Goal: Transaction & Acquisition: Purchase product/service

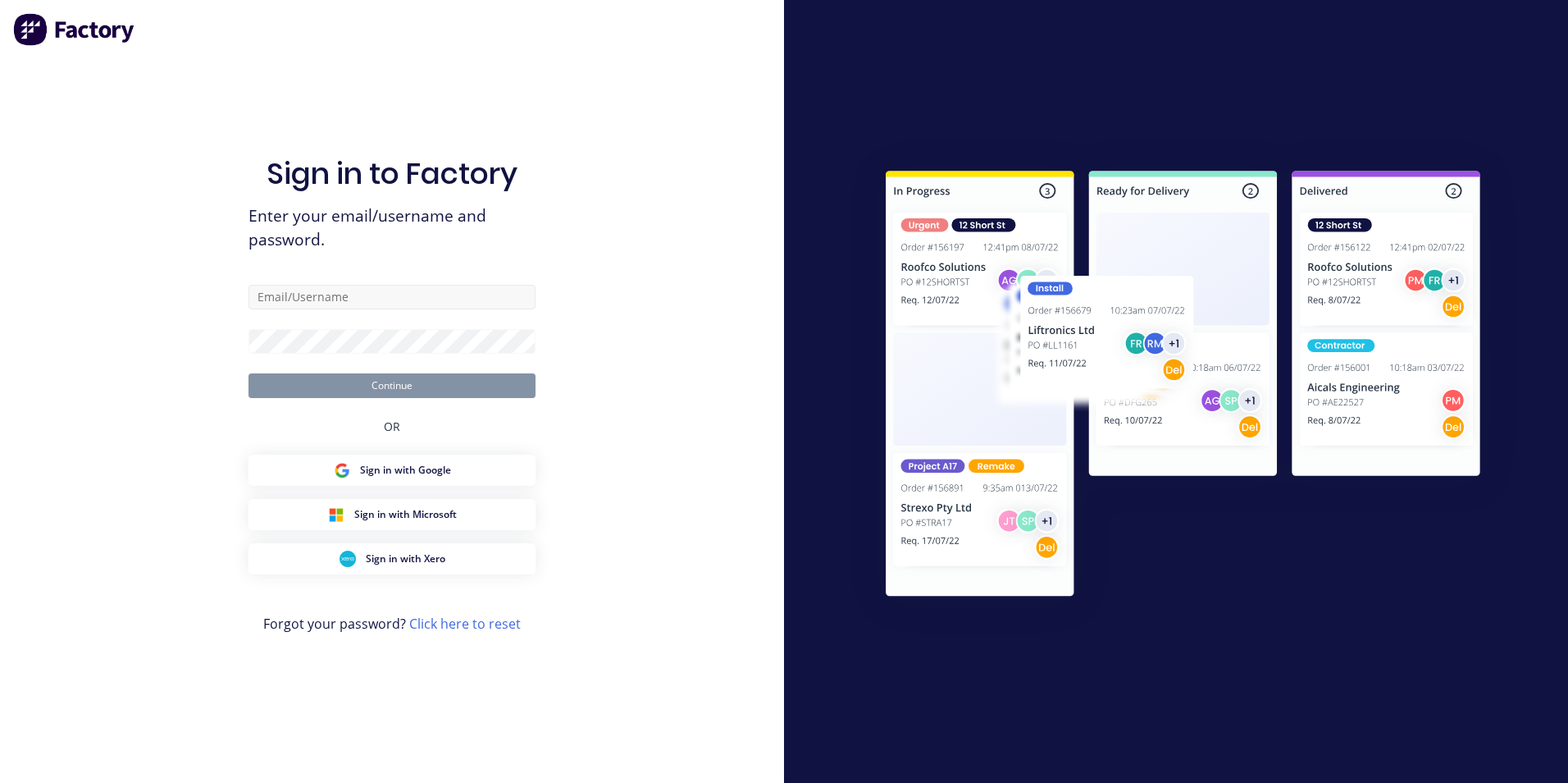
click at [455, 290] on input "text" at bounding box center [391, 296] width 287 height 24
type input "[EMAIL_ADDRESS][DOMAIN_NAME]"
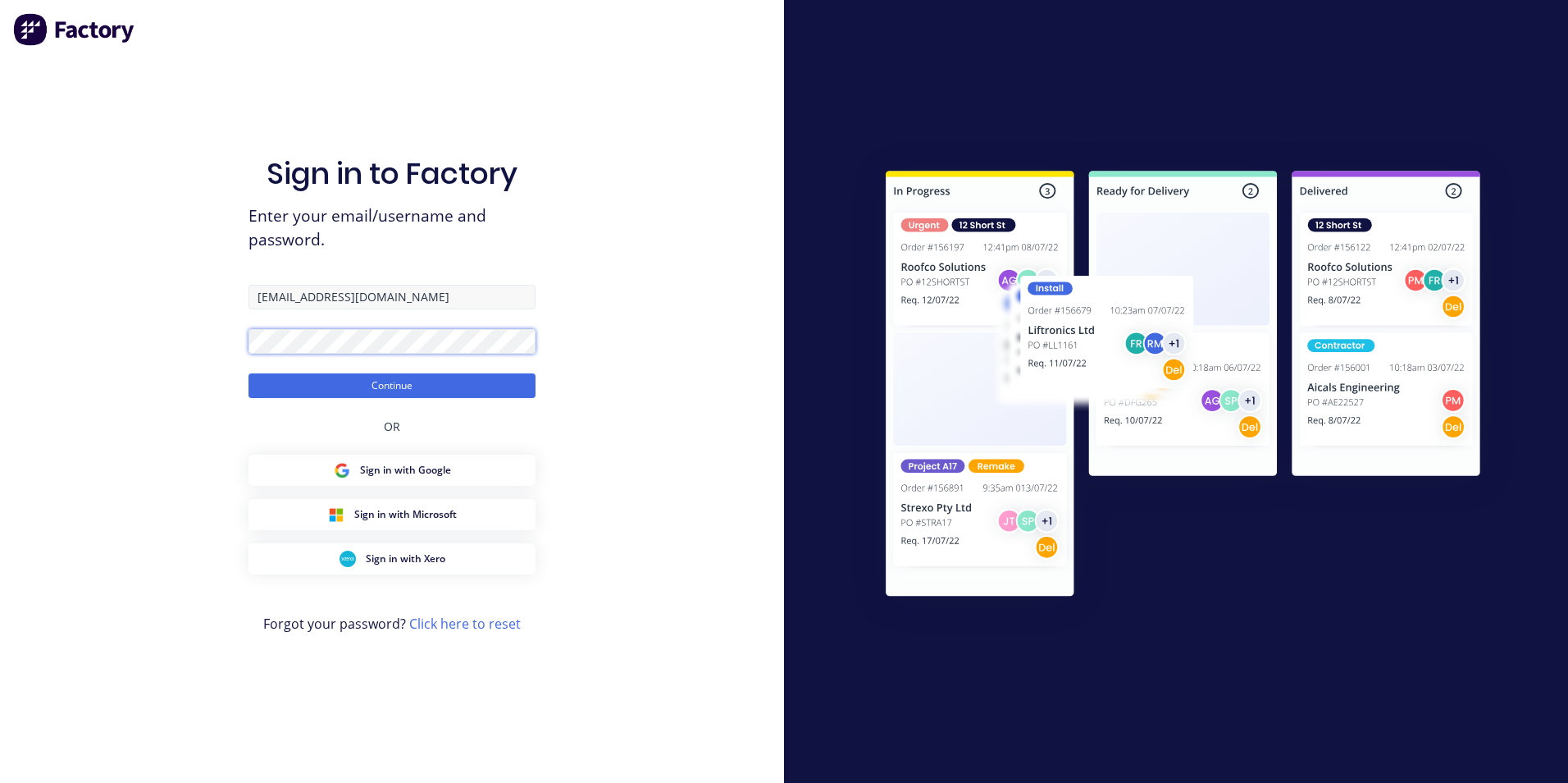
click at [248, 373] on button "Continue" at bounding box center [391, 385] width 287 height 24
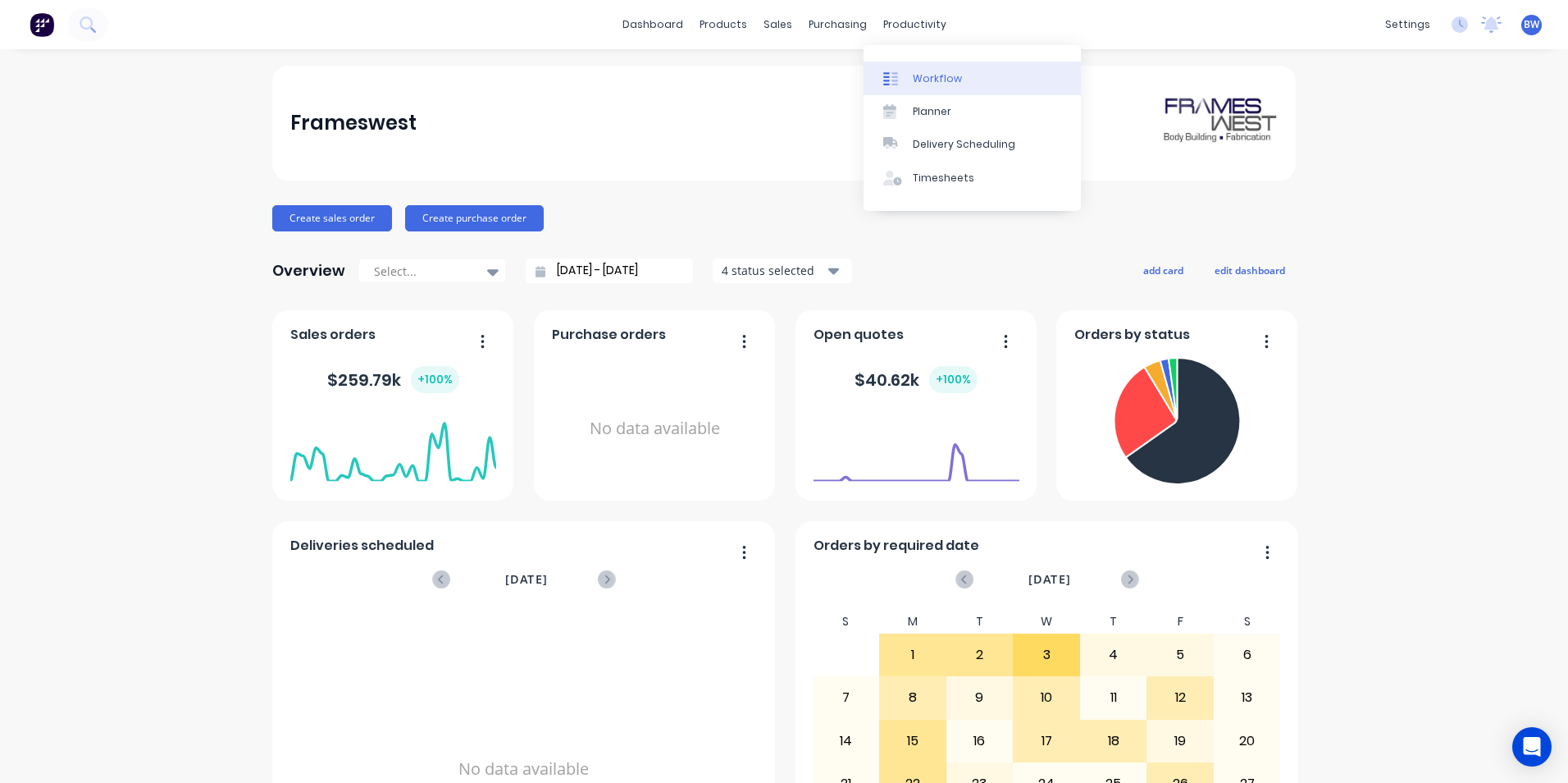
click at [900, 63] on link "Workflow" at bounding box center [972, 78] width 217 height 33
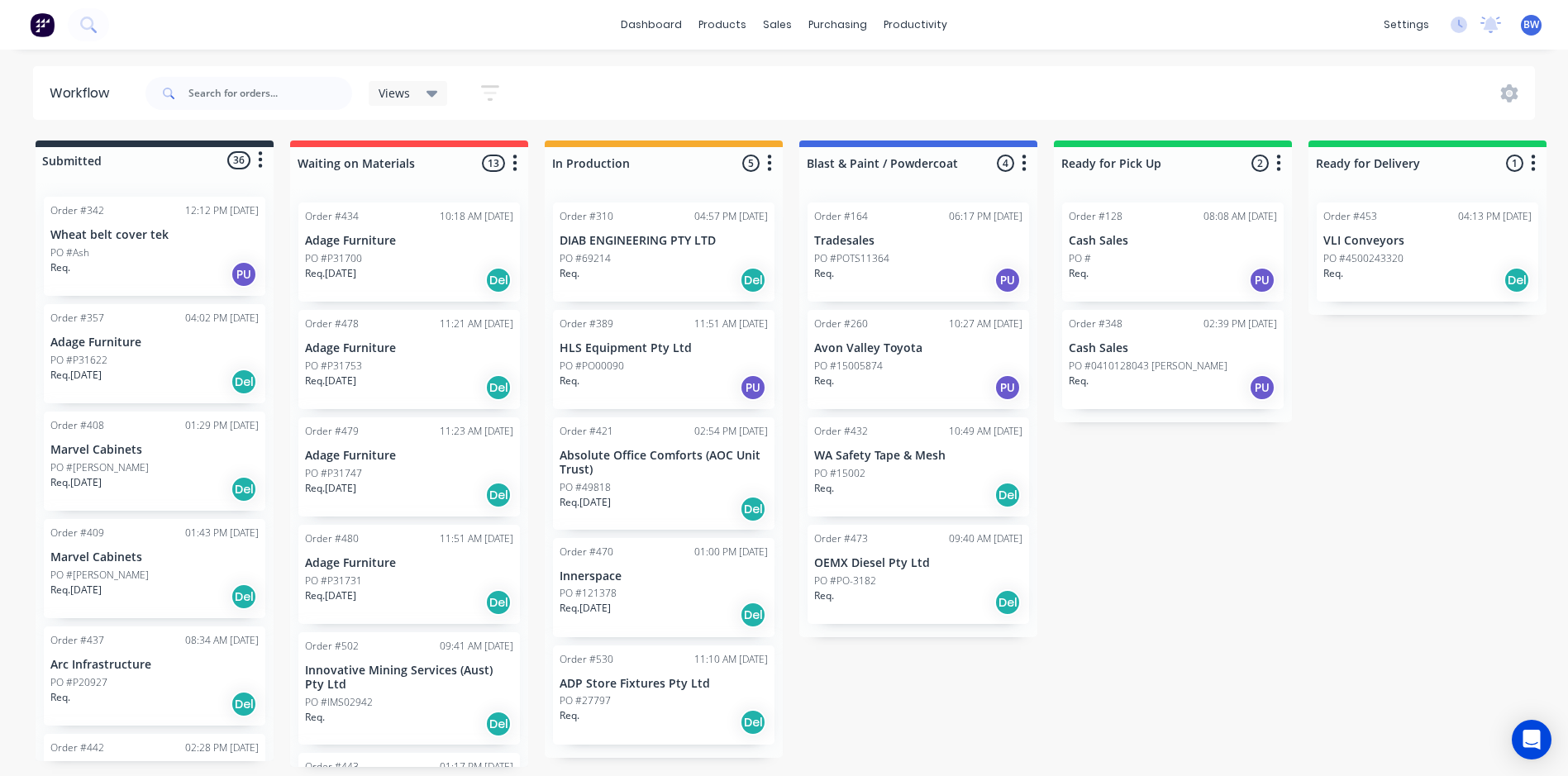
click at [1386, 257] on p "PO #4500243320" at bounding box center [1364, 258] width 80 height 15
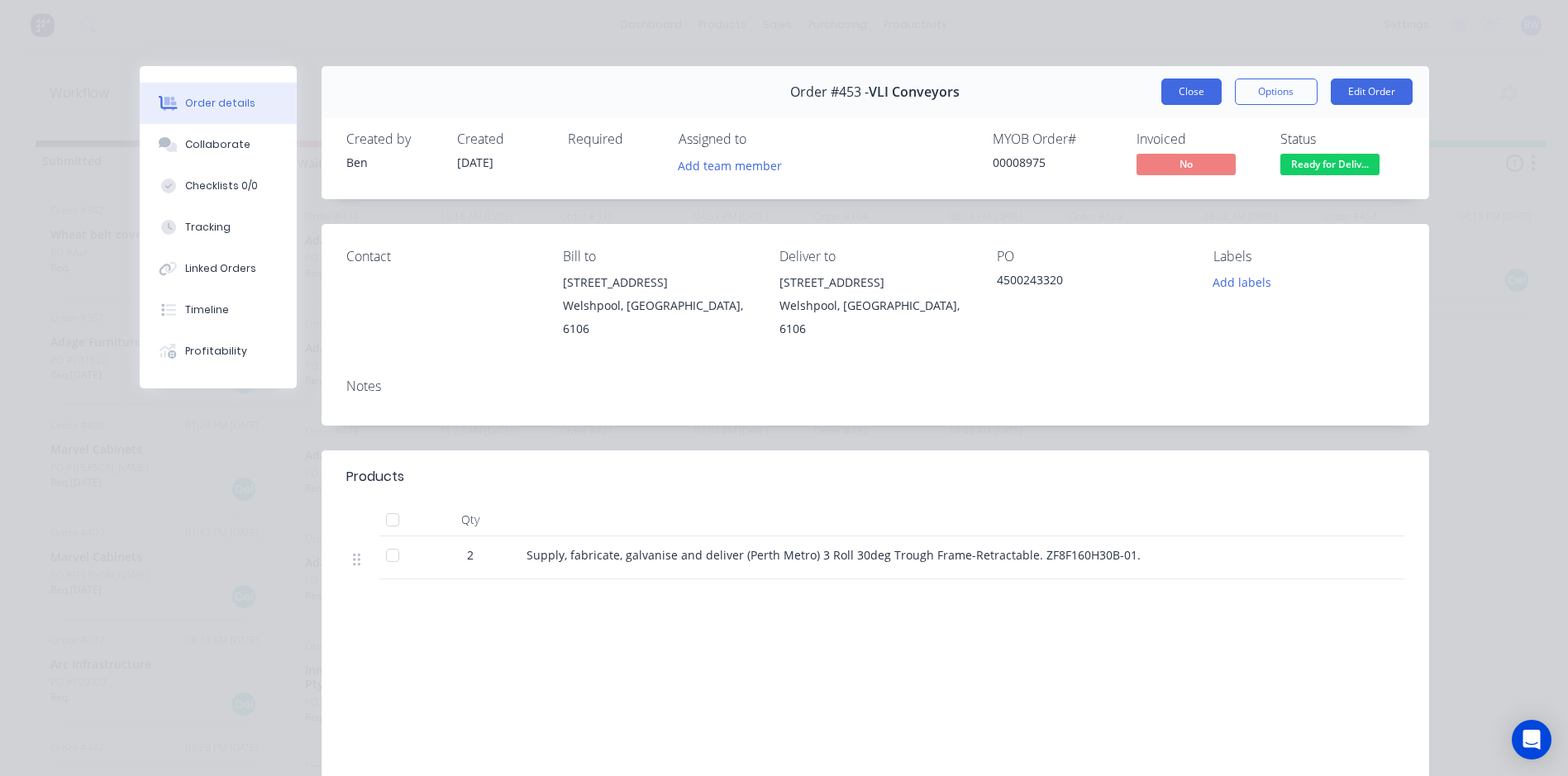
click at [1175, 92] on button "Close" at bounding box center [1191, 91] width 60 height 26
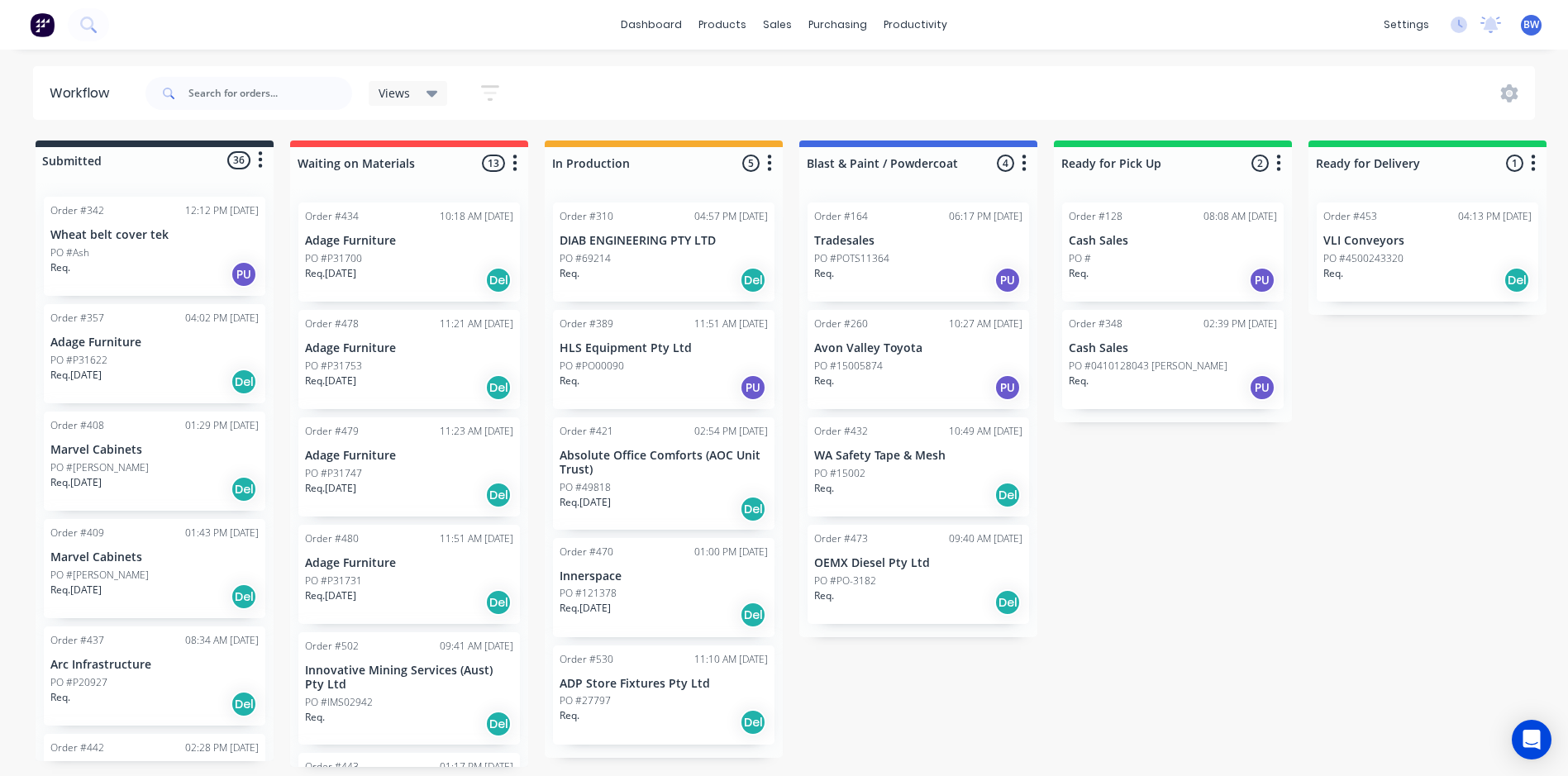
click at [894, 582] on div "PO #PO-3182" at bounding box center [918, 581] width 208 height 15
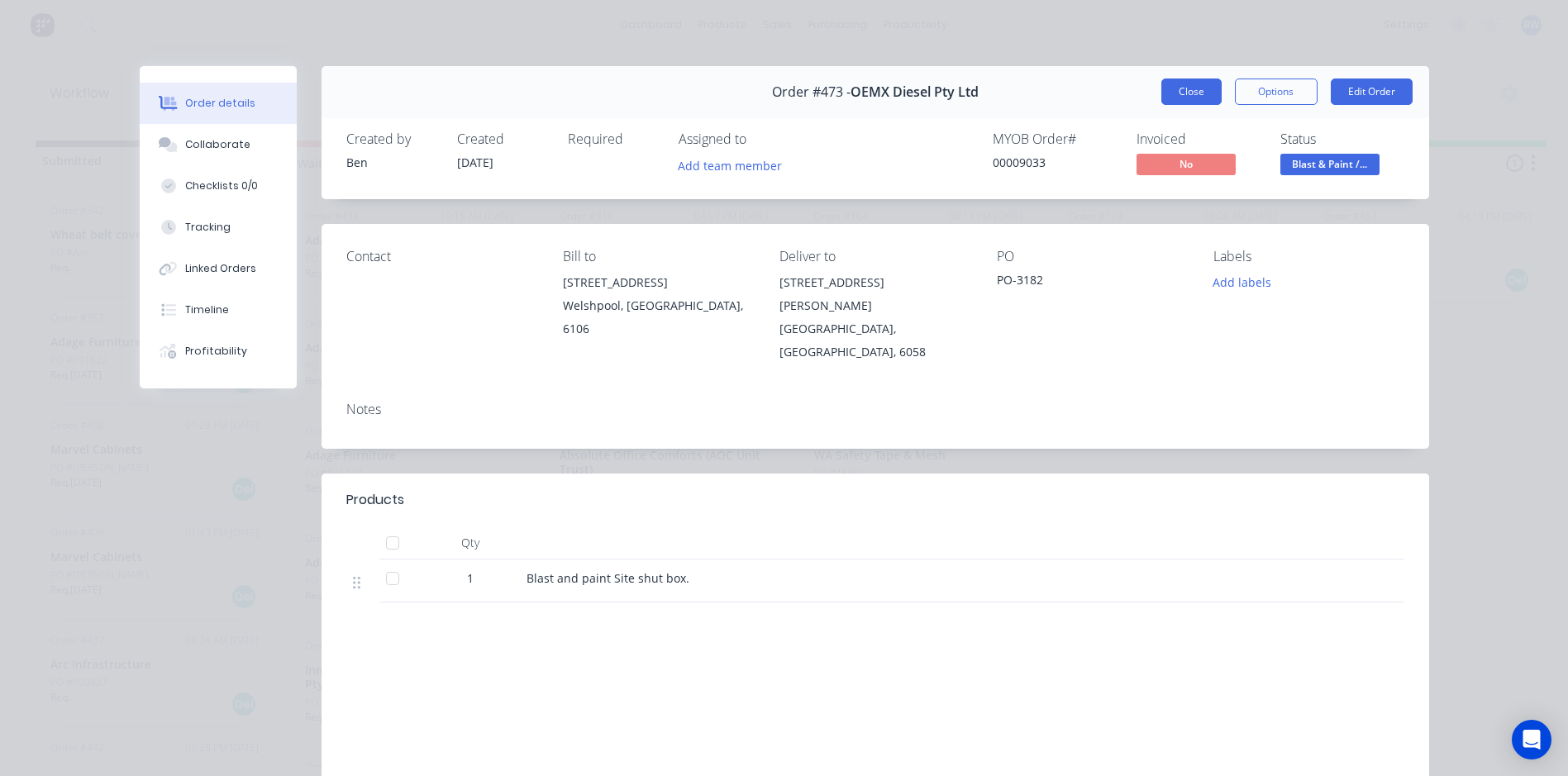
click at [1192, 83] on button "Close" at bounding box center [1191, 91] width 60 height 26
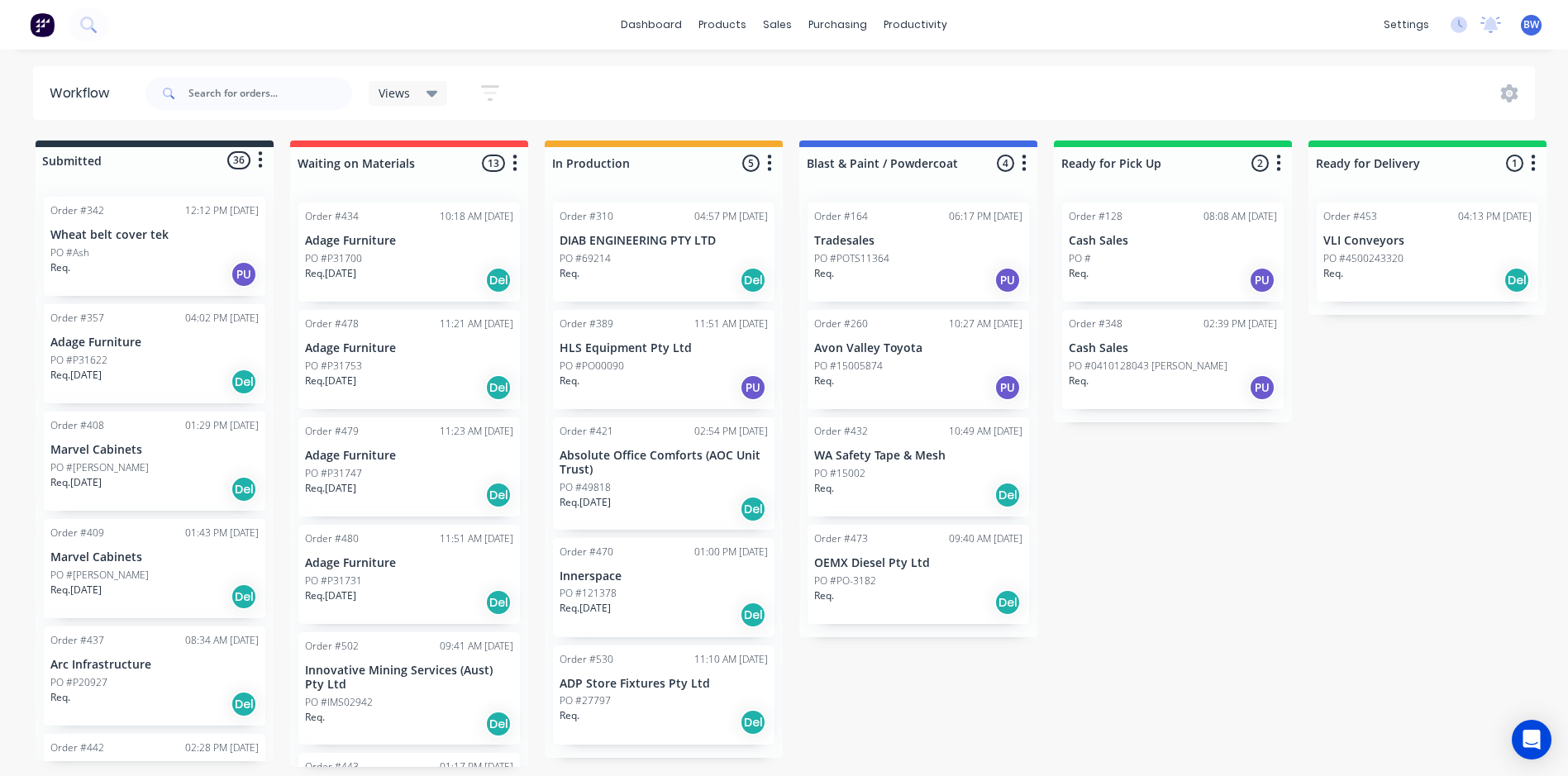
click at [630, 359] on div "PO #PO00090" at bounding box center [664, 366] width 208 height 15
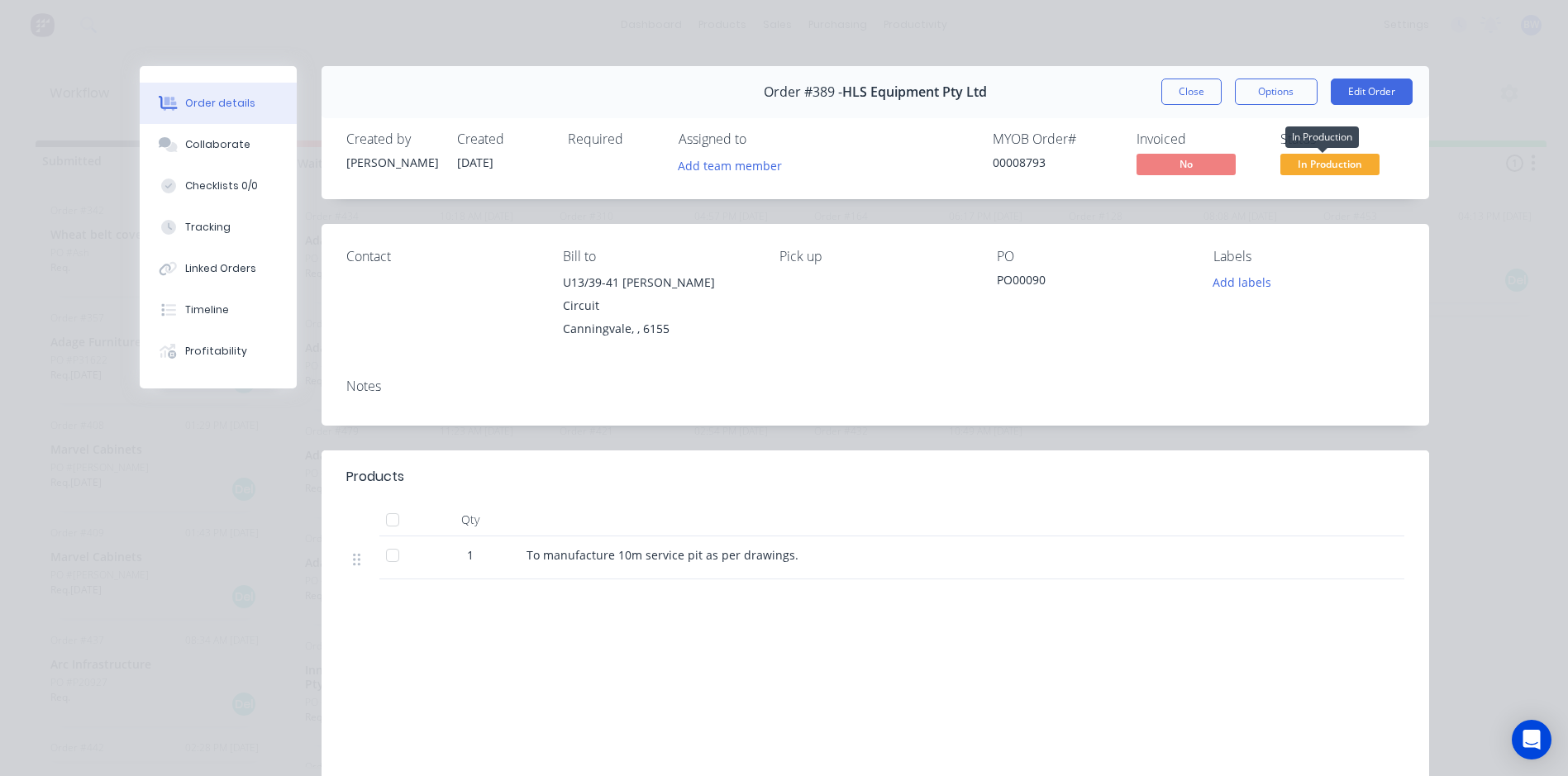
click at [1315, 162] on span "In Production" at bounding box center [1330, 163] width 99 height 21
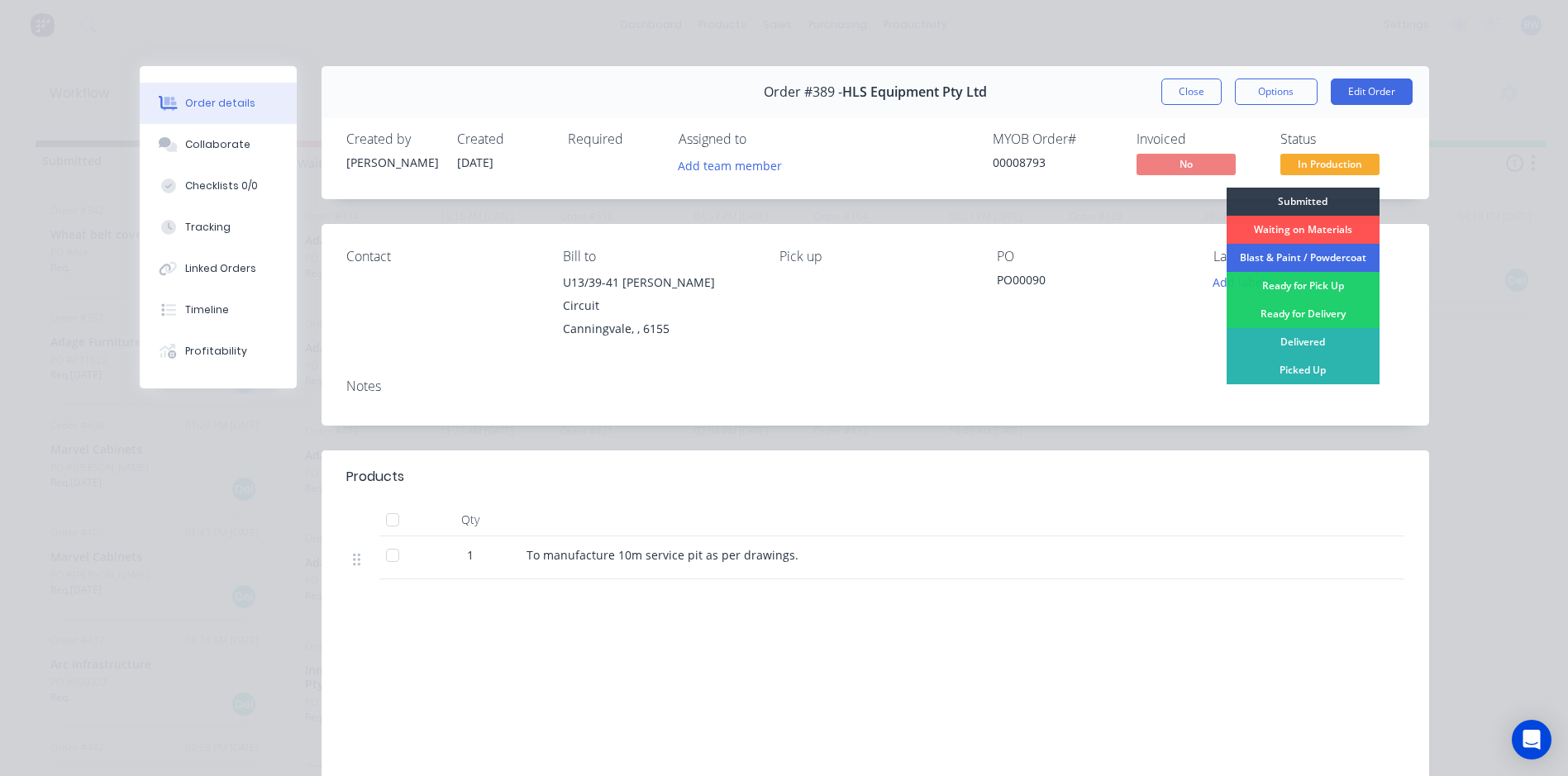
click at [1290, 257] on div "Blast & Paint / Powdercoat" at bounding box center [1303, 257] width 153 height 28
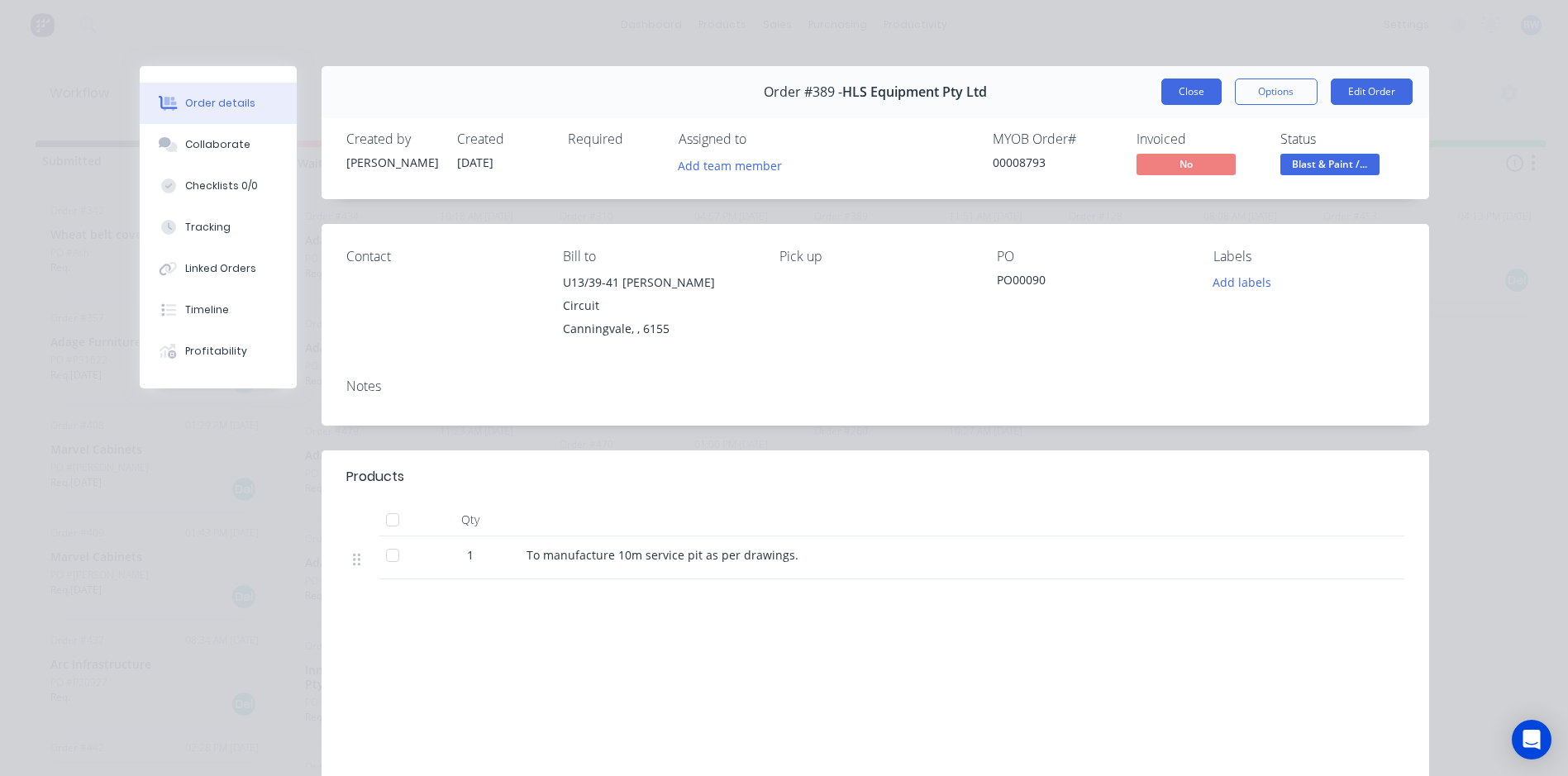
click at [1198, 91] on button "Close" at bounding box center [1191, 91] width 60 height 26
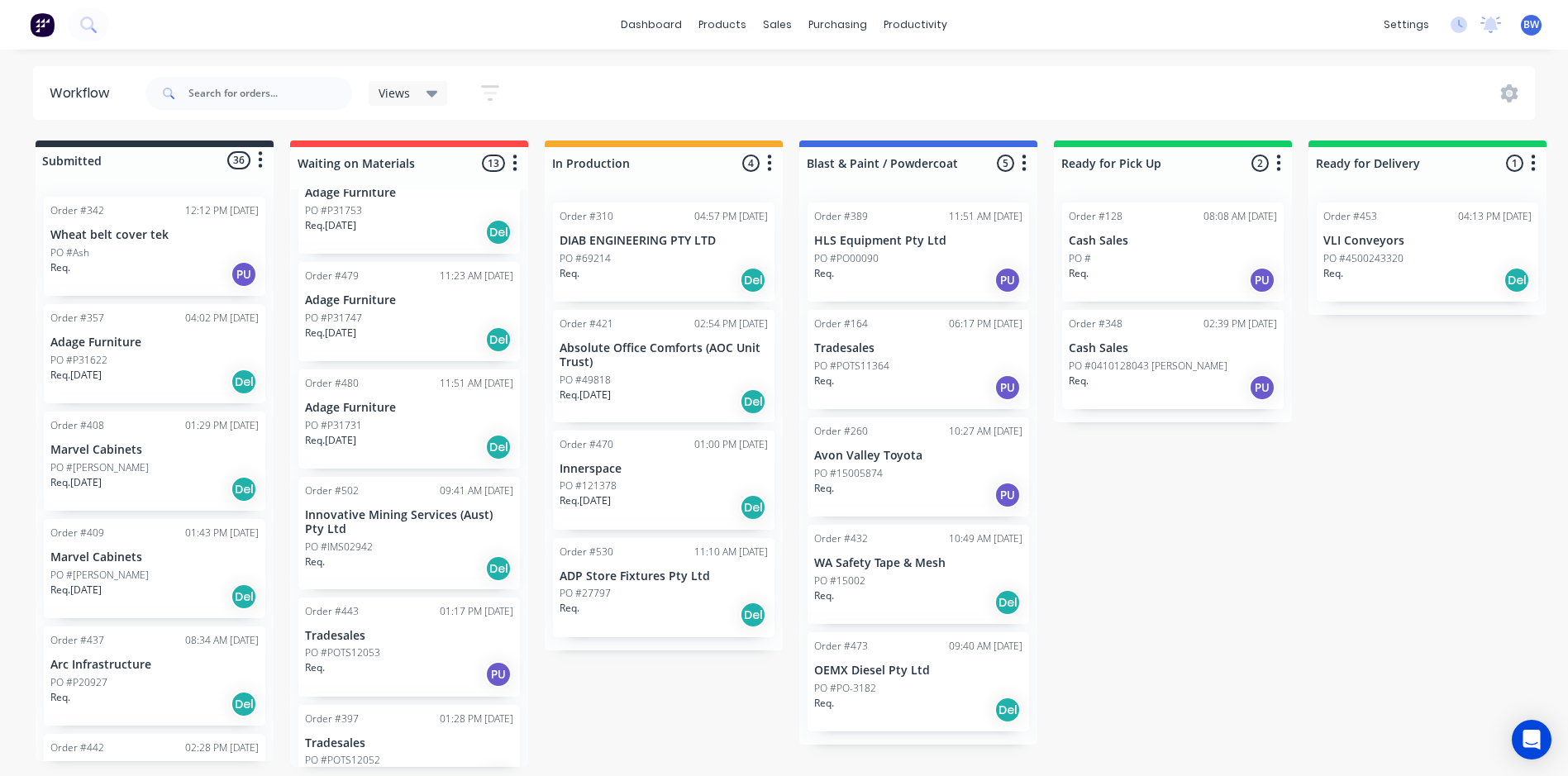
scroll to position [165, 0]
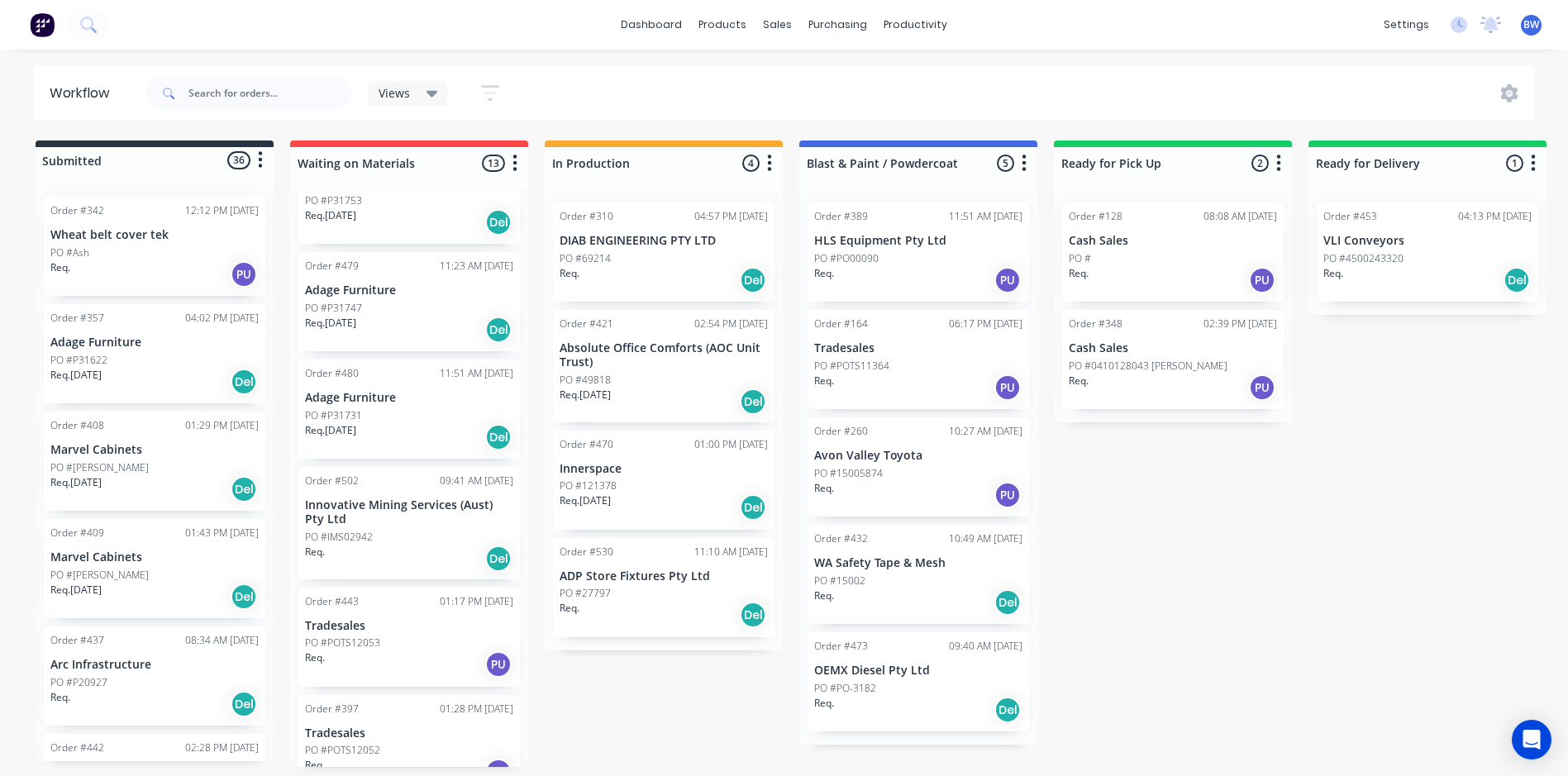
click at [369, 518] on p "Innovative Mining Services (Aust) Pty Ltd" at bounding box center [409, 512] width 208 height 28
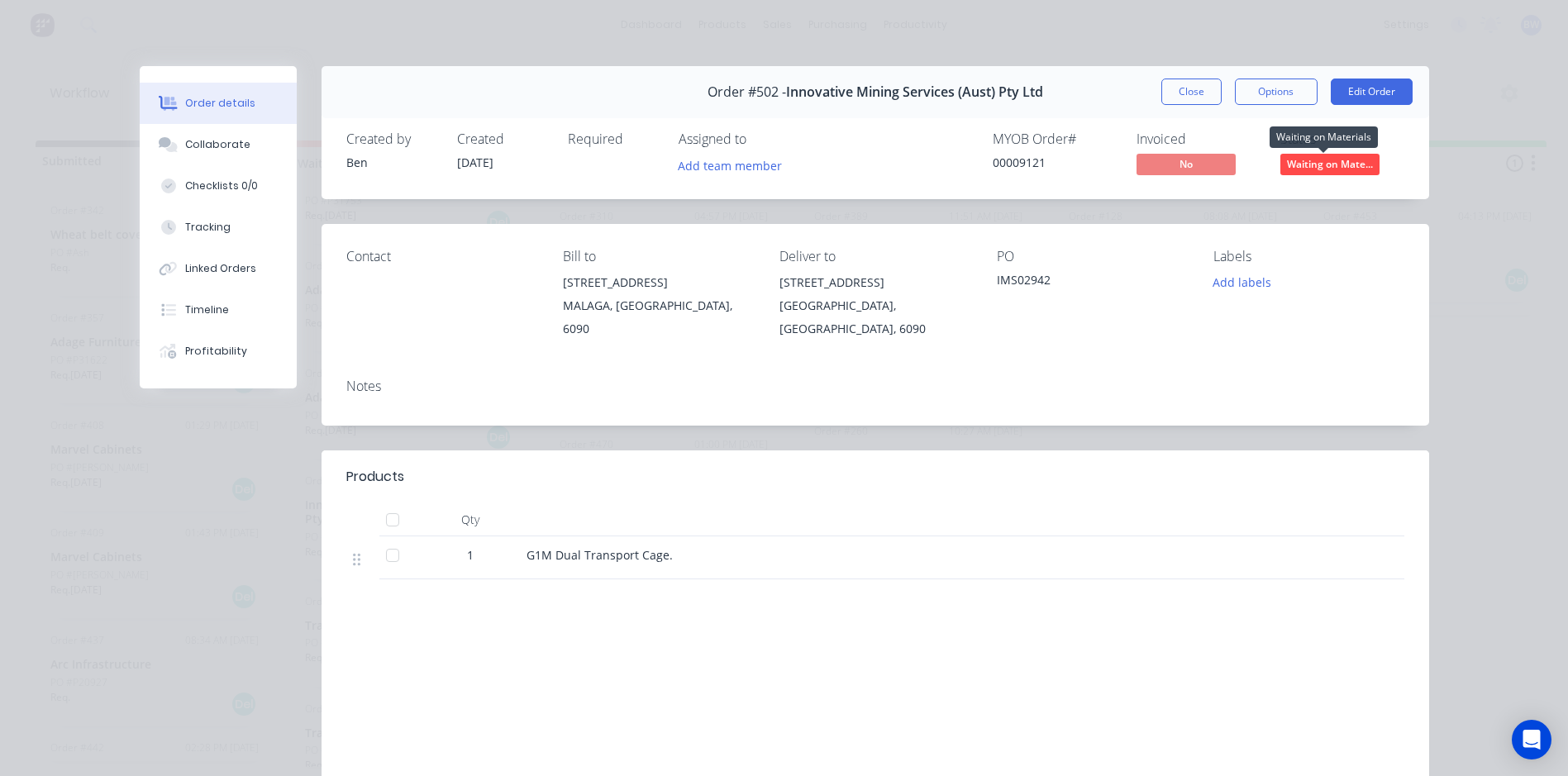
click at [1296, 167] on span "Waiting on Mate..." at bounding box center [1330, 163] width 99 height 21
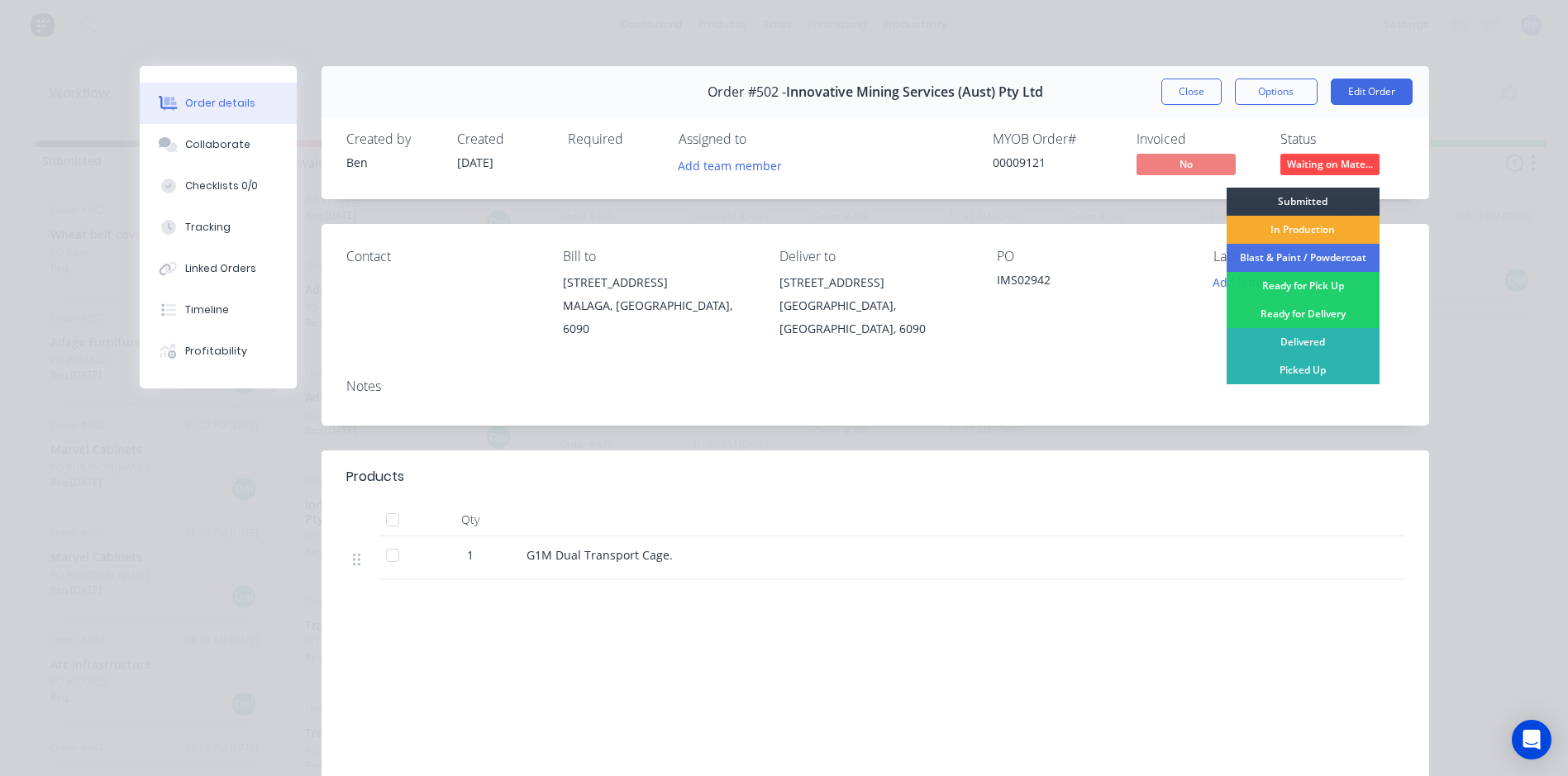
click at [1292, 229] on div "In Production" at bounding box center [1303, 229] width 153 height 28
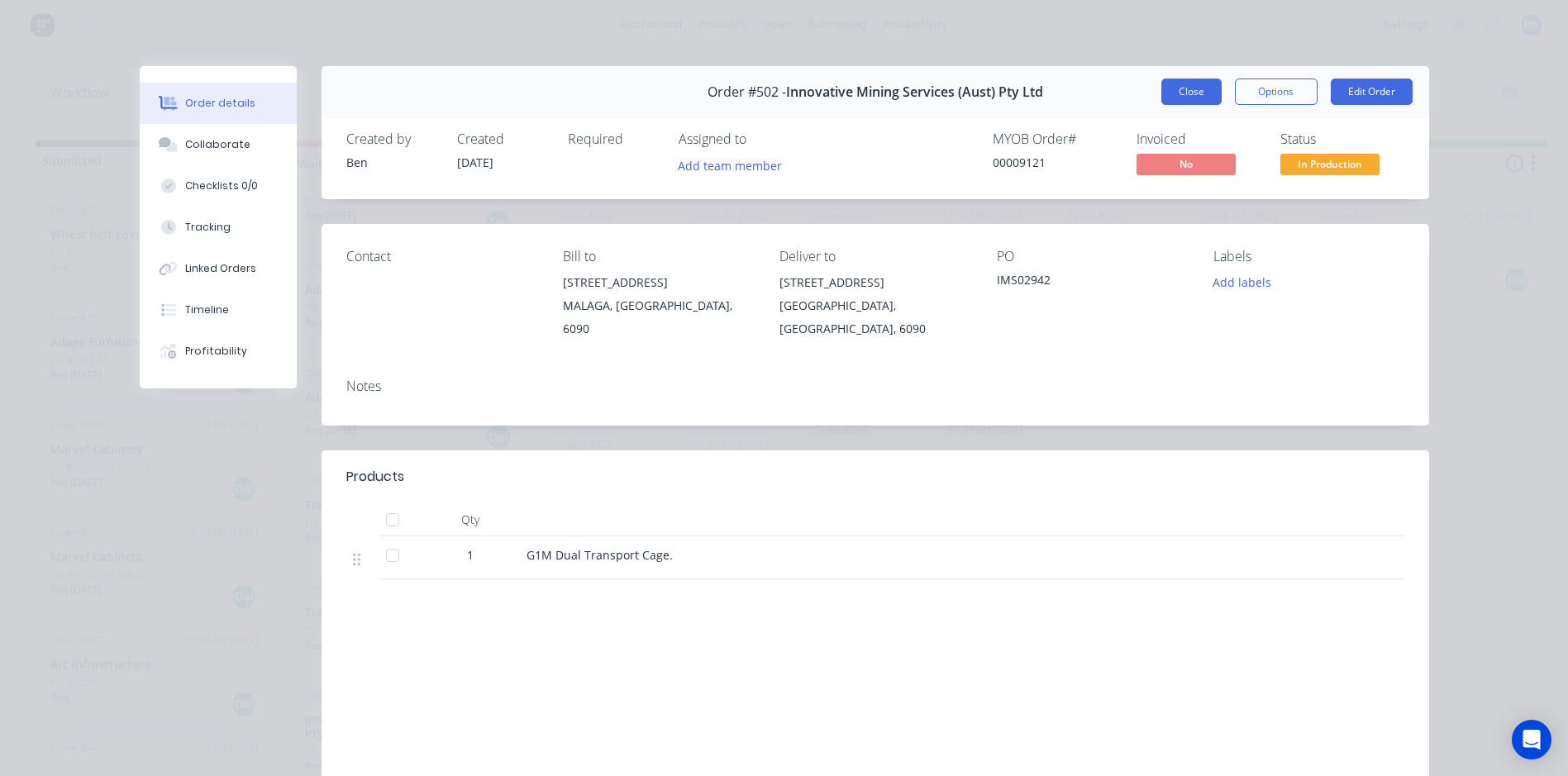
click at [1193, 91] on button "Close" at bounding box center [1191, 91] width 60 height 26
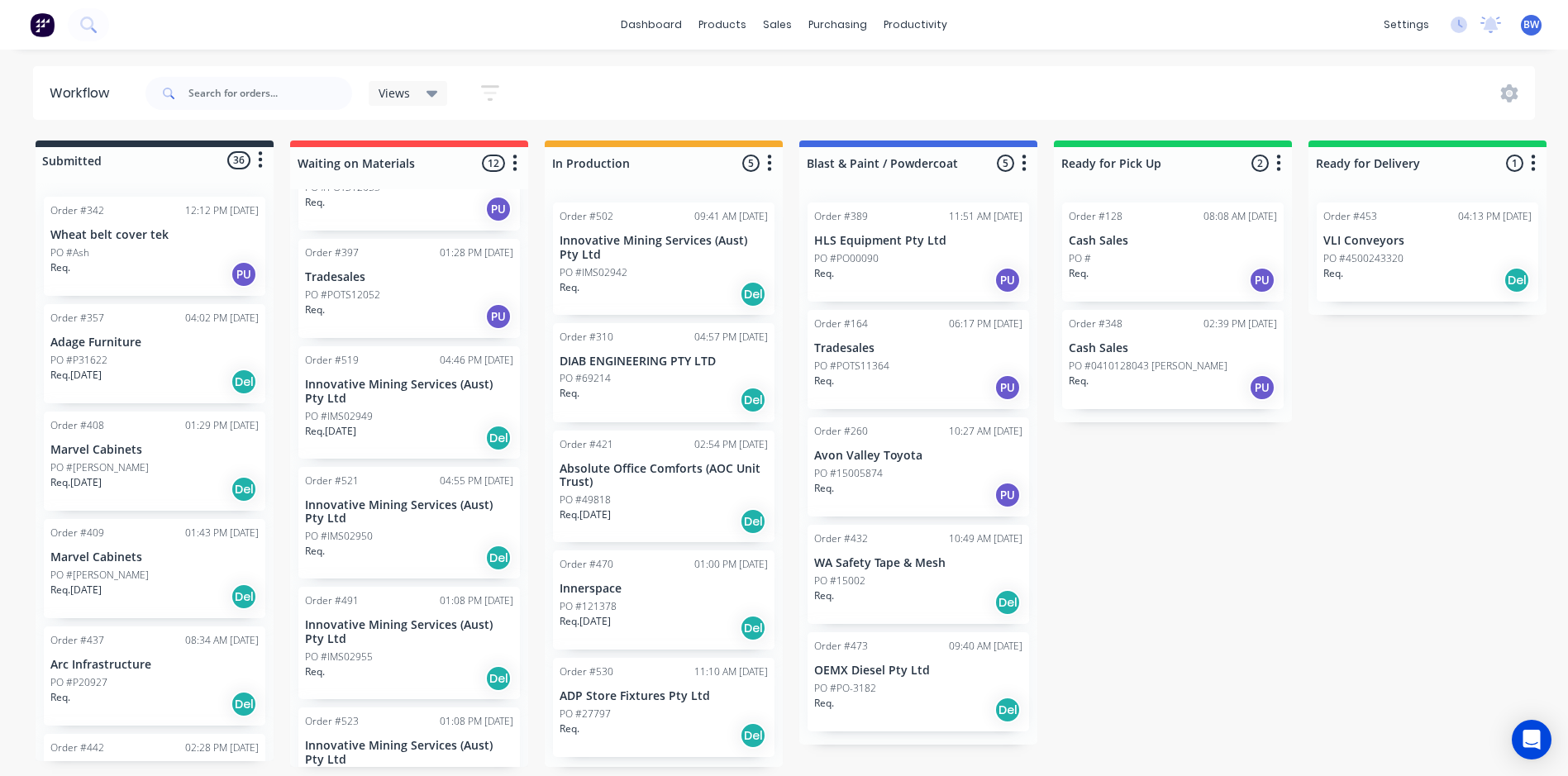
scroll to position [579, 0]
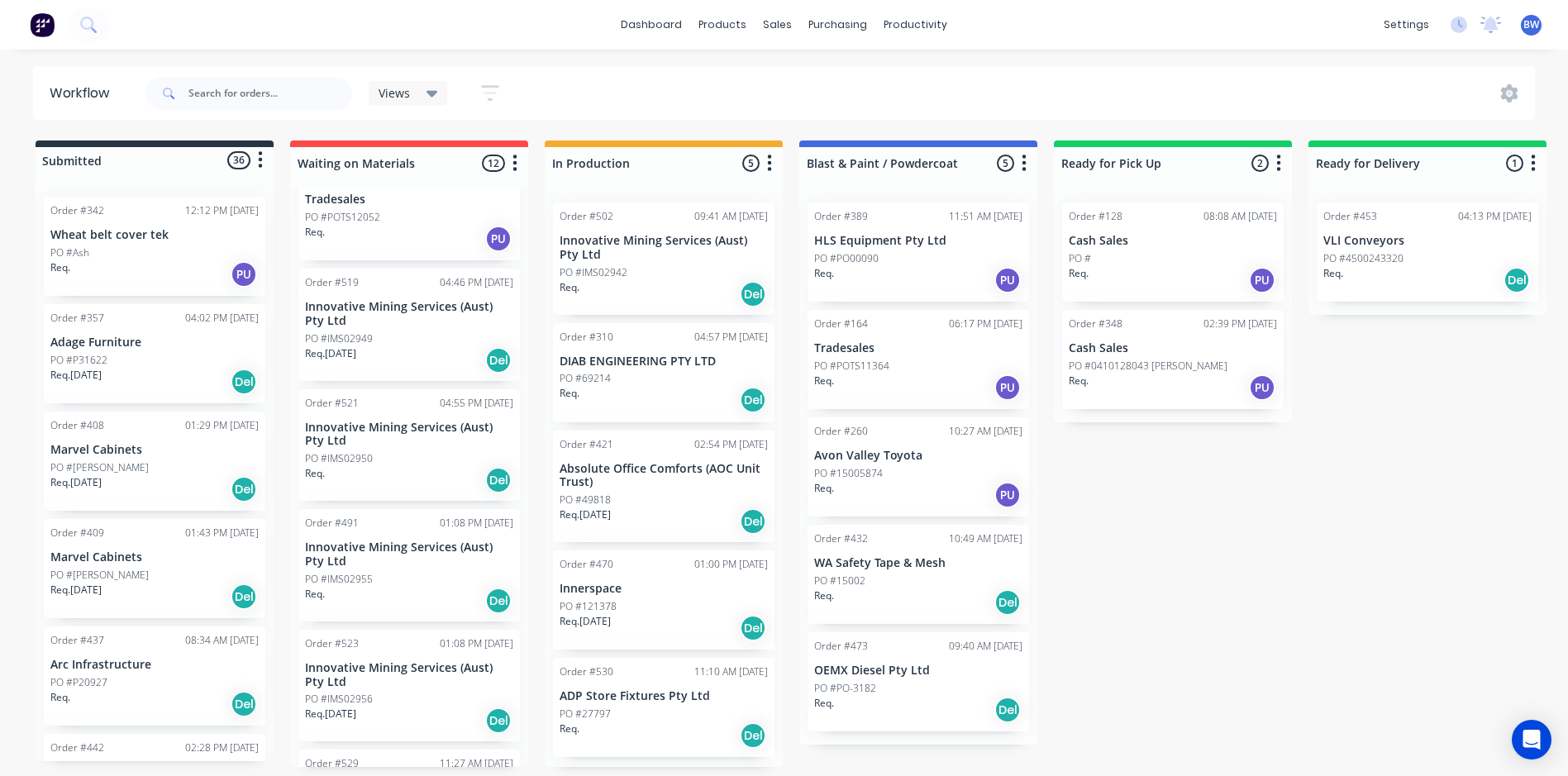
click at [399, 320] on p "Innovative Mining Services (Aust) Pty Ltd" at bounding box center [409, 314] width 208 height 28
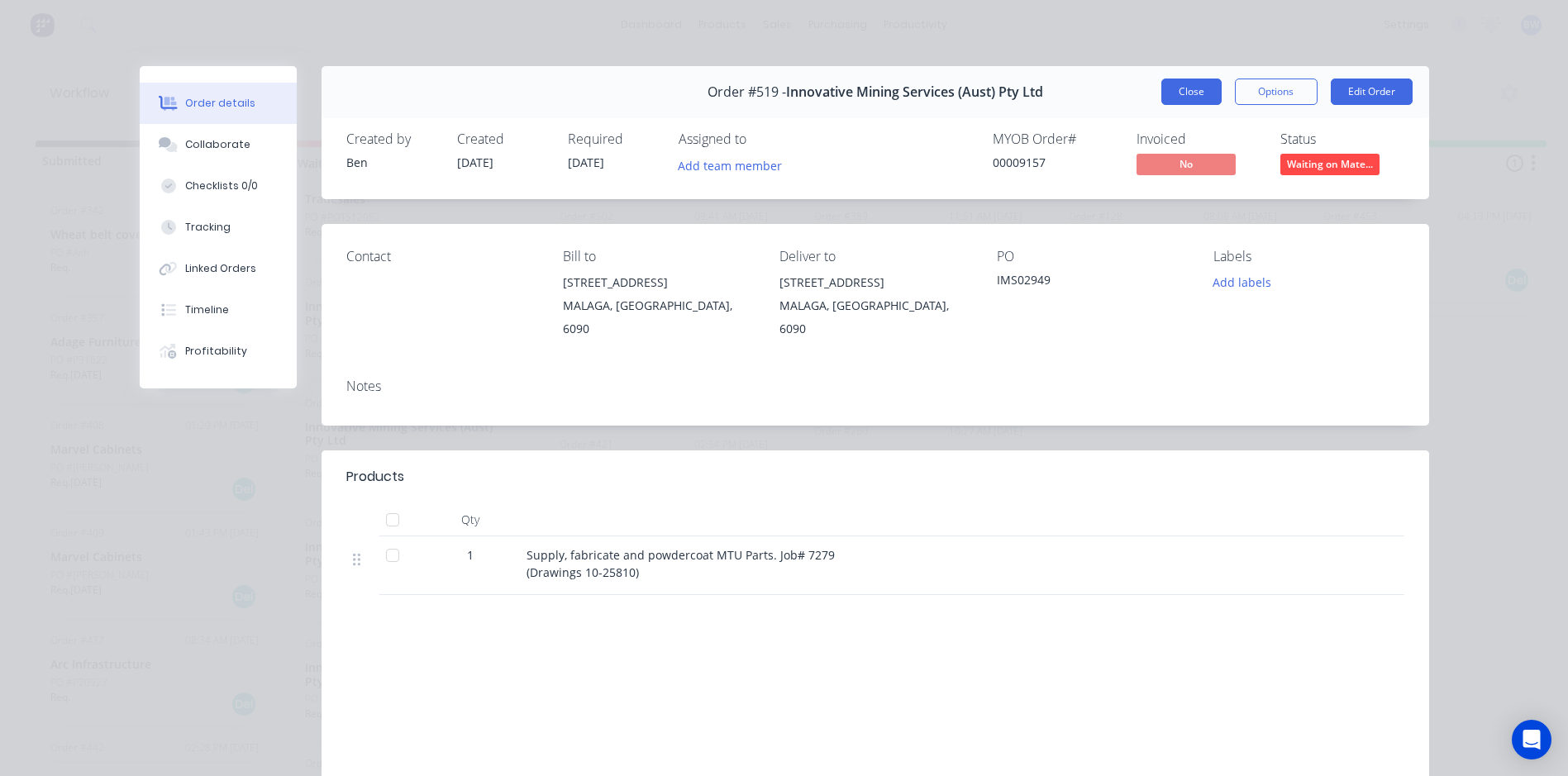
click at [1206, 89] on button "Close" at bounding box center [1191, 91] width 60 height 26
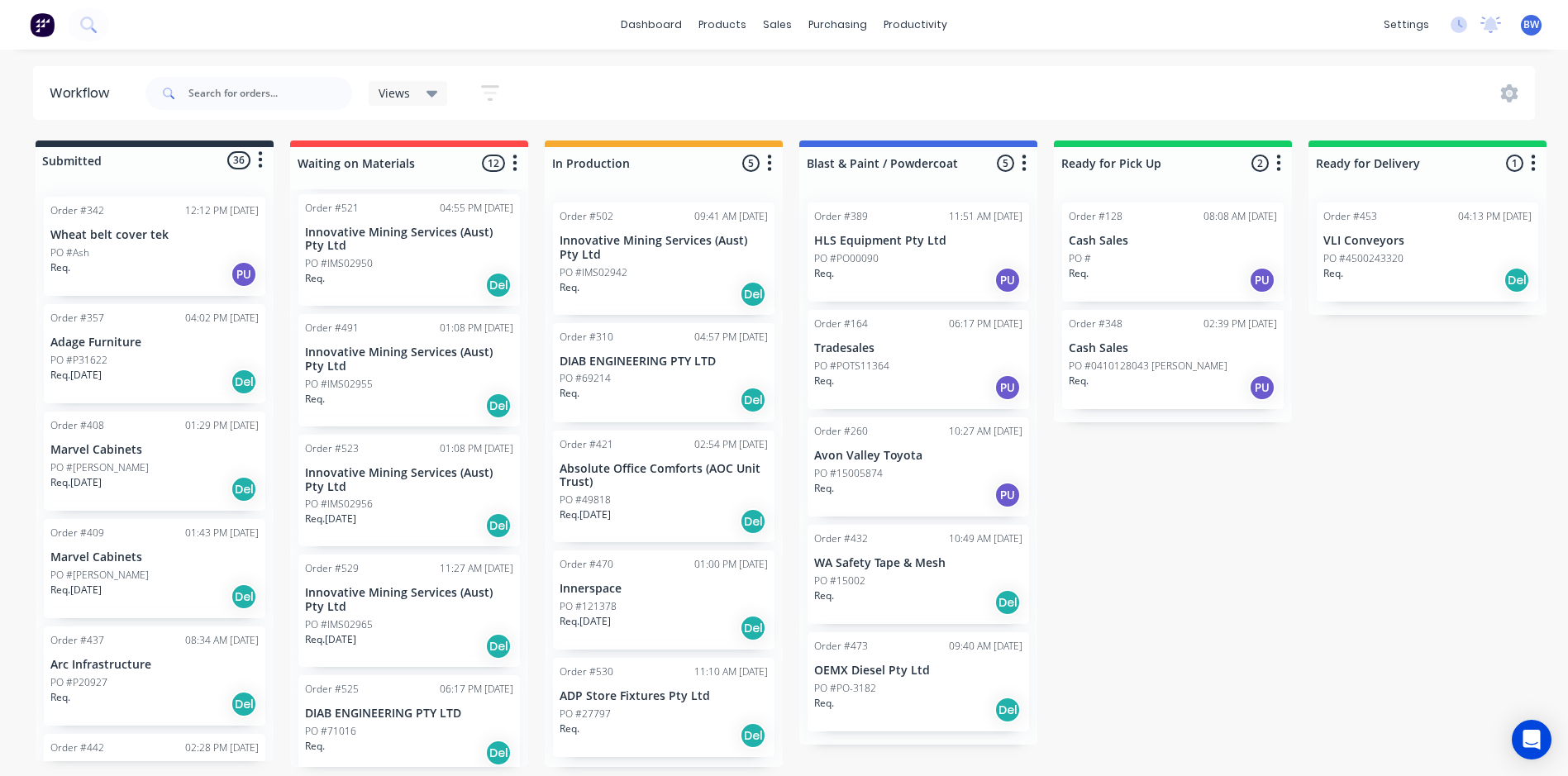
scroll to position [782, 0]
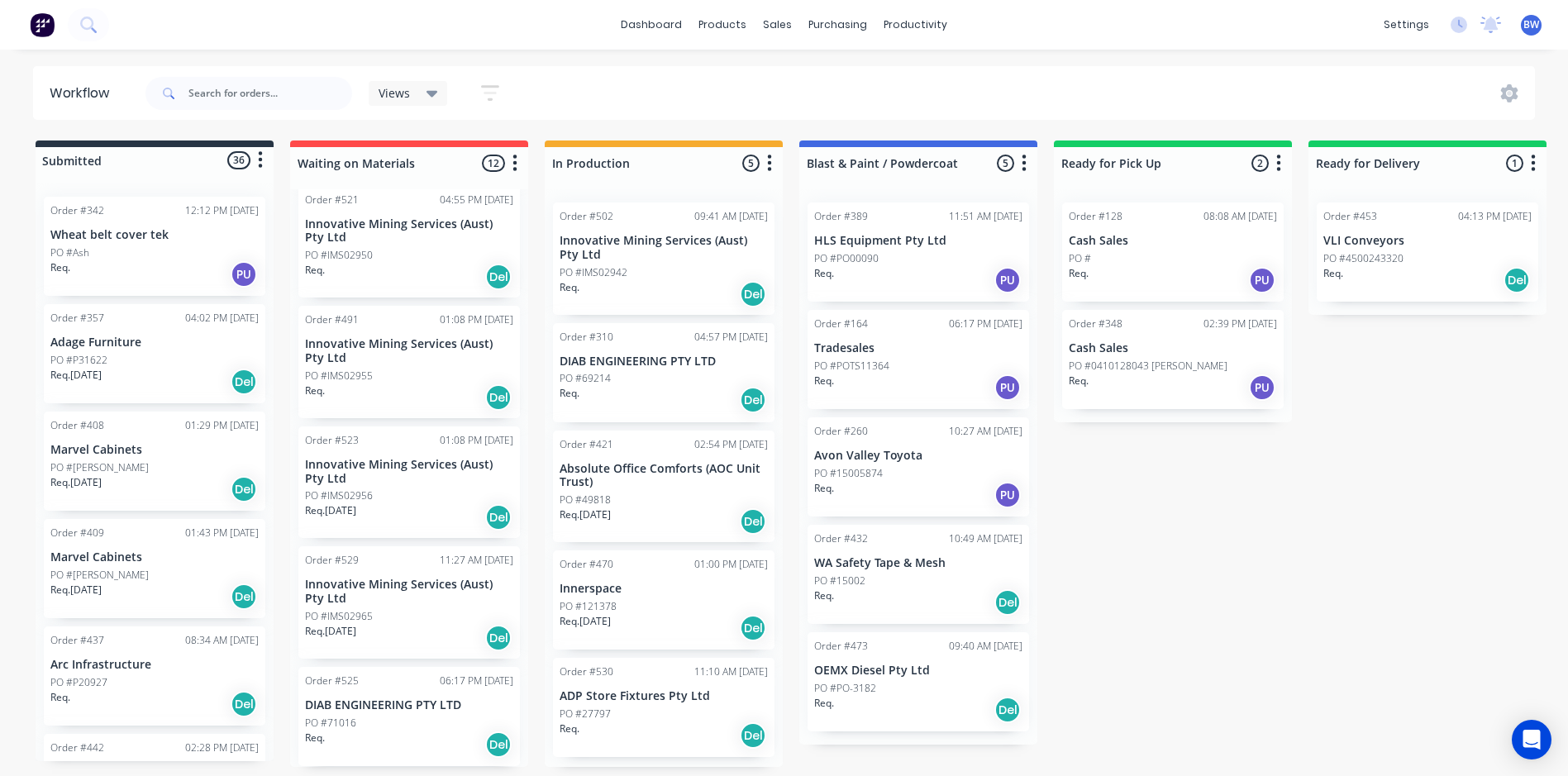
click at [385, 703] on p "DIAB ENGINEERING PTY LTD" at bounding box center [409, 705] width 208 height 14
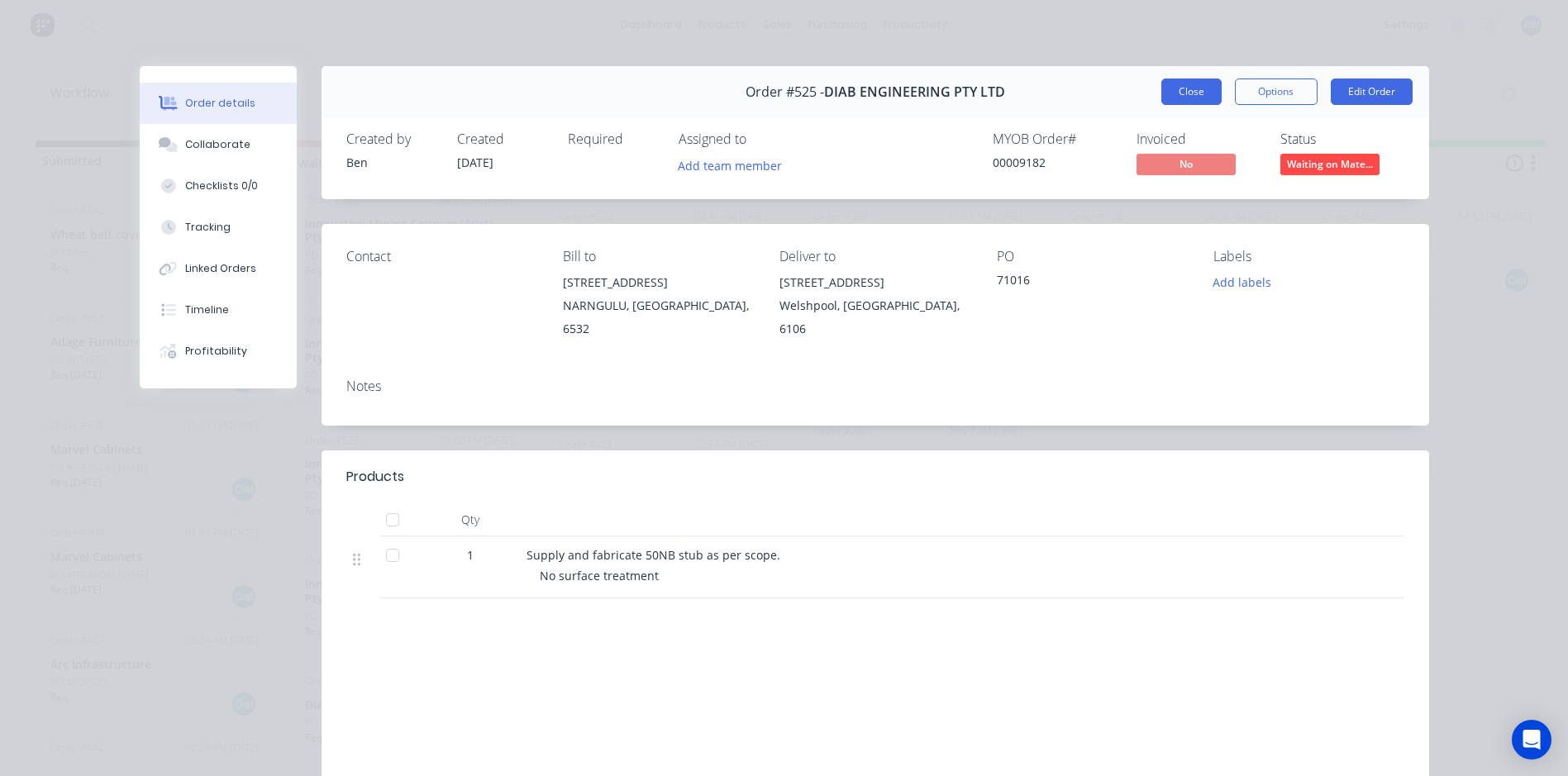
click at [1192, 83] on button "Close" at bounding box center [1191, 91] width 60 height 26
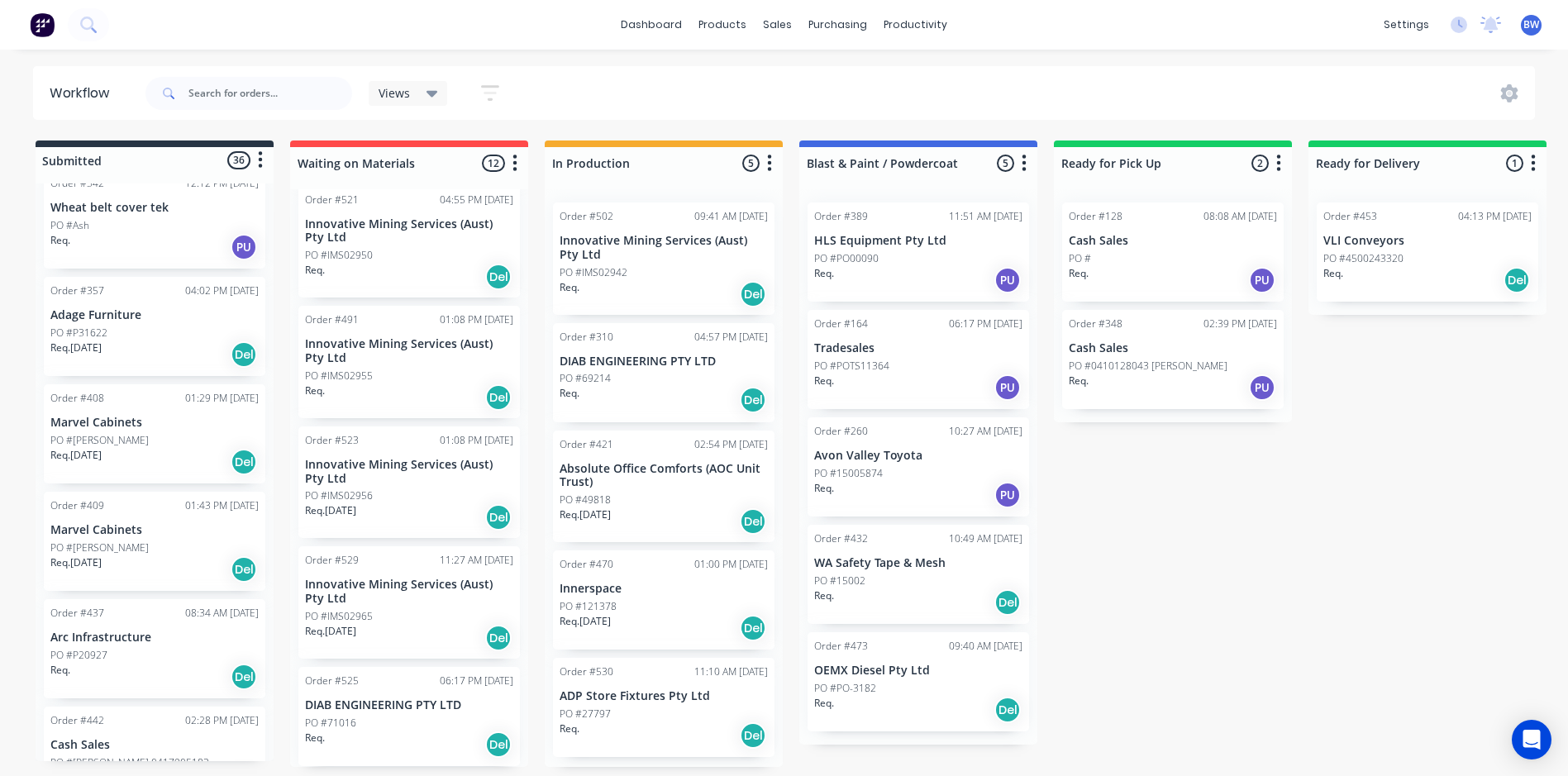
scroll to position [0, 0]
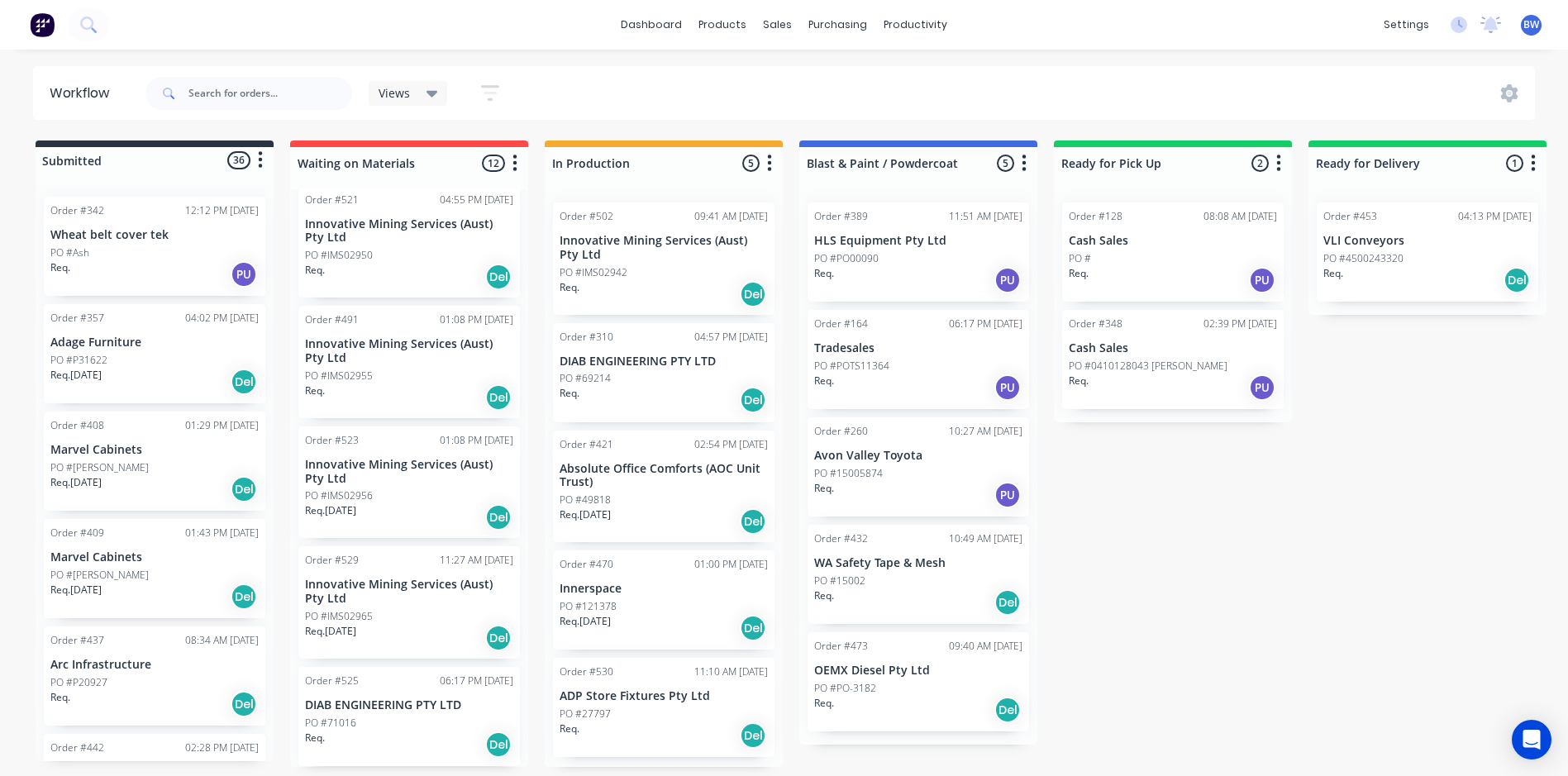
click at [885, 689] on div "PO #PO-3182" at bounding box center [918, 688] width 208 height 15
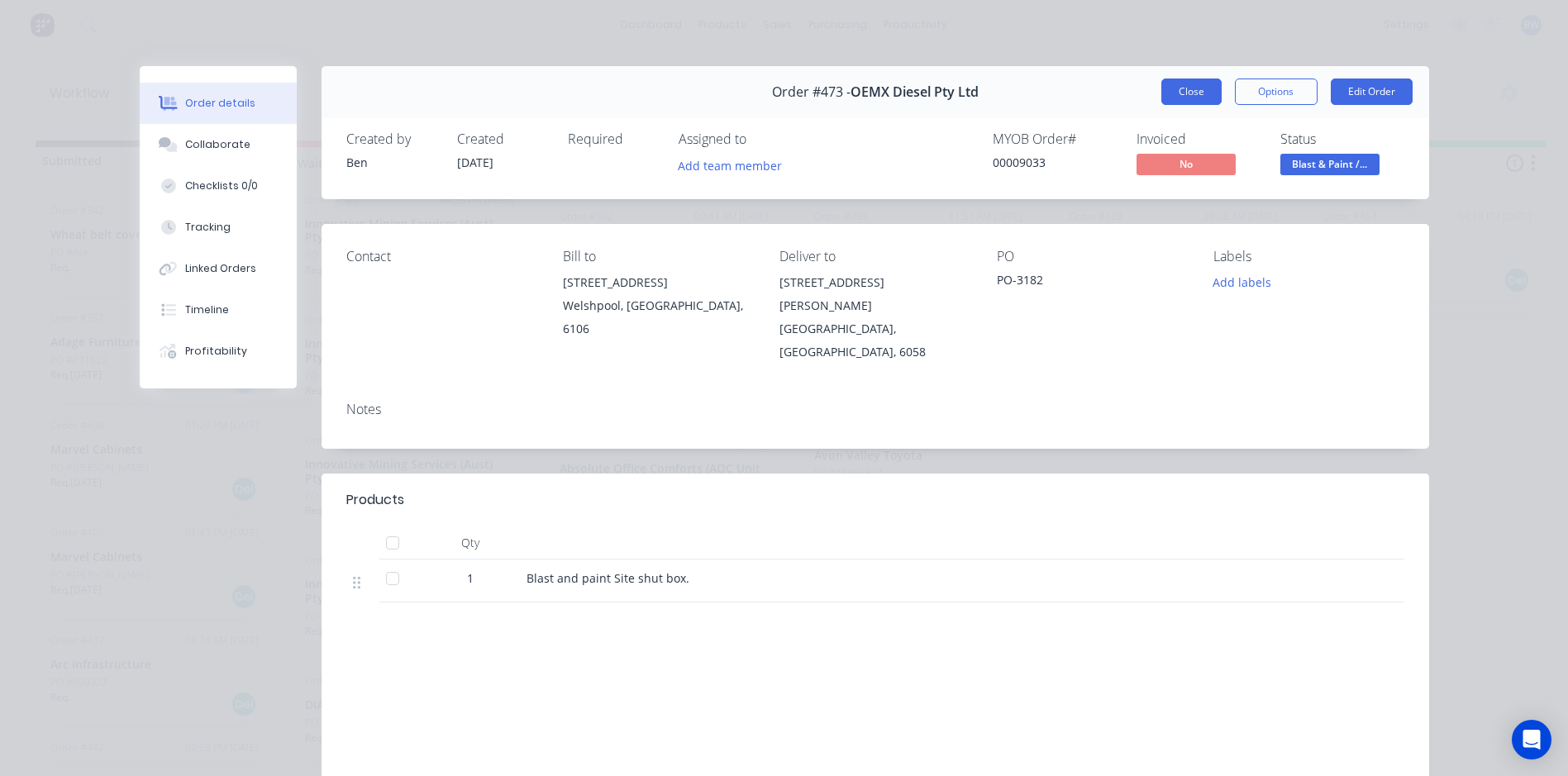
click at [1176, 83] on button "Close" at bounding box center [1191, 91] width 60 height 26
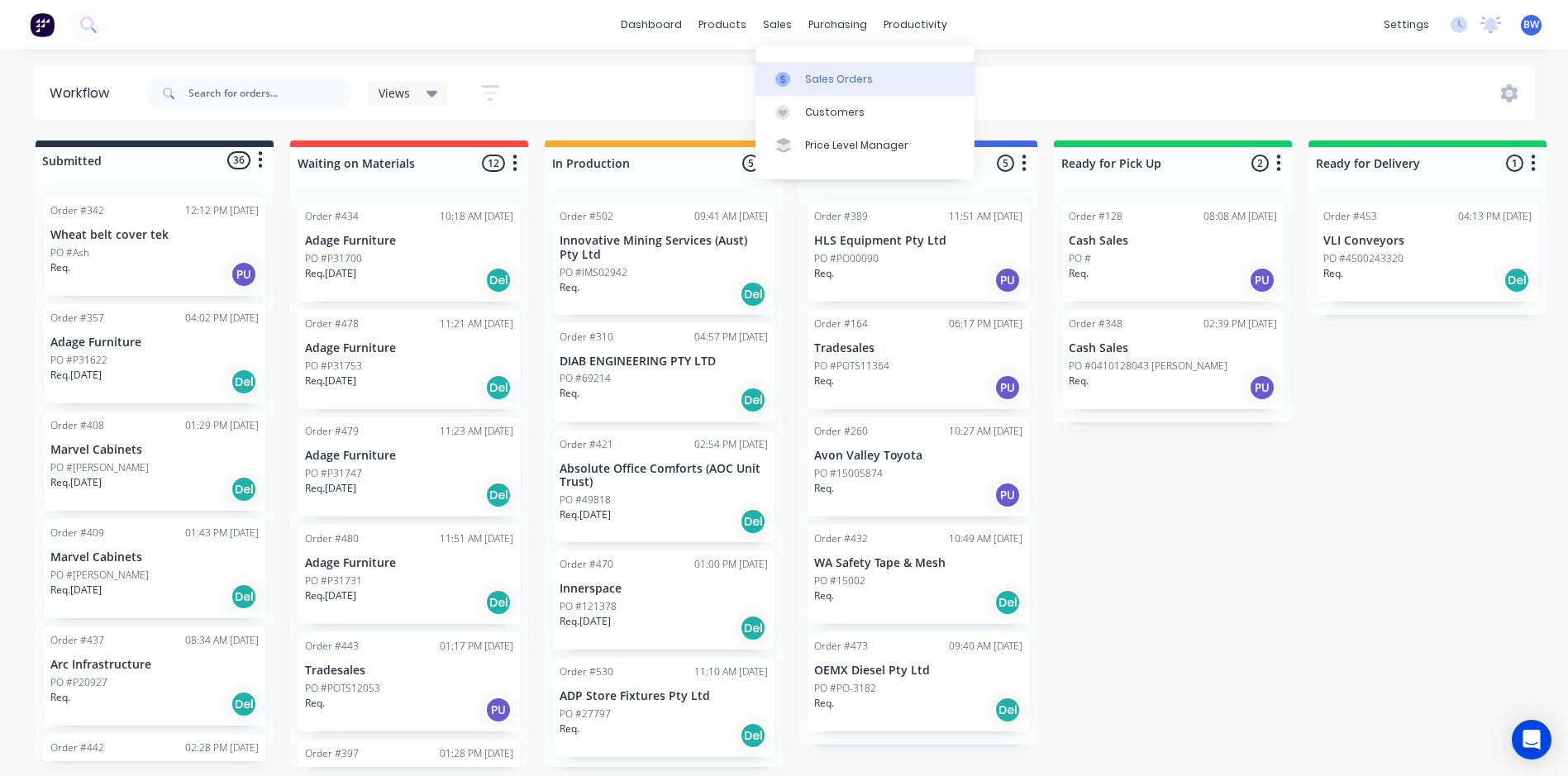
click at [789, 70] on link "Sales Orders" at bounding box center [865, 79] width 219 height 33
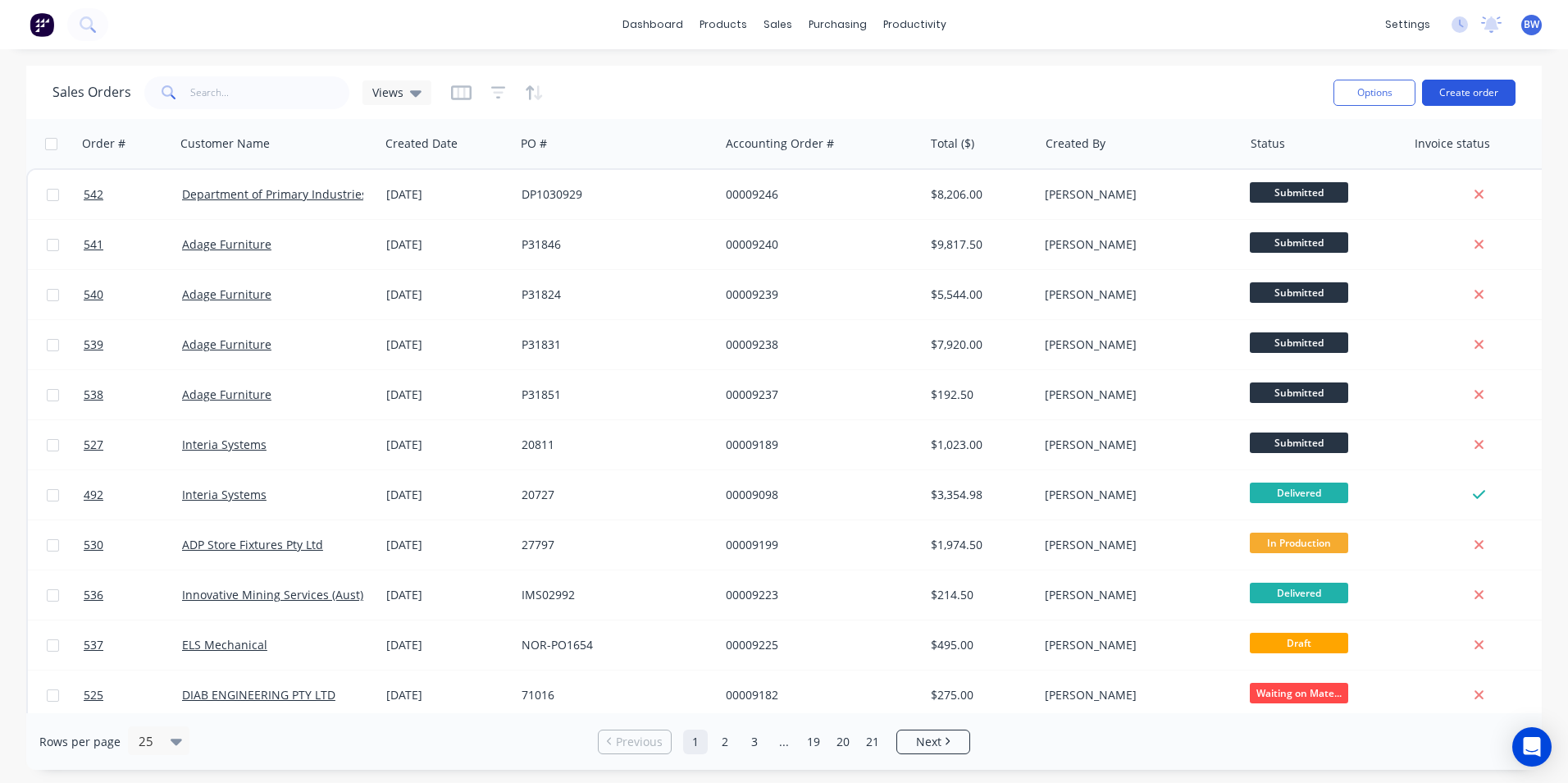
click at [1449, 86] on button "Create order" at bounding box center [1468, 92] width 93 height 26
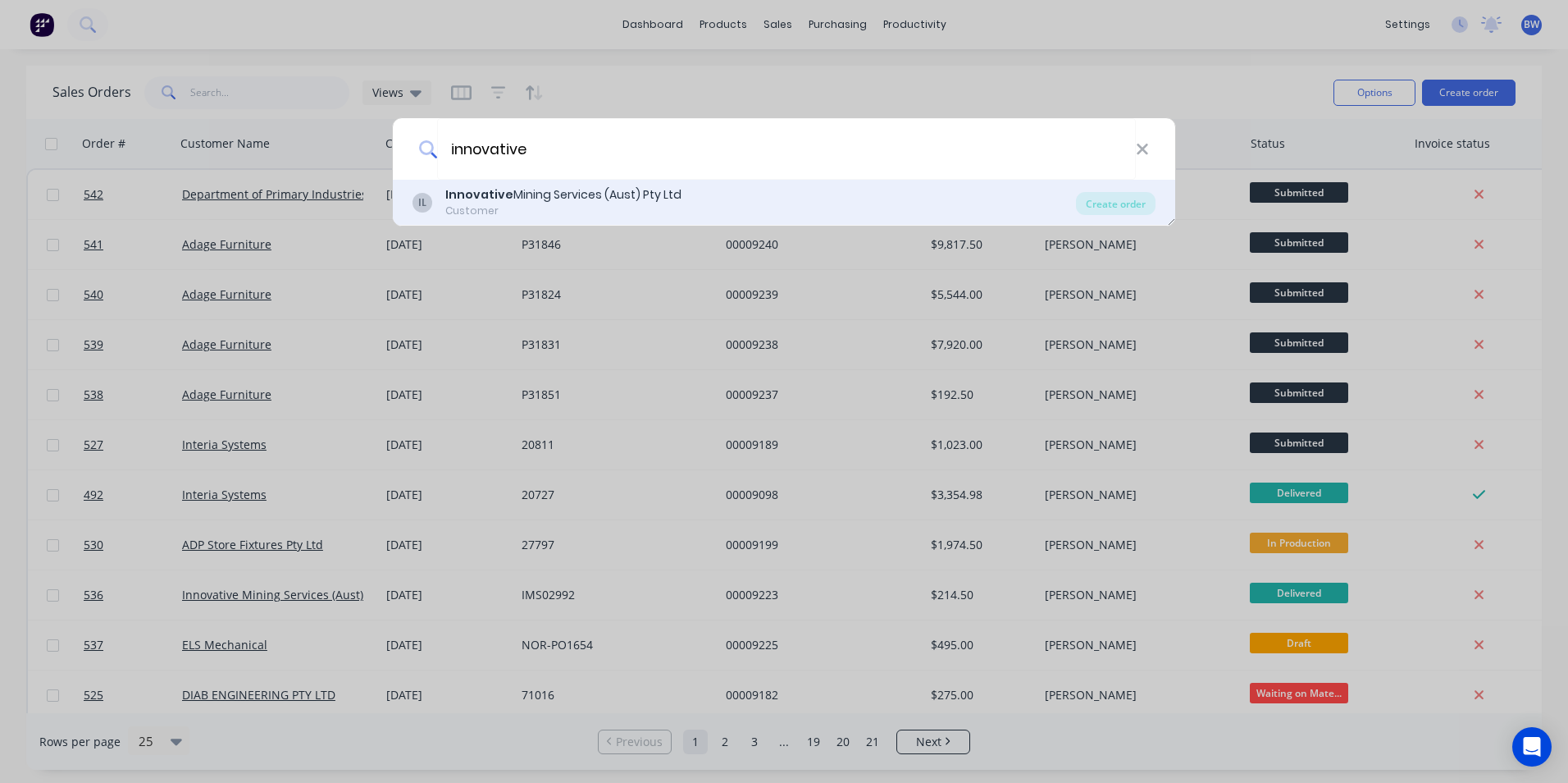
type input "innovative"
click at [632, 211] on div "Customer" at bounding box center [563, 211] width 236 height 14
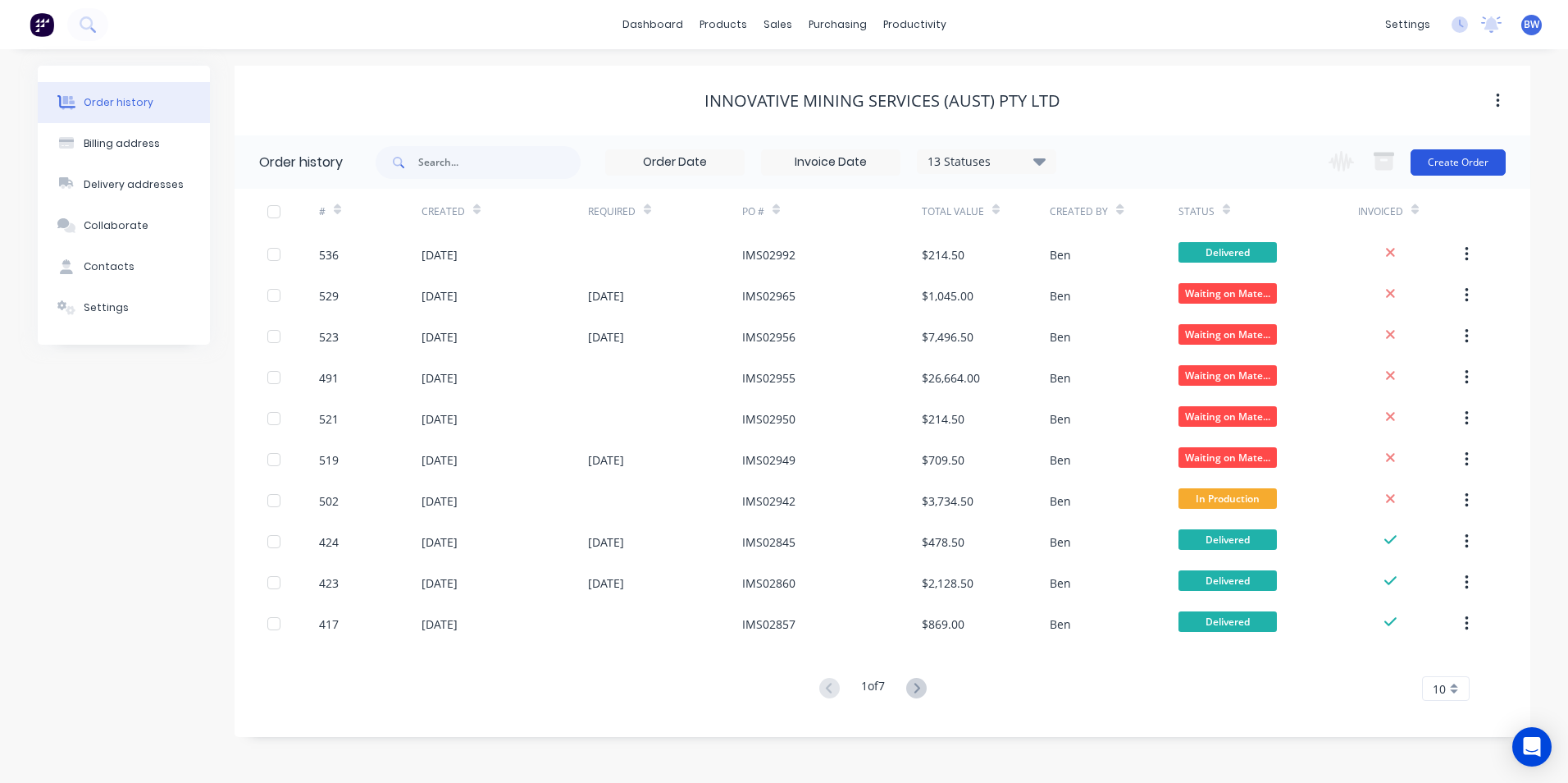
click at [1441, 169] on button "Create Order" at bounding box center [1457, 162] width 95 height 26
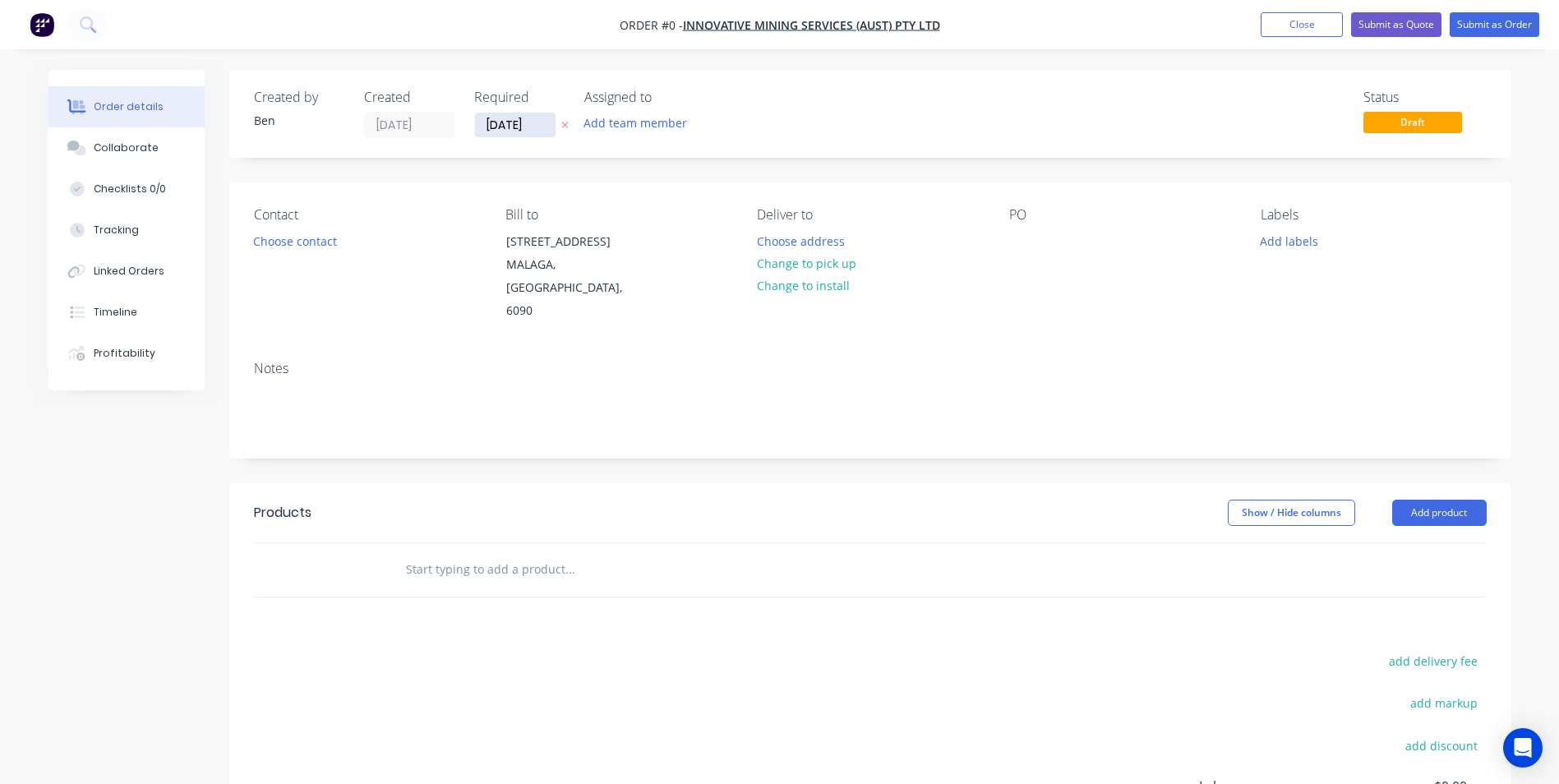
click at [526, 129] on input "[DATE]" at bounding box center [515, 124] width 81 height 24
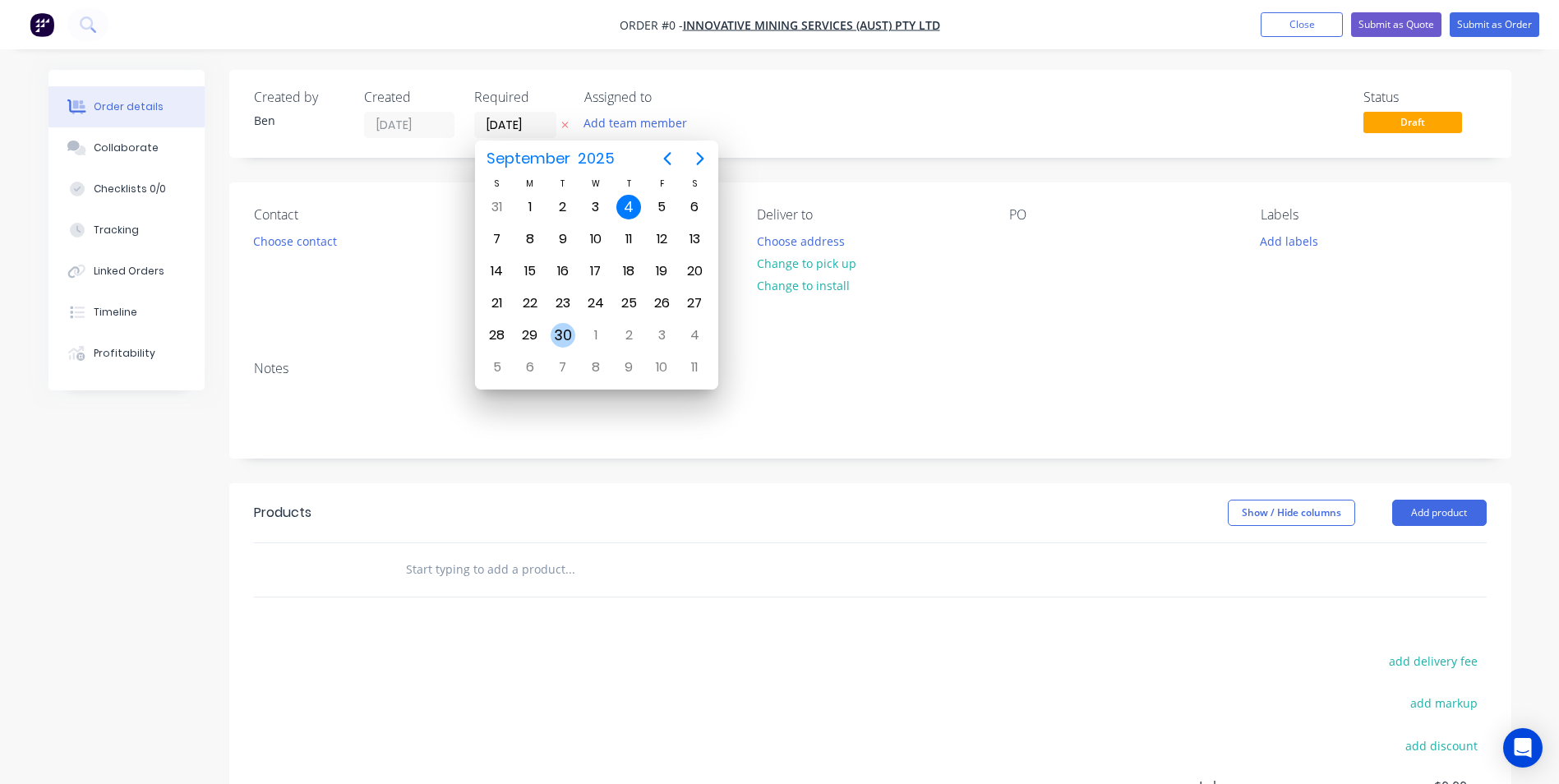
click at [565, 328] on div "30" at bounding box center [563, 335] width 25 height 24
type input "[DATE]"
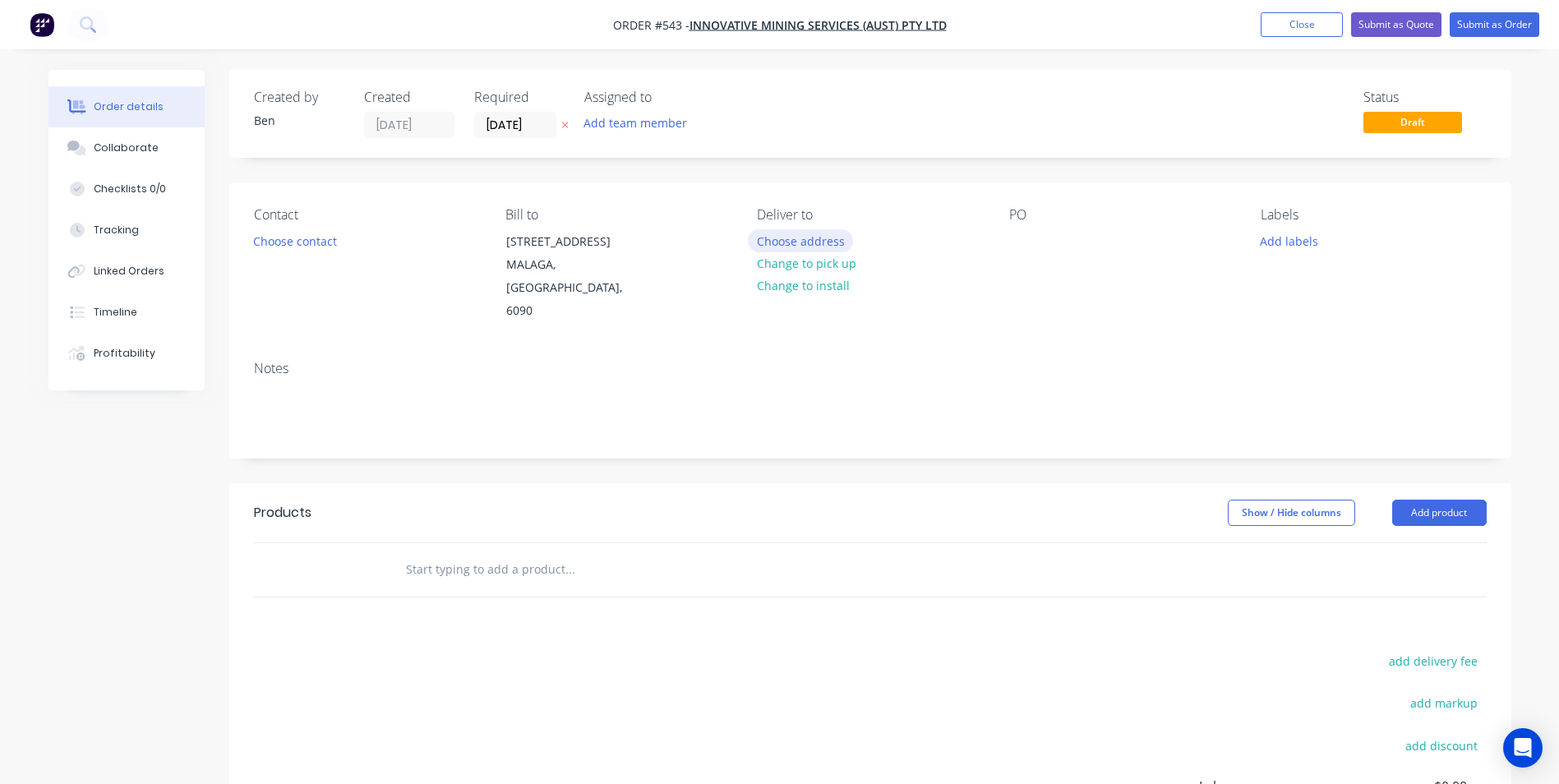
click at [802, 248] on button "Choose address" at bounding box center [800, 240] width 105 height 22
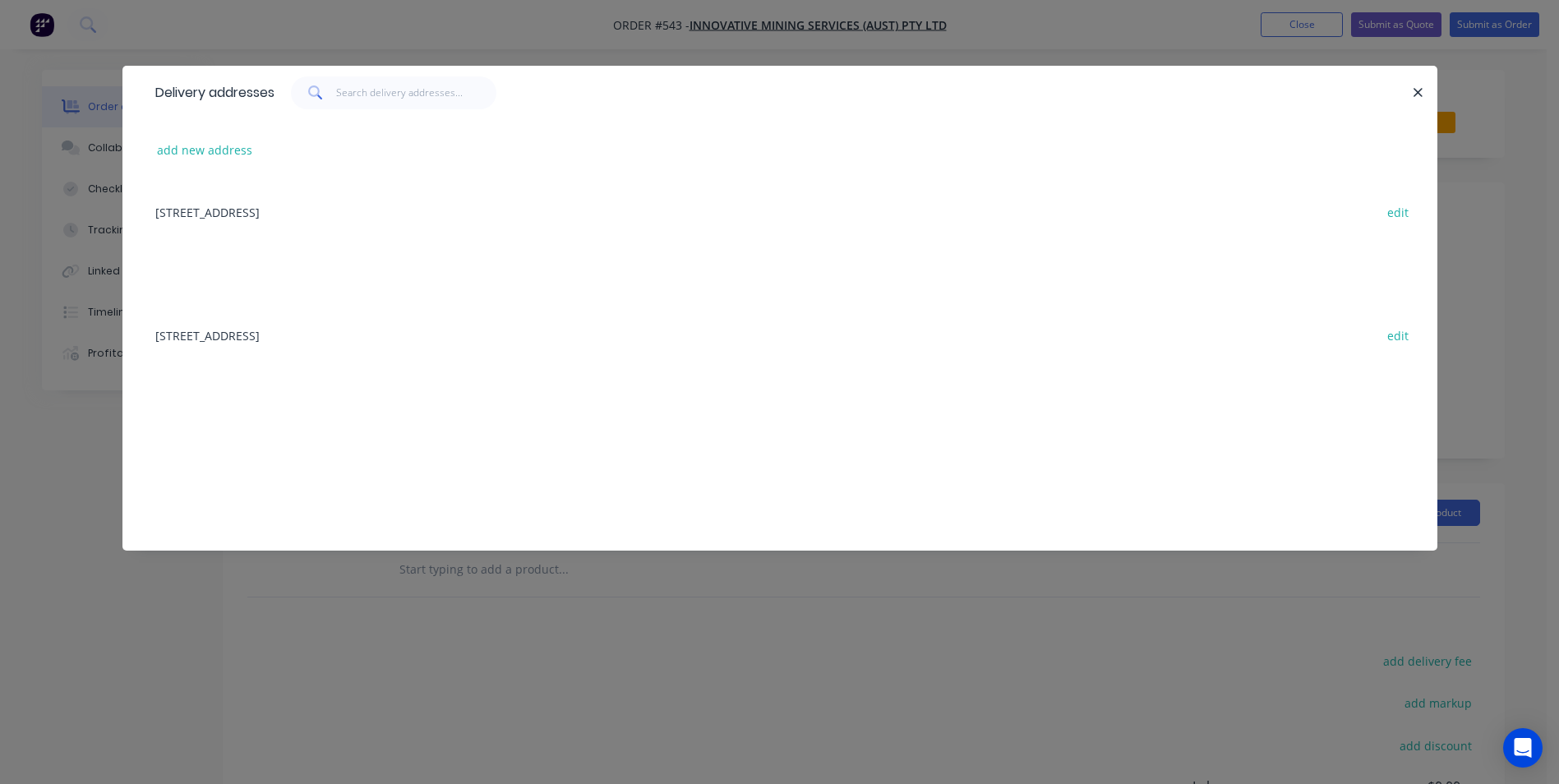
click at [360, 214] on div "[STREET_ADDRESS] edit" at bounding box center [780, 211] width 1265 height 62
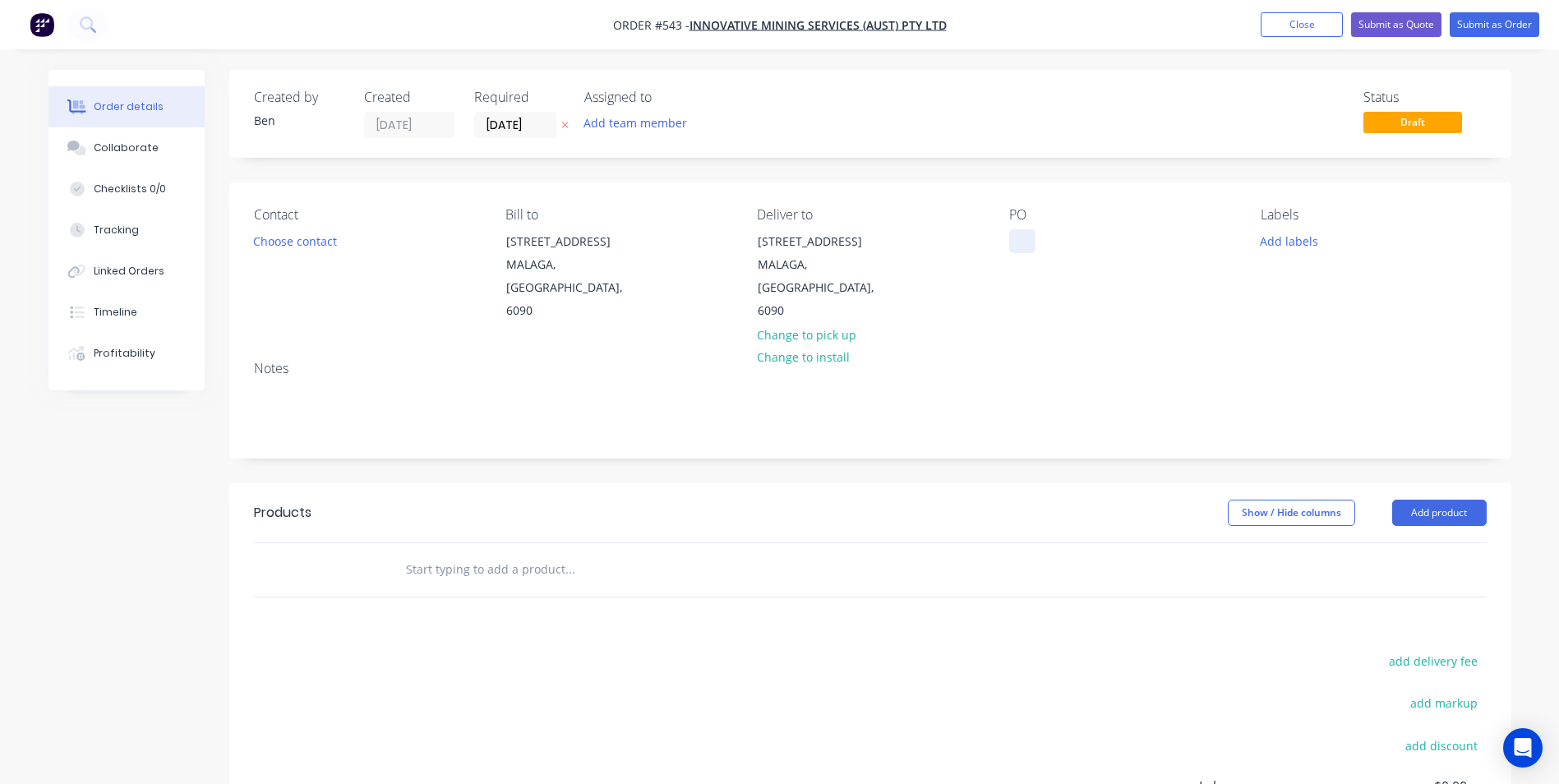
click at [1018, 241] on div at bounding box center [1022, 241] width 26 height 24
click at [1428, 499] on button "Add product" at bounding box center [1439, 512] width 94 height 26
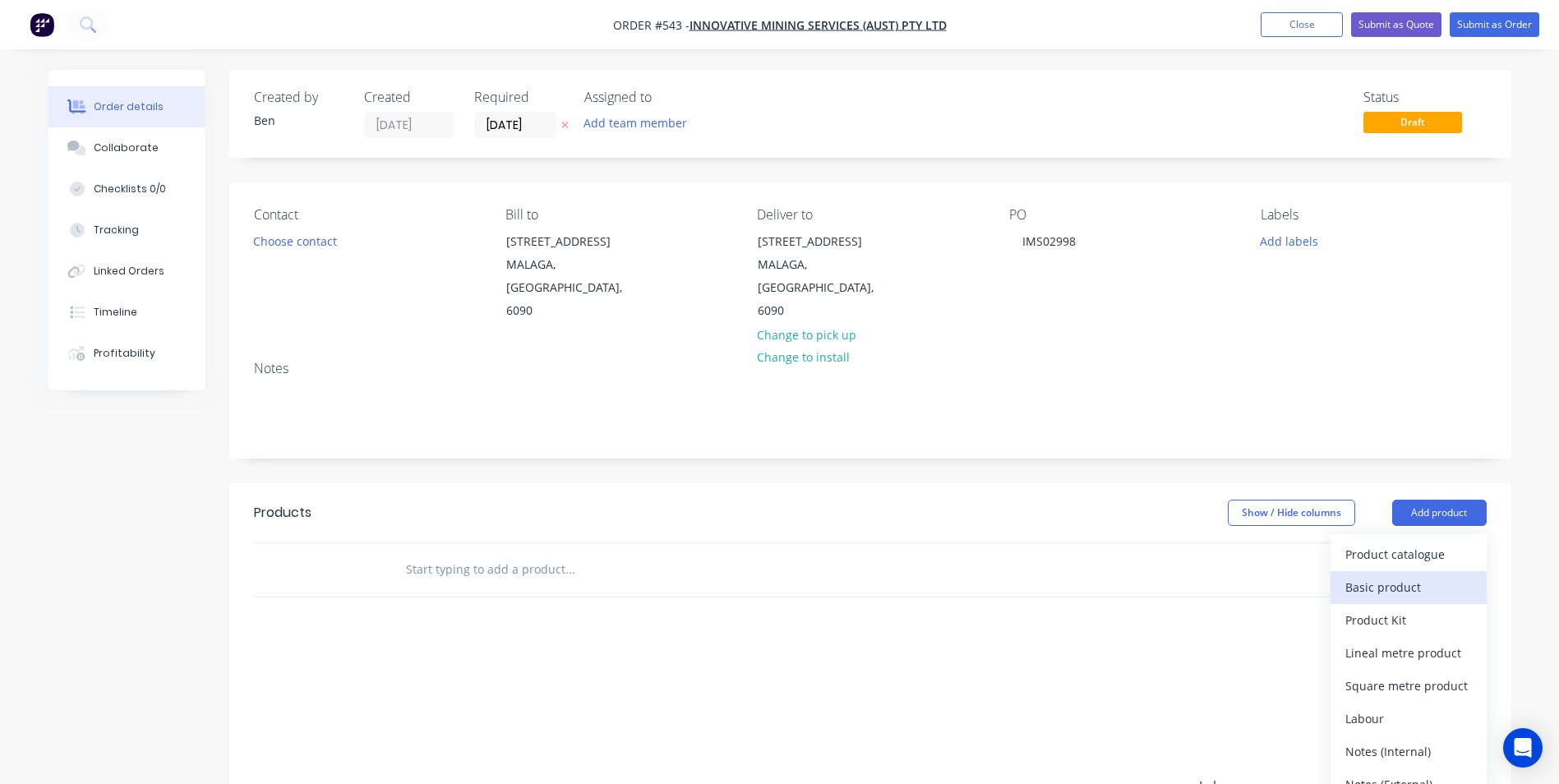
click at [1377, 575] on div "Basic product" at bounding box center [1407, 587] width 126 height 24
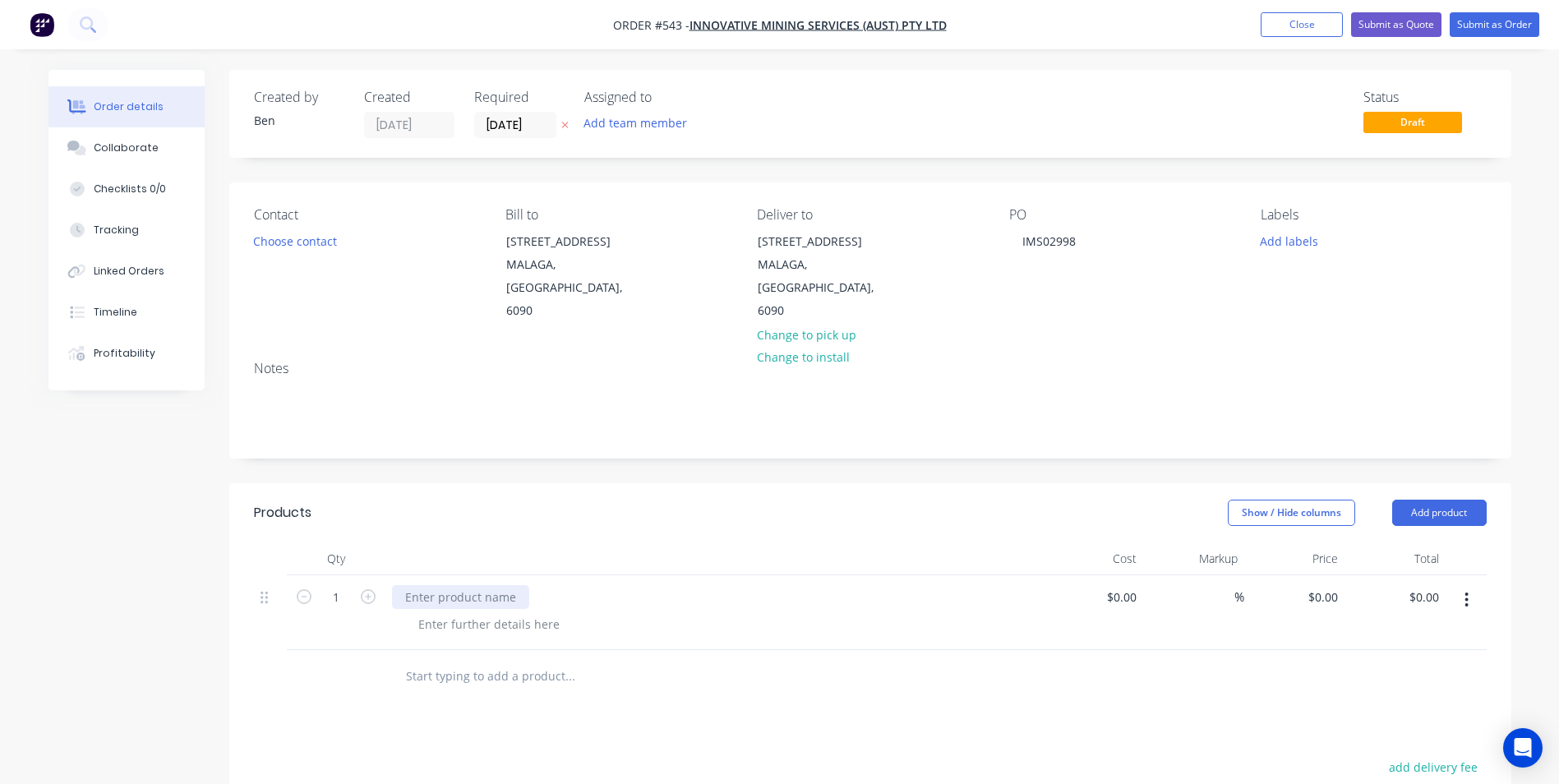
click at [427, 585] on div at bounding box center [460, 597] width 137 height 24
click at [1332, 585] on input "0" at bounding box center [1334, 597] width 19 height 24
type input "$0.00"
click at [344, 585] on input "1" at bounding box center [336, 597] width 43 height 24
type input "10"
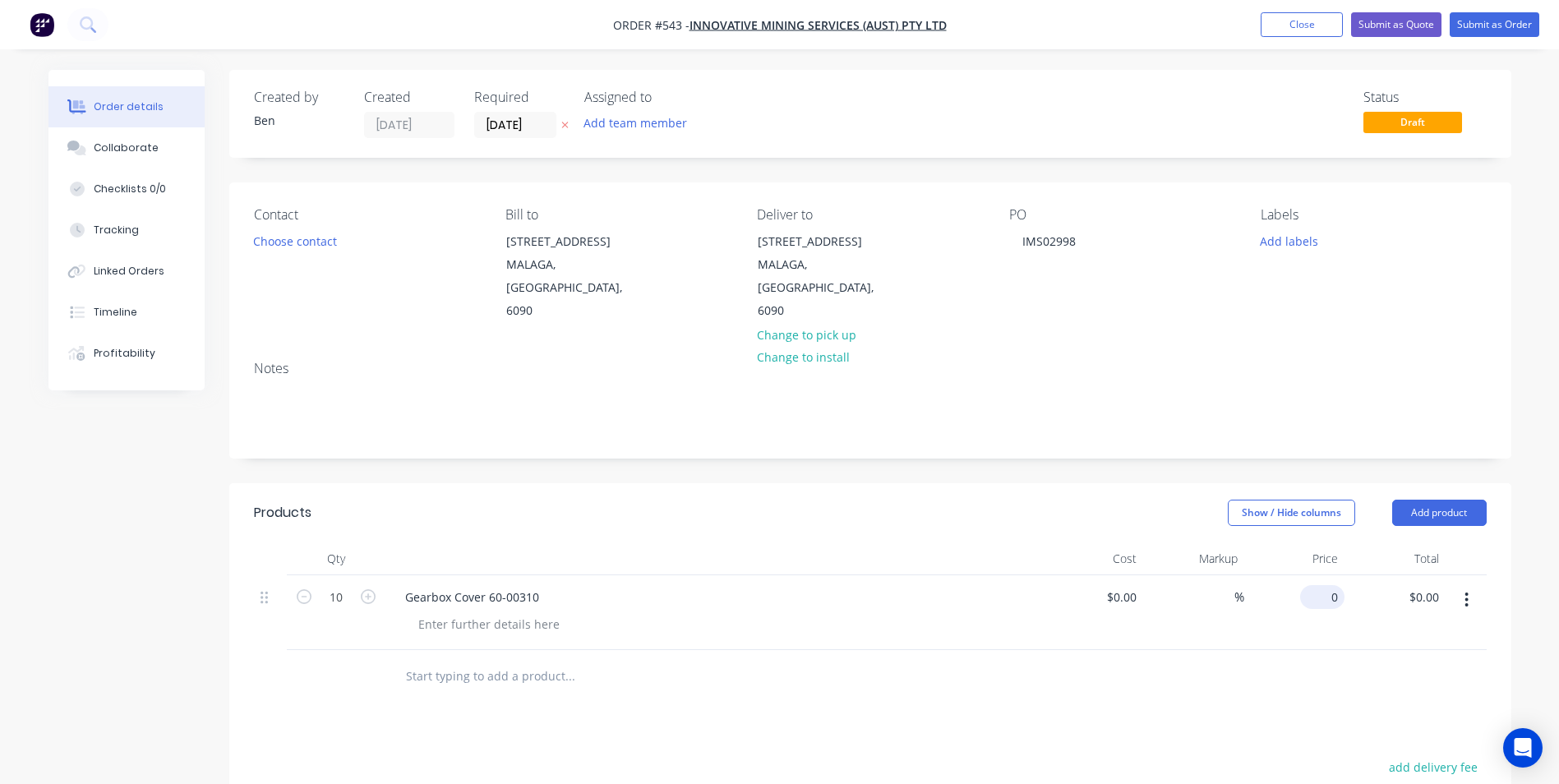
click at [1329, 585] on input "0" at bounding box center [1326, 597] width 38 height 24
type input "$26.60"
type input "$266.00"
click at [1464, 499] on button "Add product" at bounding box center [1439, 512] width 94 height 26
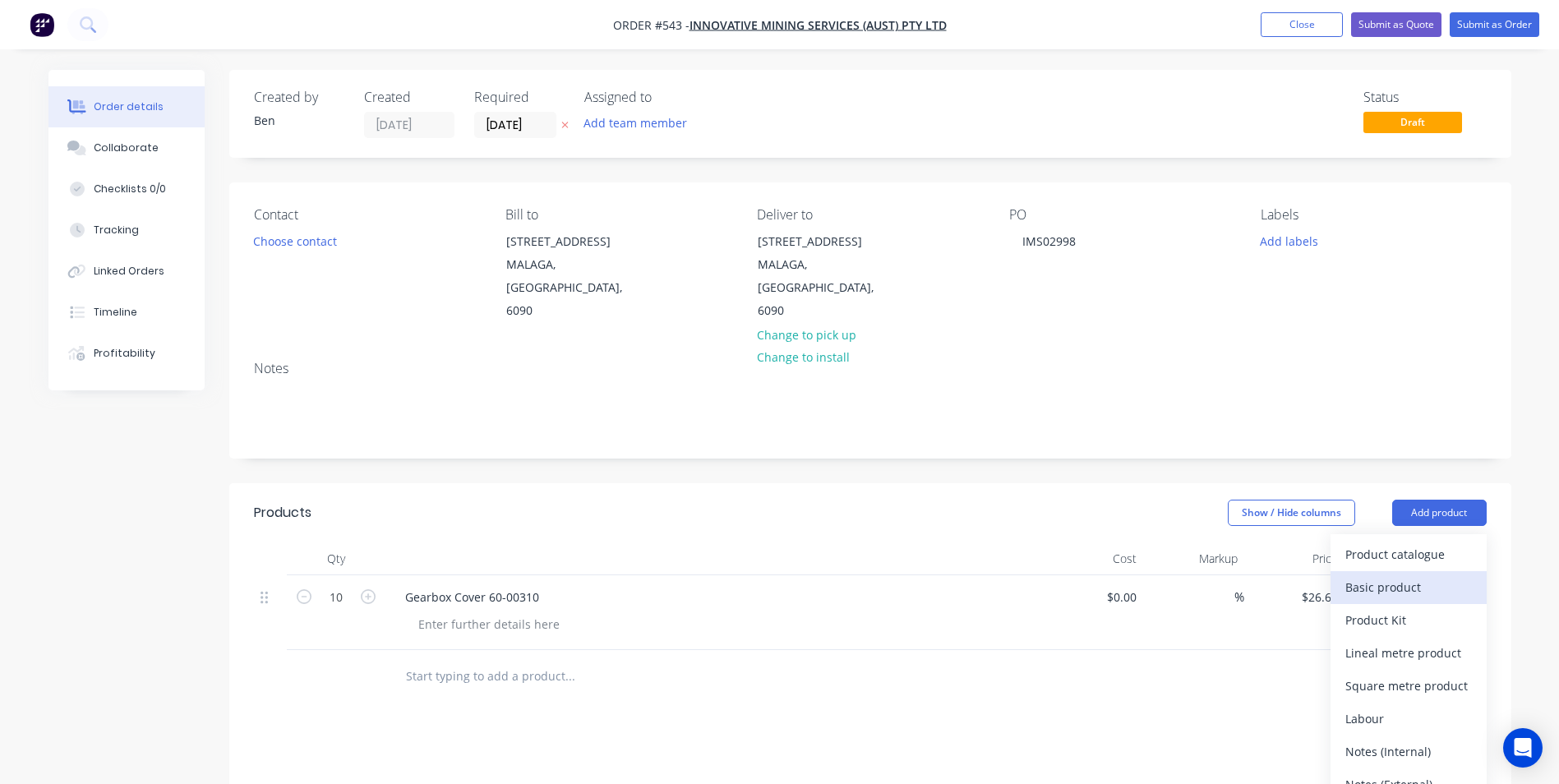
click at [1405, 575] on div "Basic product" at bounding box center [1407, 587] width 126 height 24
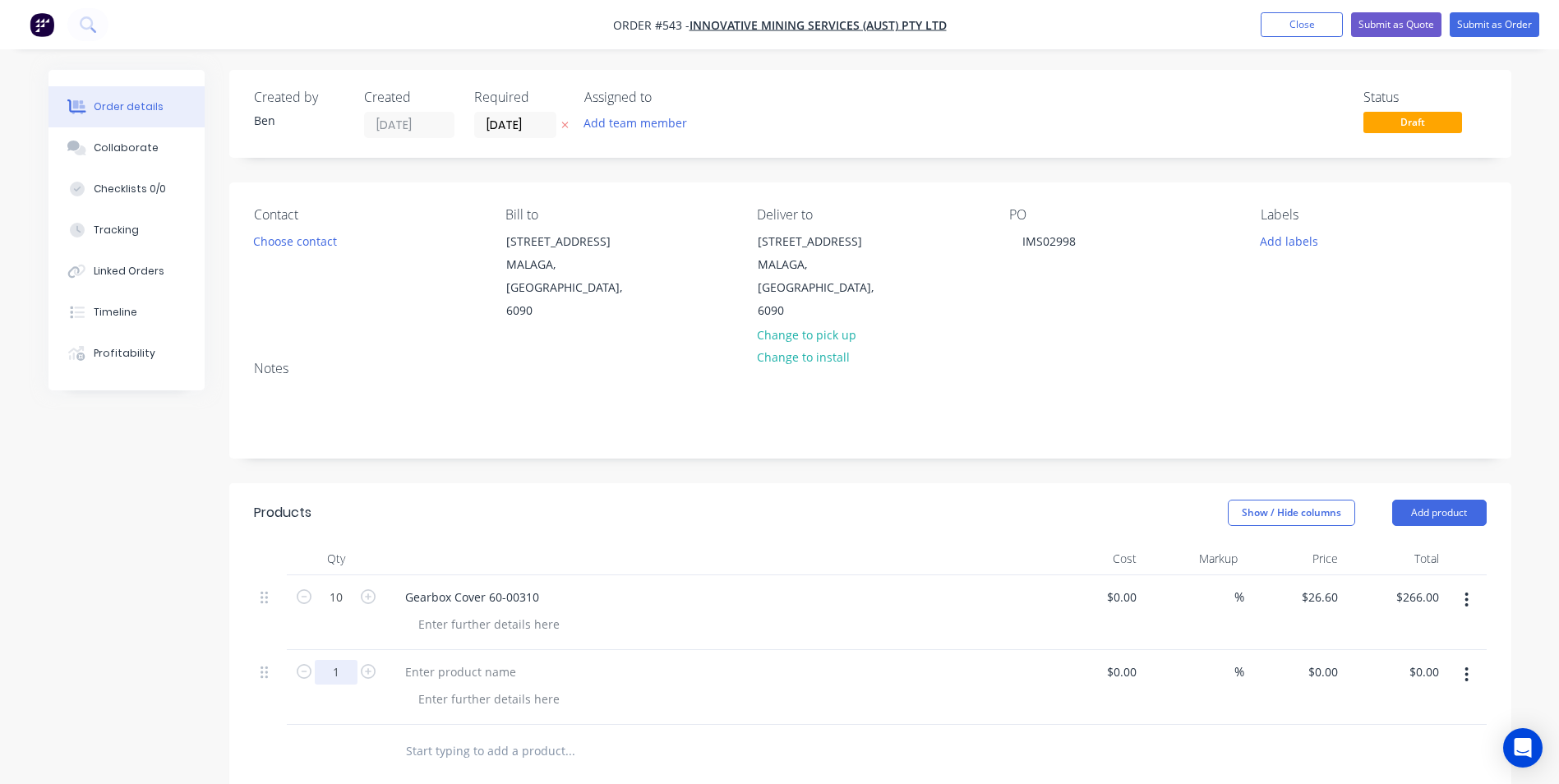
click at [338, 660] on input "1" at bounding box center [336, 671] width 43 height 24
type input "20"
click at [452, 660] on div at bounding box center [460, 671] width 137 height 24
click at [1341, 660] on input "0" at bounding box center [1334, 671] width 19 height 24
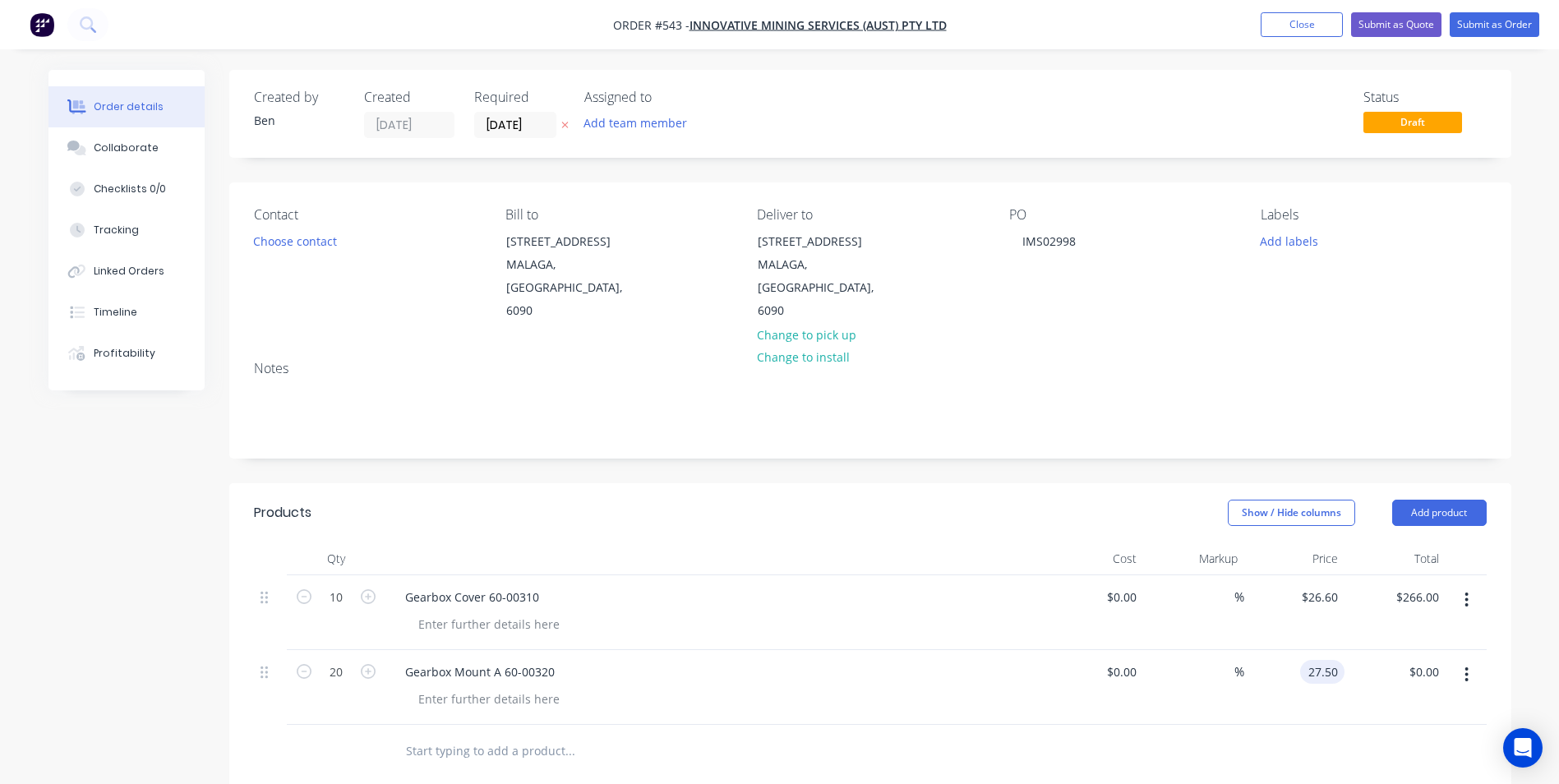
type input "$27.50"
type input "$550.00"
click at [1417, 499] on button "Add product" at bounding box center [1439, 512] width 94 height 26
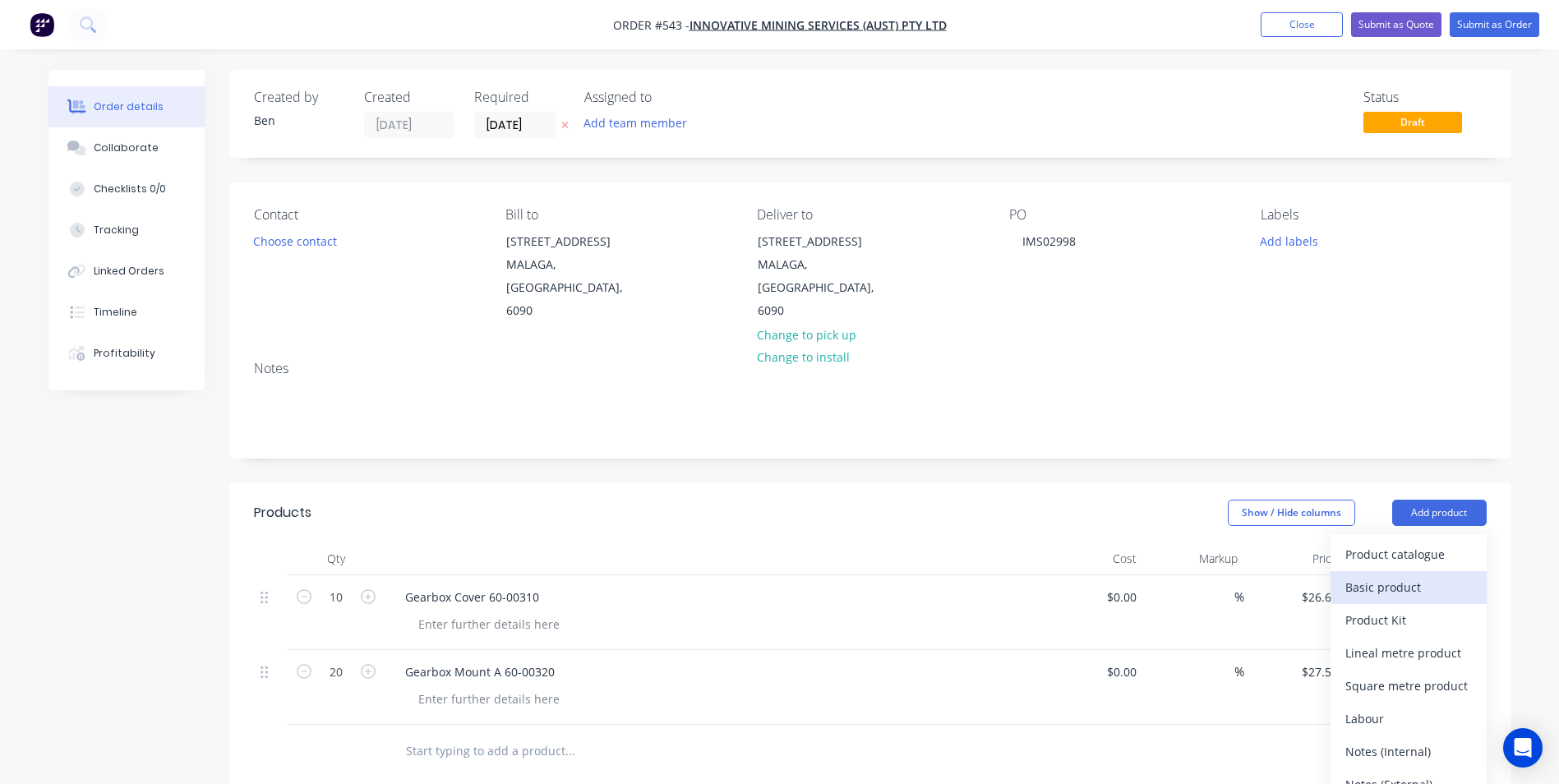
click at [1380, 575] on div "Basic product" at bounding box center [1407, 587] width 126 height 24
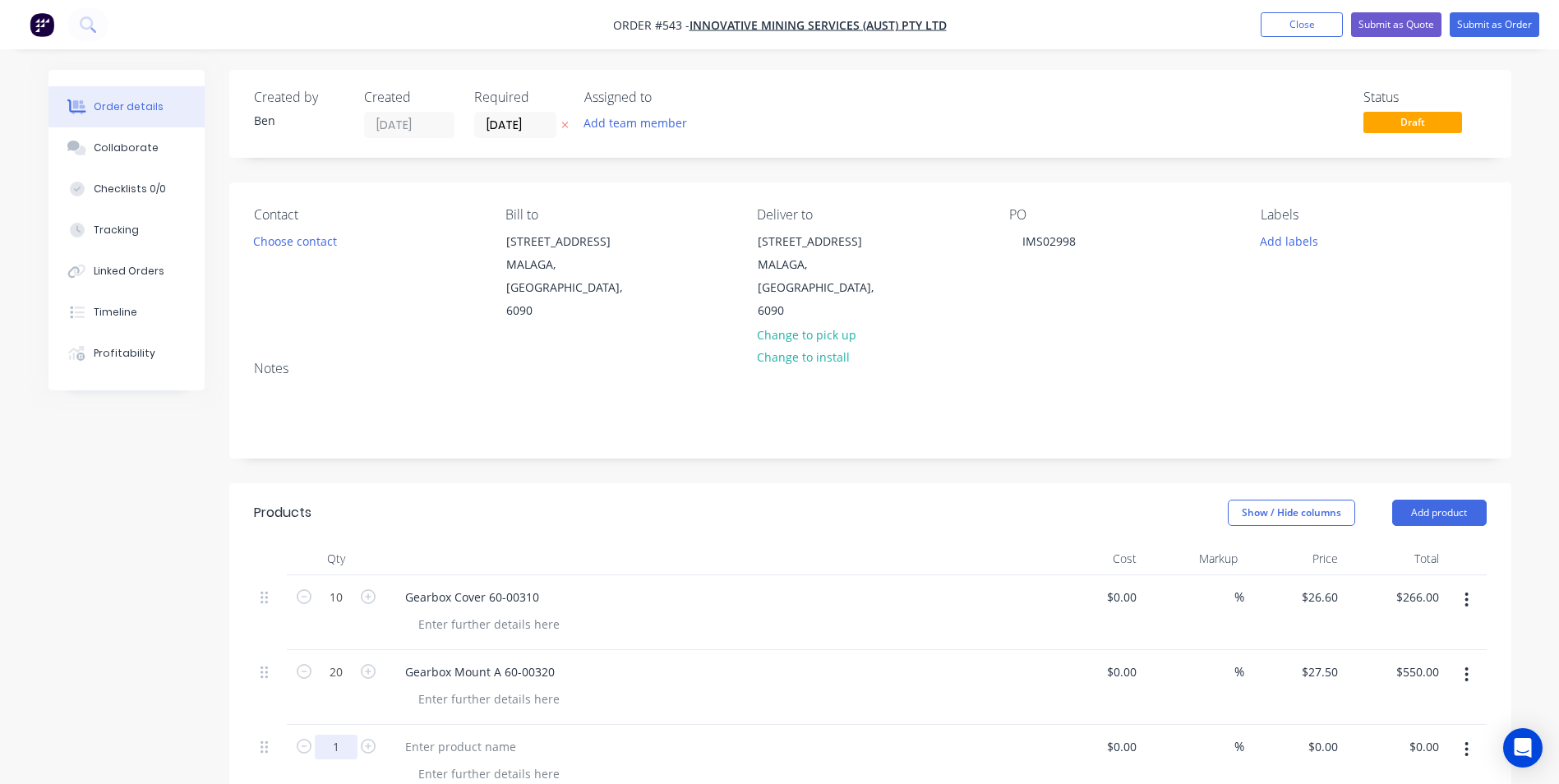
click at [340, 734] on input "1" at bounding box center [336, 746] width 43 height 24
type input "10"
click at [448, 734] on div at bounding box center [460, 746] width 137 height 24
type input "$0.00"
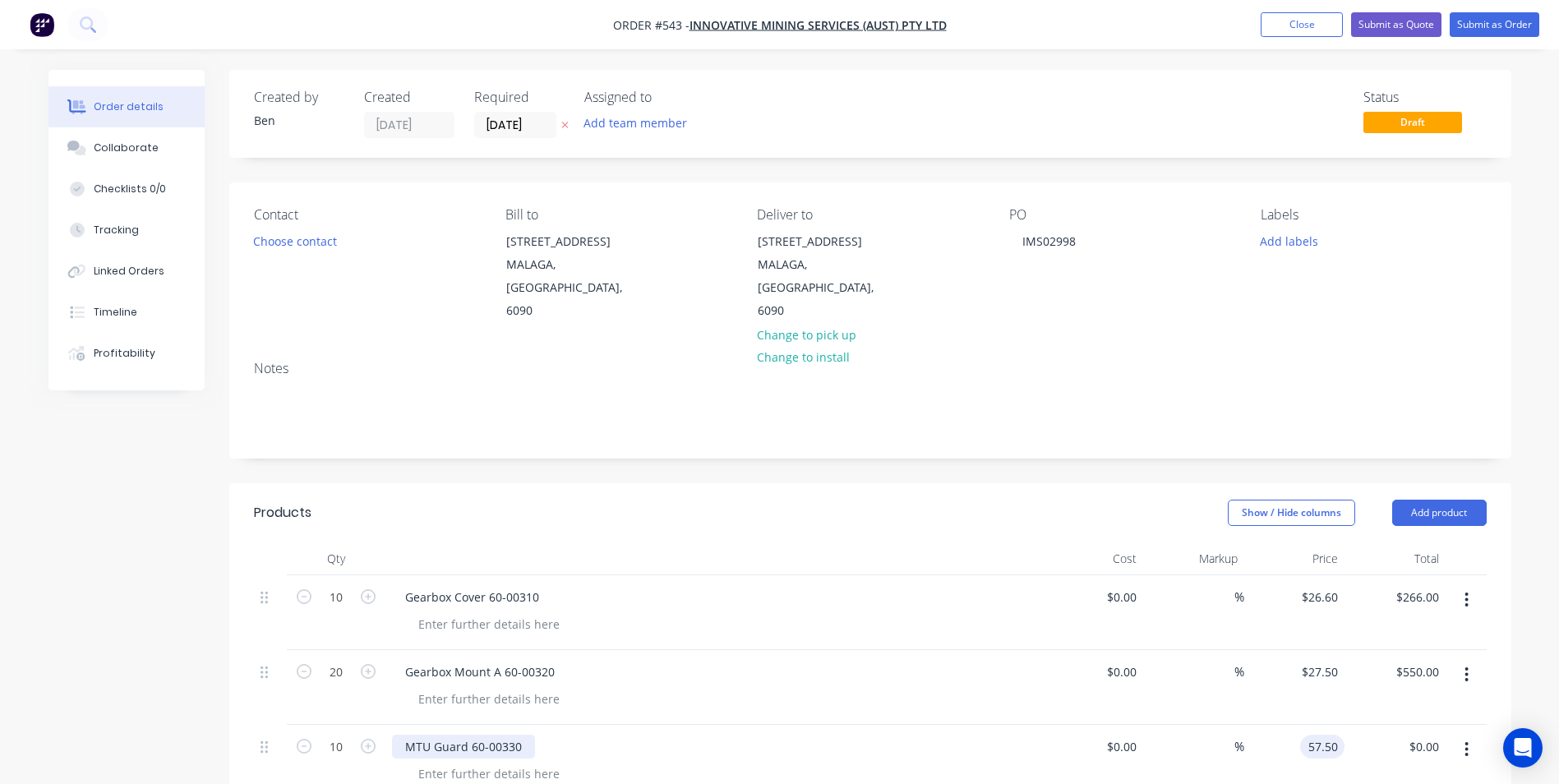
type input "$57.50"
type input "$575.00"
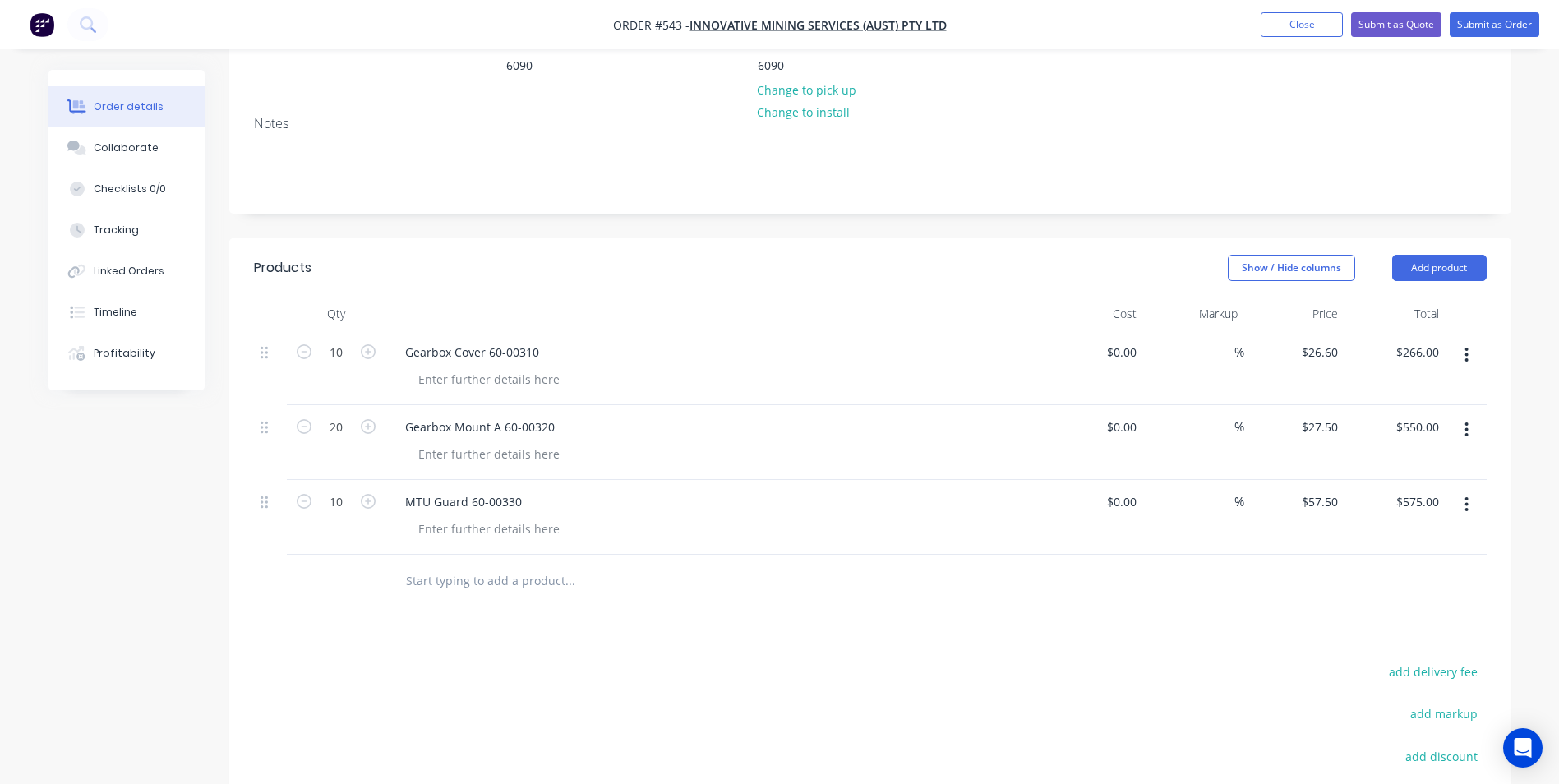
scroll to position [247, 0]
click at [1423, 253] on button "Add product" at bounding box center [1439, 266] width 94 height 26
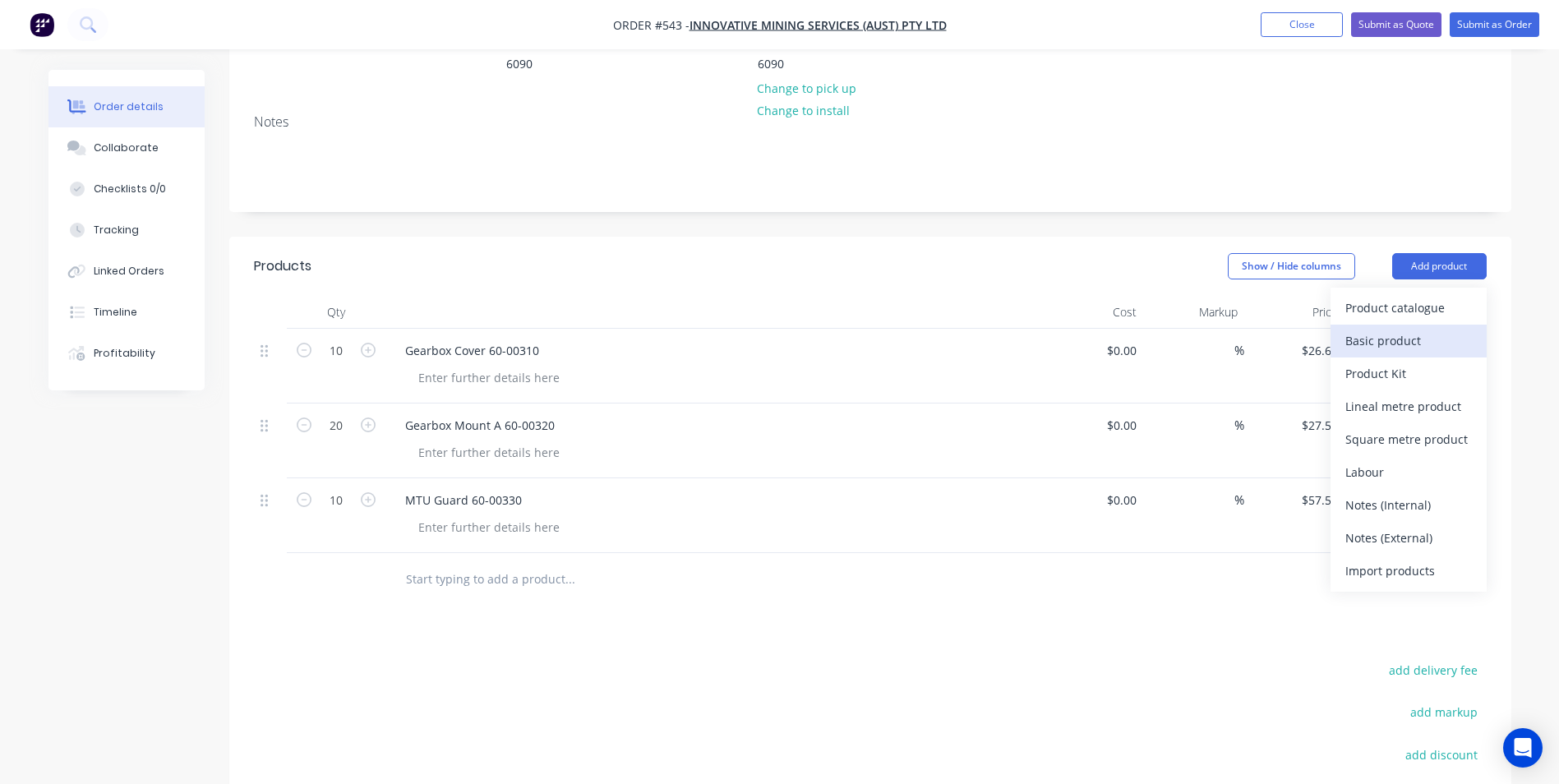
click at [1391, 328] on div "Basic product" at bounding box center [1407, 340] width 126 height 24
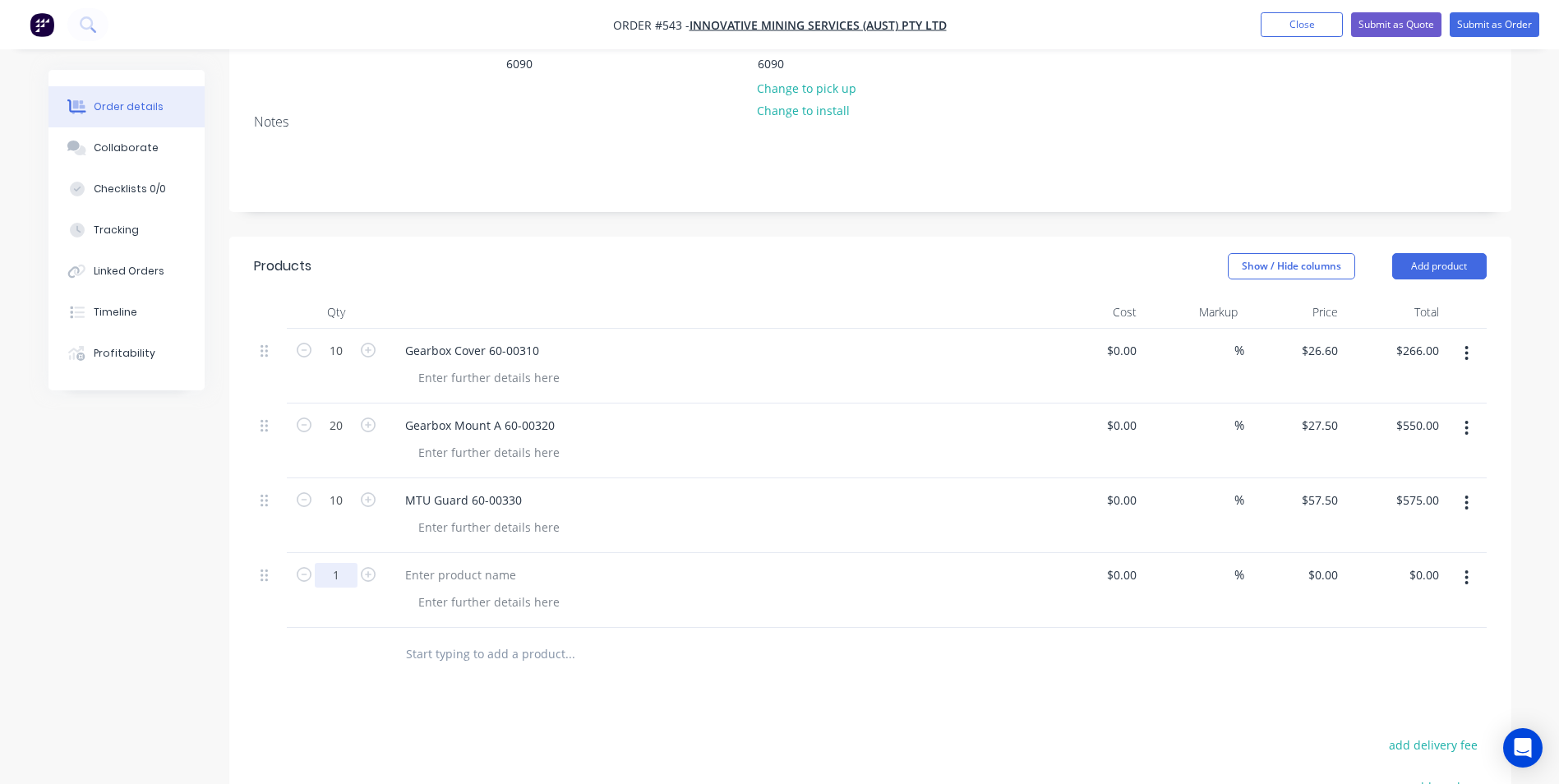
click at [341, 563] on input "1" at bounding box center [336, 574] width 43 height 24
type input "10"
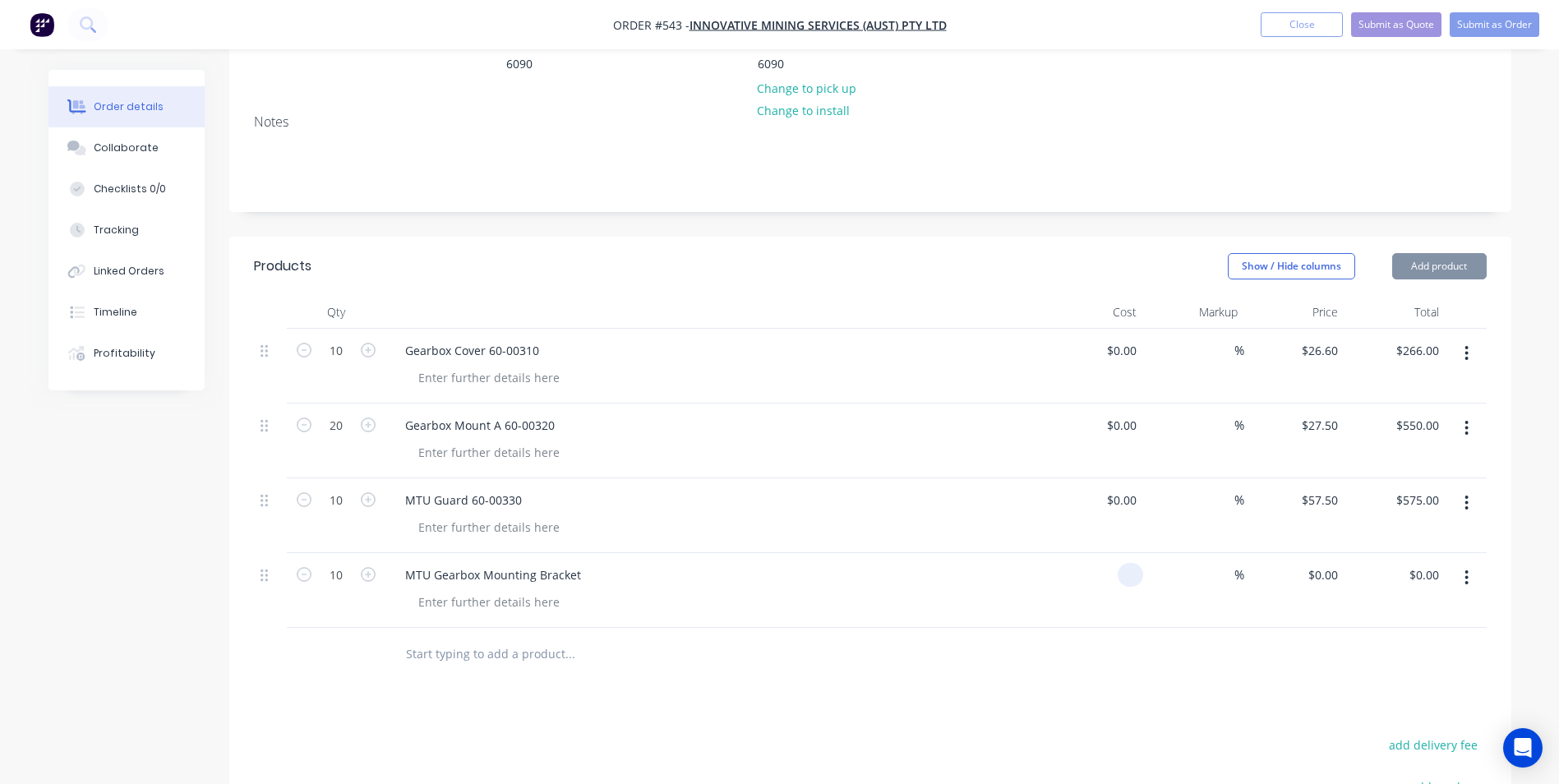
type input "$0.00"
type input "$44.50"
type input "$445.00"
click at [1438, 253] on button "Add product" at bounding box center [1439, 266] width 94 height 26
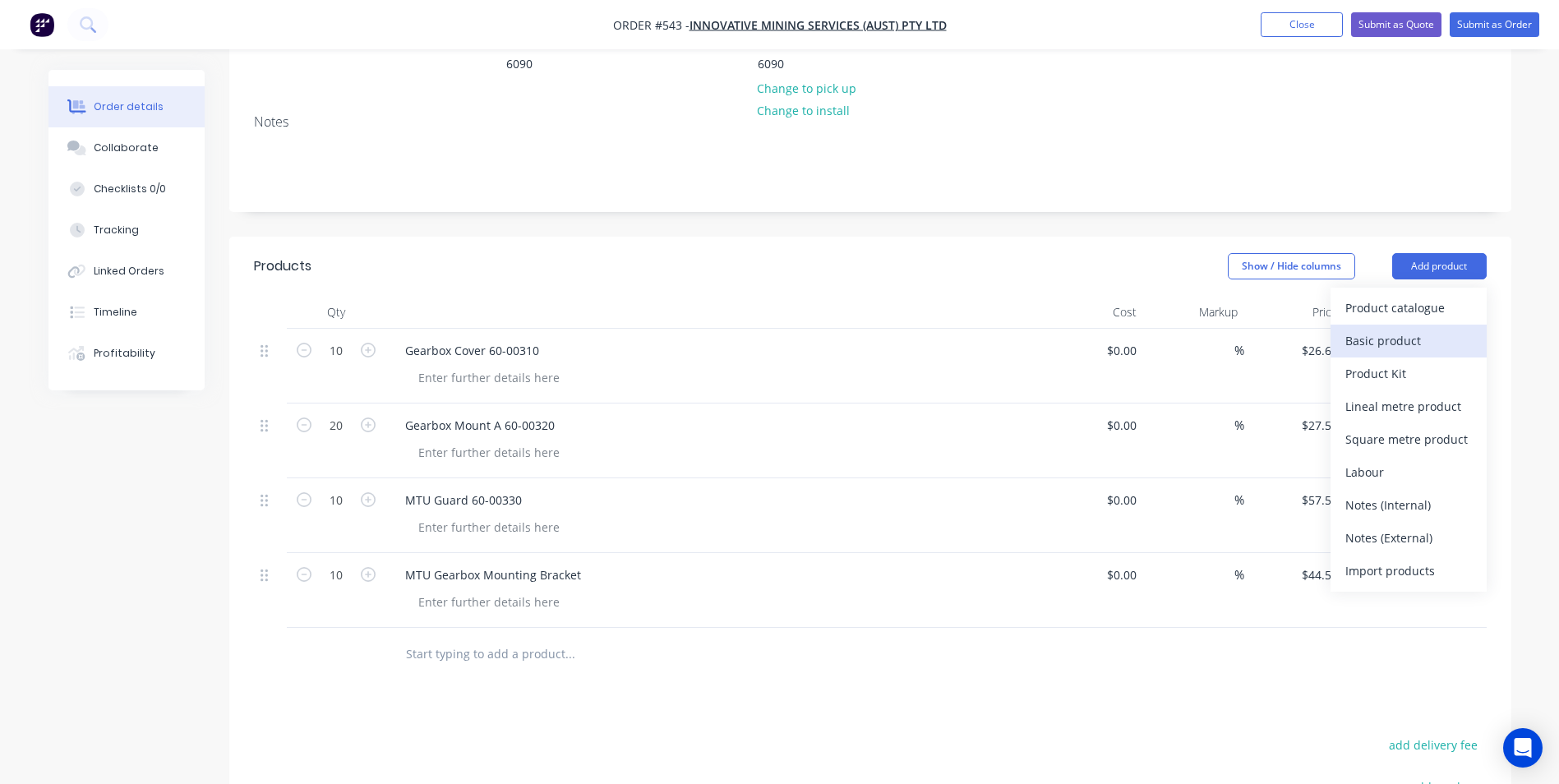
click at [1401, 328] on div "Basic product" at bounding box center [1407, 340] width 126 height 24
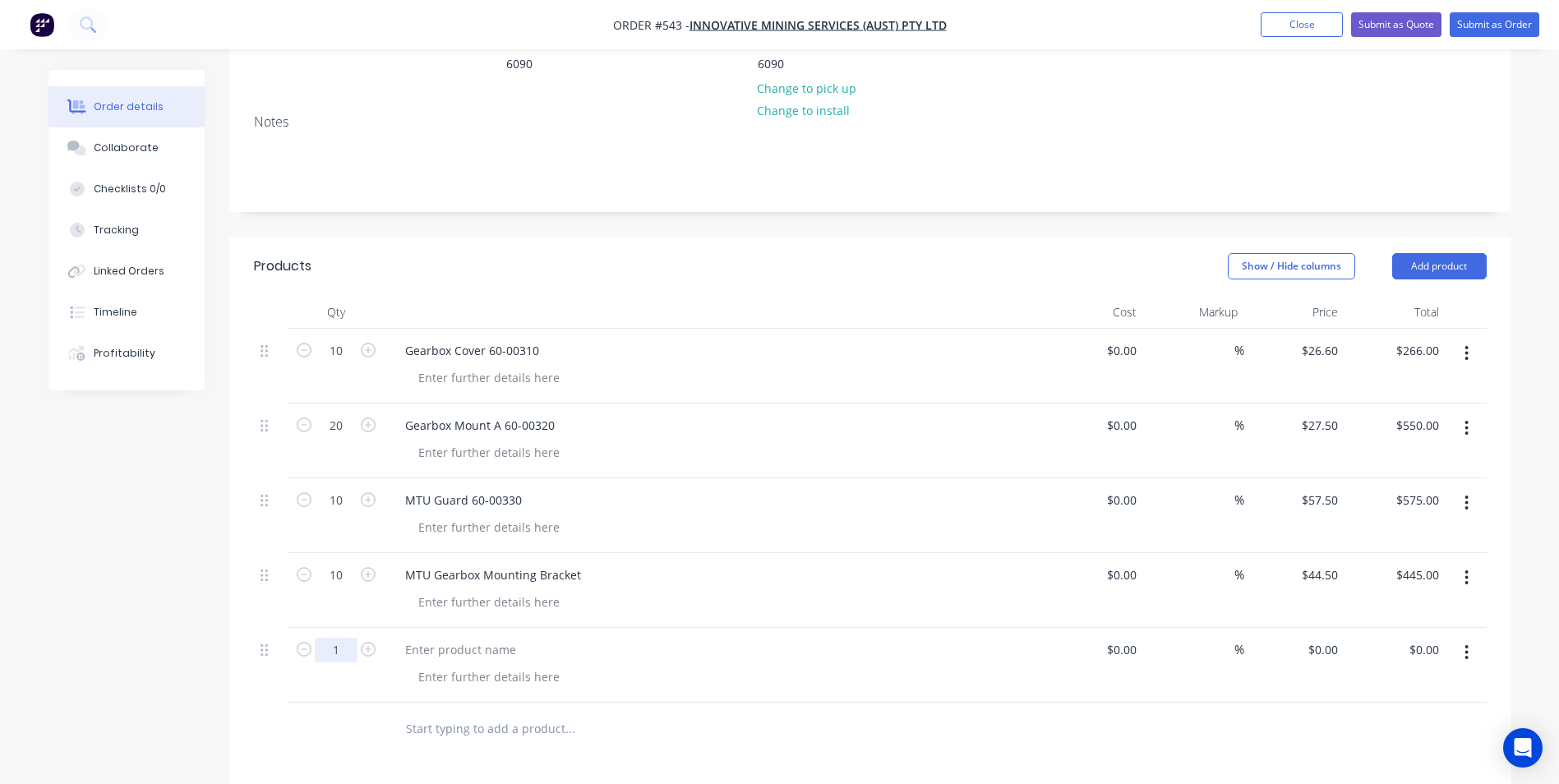
click at [349, 638] on input "1" at bounding box center [336, 650] width 43 height 24
type input "5"
type input "$0.00"
type input "$118.00"
type input "$590.00"
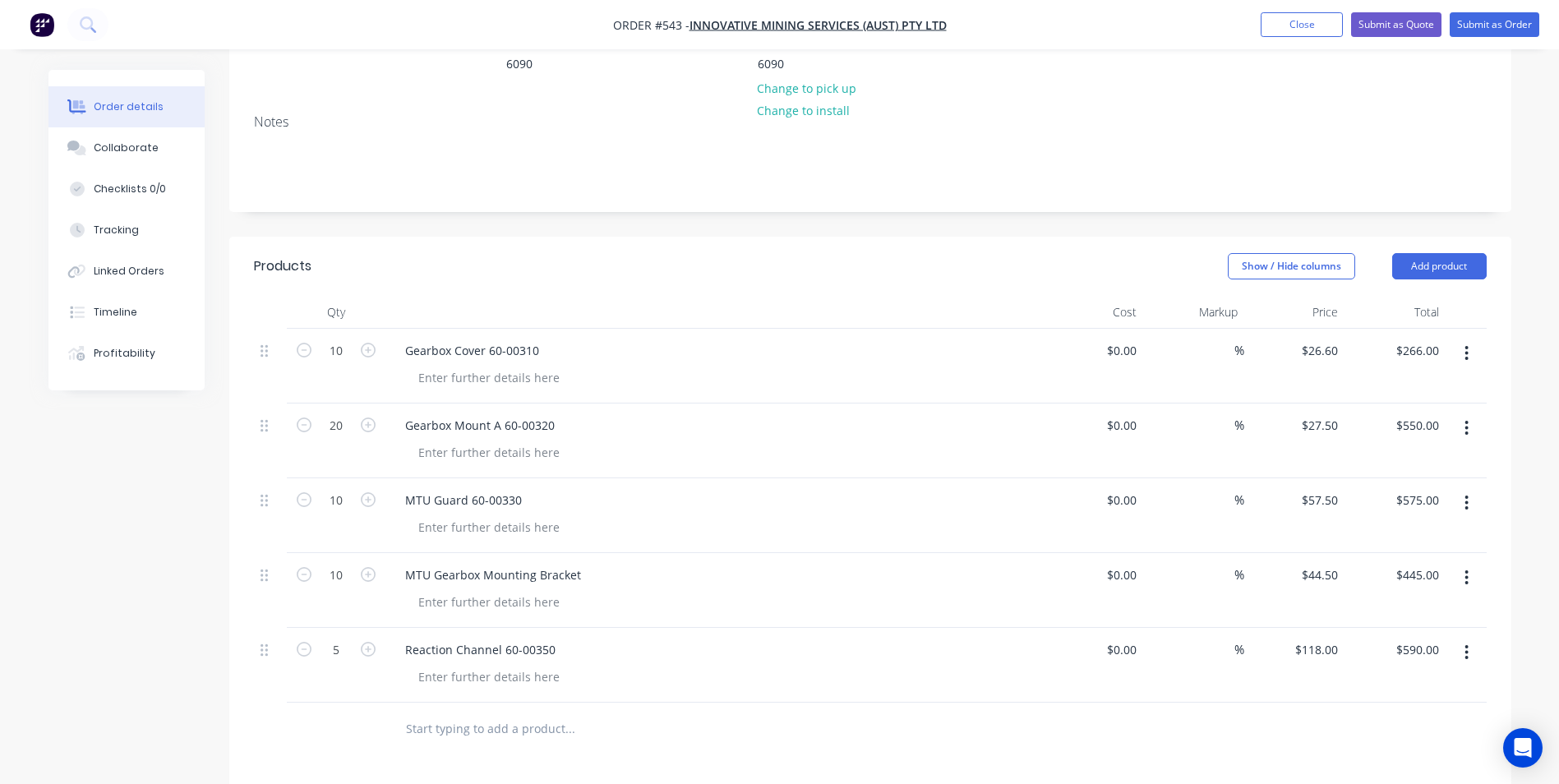
click at [997, 253] on div "Show / Hide columns Add product" at bounding box center [1000, 266] width 970 height 26
click at [345, 488] on input "10" at bounding box center [336, 500] width 43 height 24
type input "10"
click at [343, 563] on input "10" at bounding box center [336, 574] width 43 height 24
type input "10"
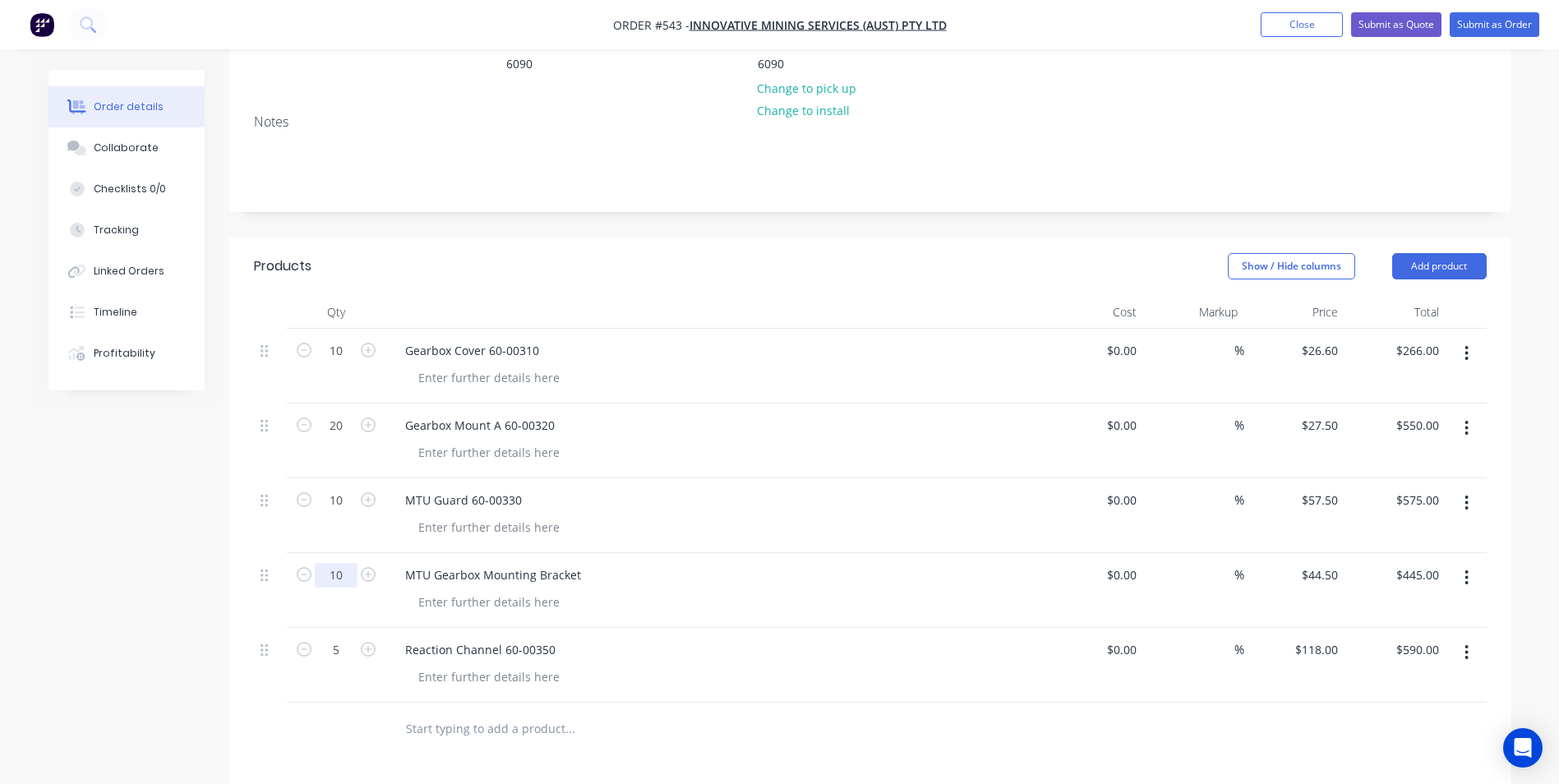
click at [343, 563] on input "10" at bounding box center [336, 574] width 43 height 24
click at [529, 590] on div at bounding box center [488, 602] width 168 height 24
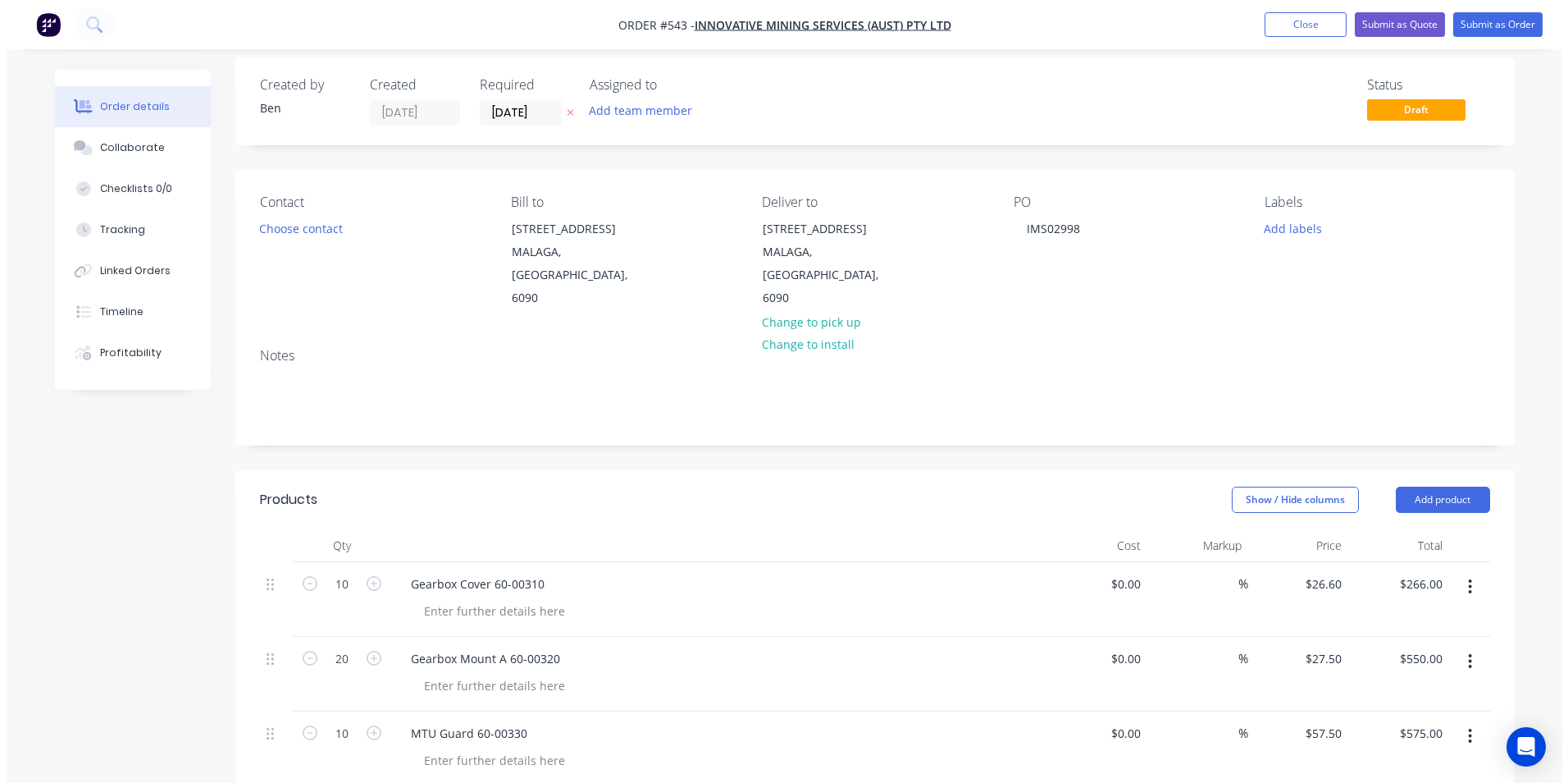
scroll to position [0, 0]
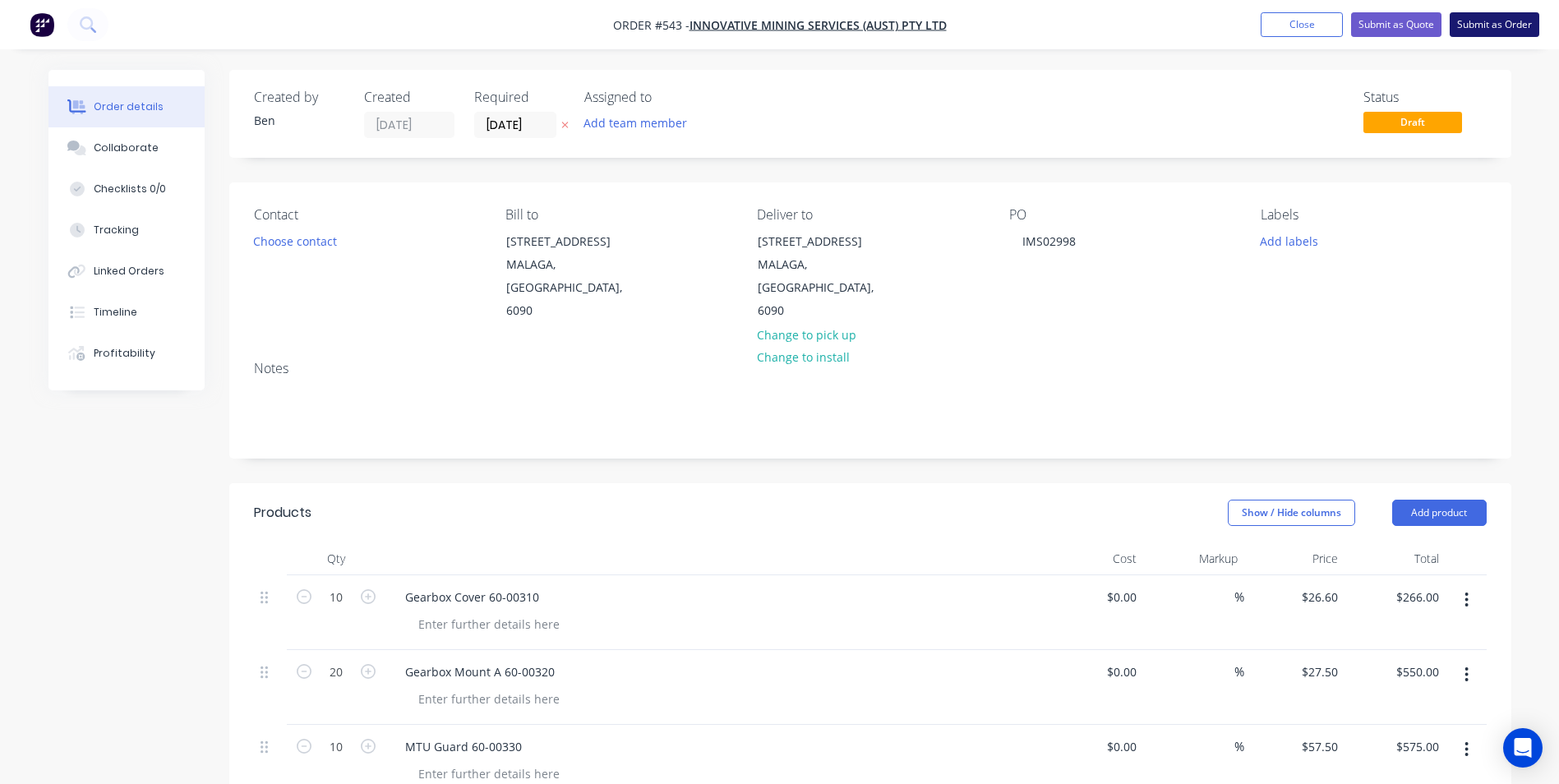
click at [1486, 21] on button "Submit as Order" at bounding box center [1494, 24] width 90 height 24
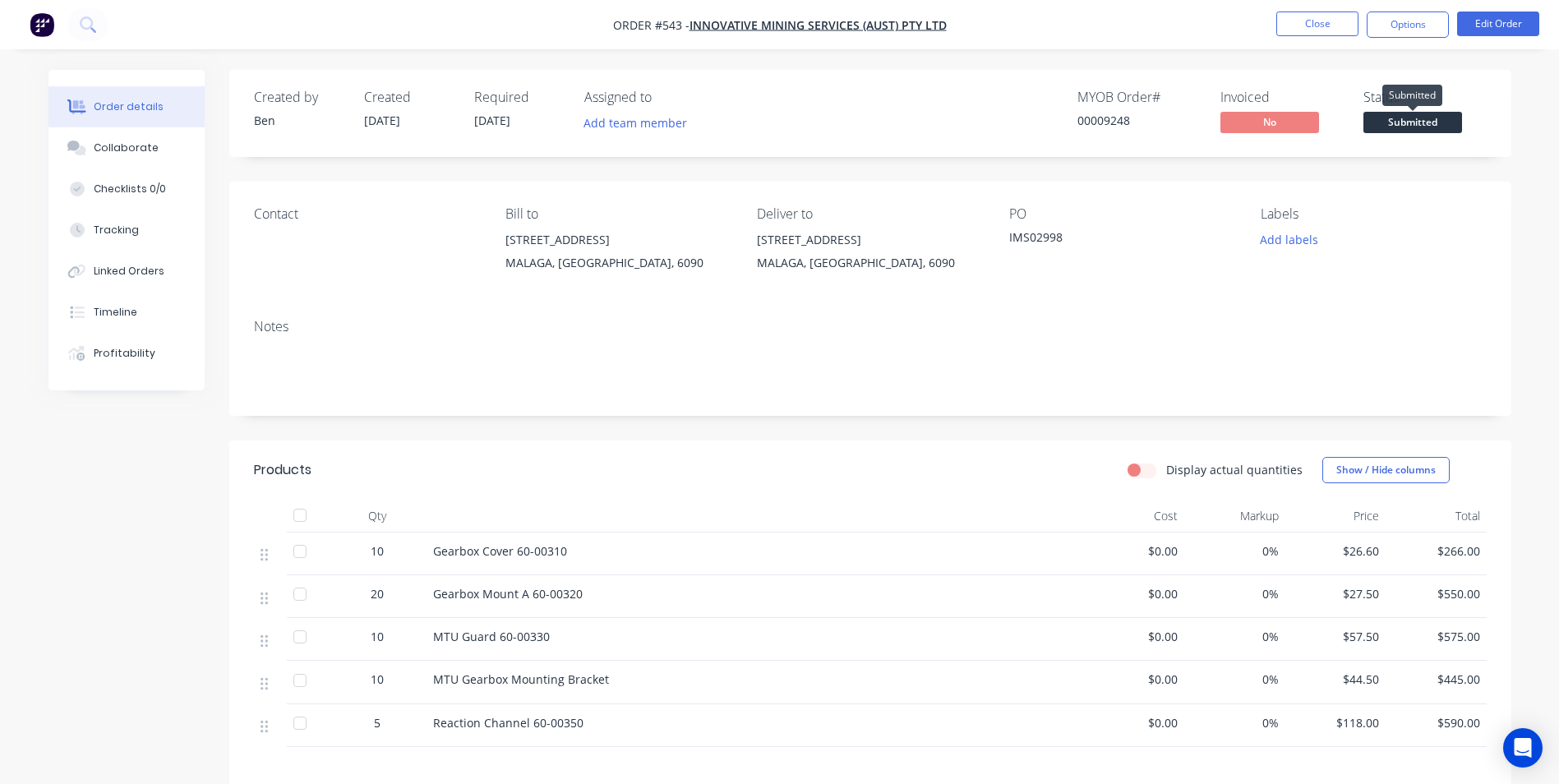
click at [1423, 123] on span "Submitted" at bounding box center [1412, 122] width 99 height 21
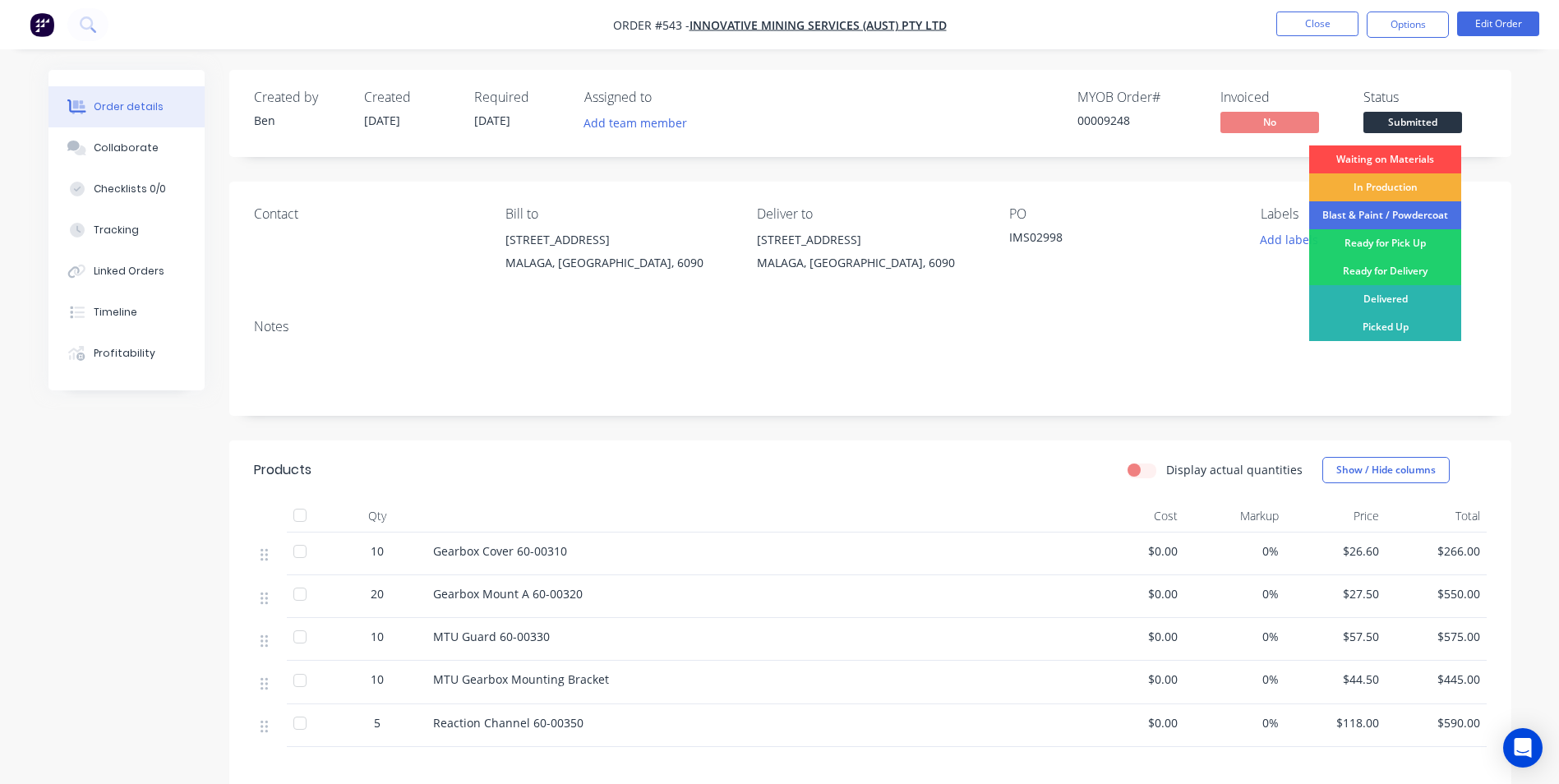
click at [1410, 157] on div "Waiting on Materials" at bounding box center [1385, 159] width 152 height 28
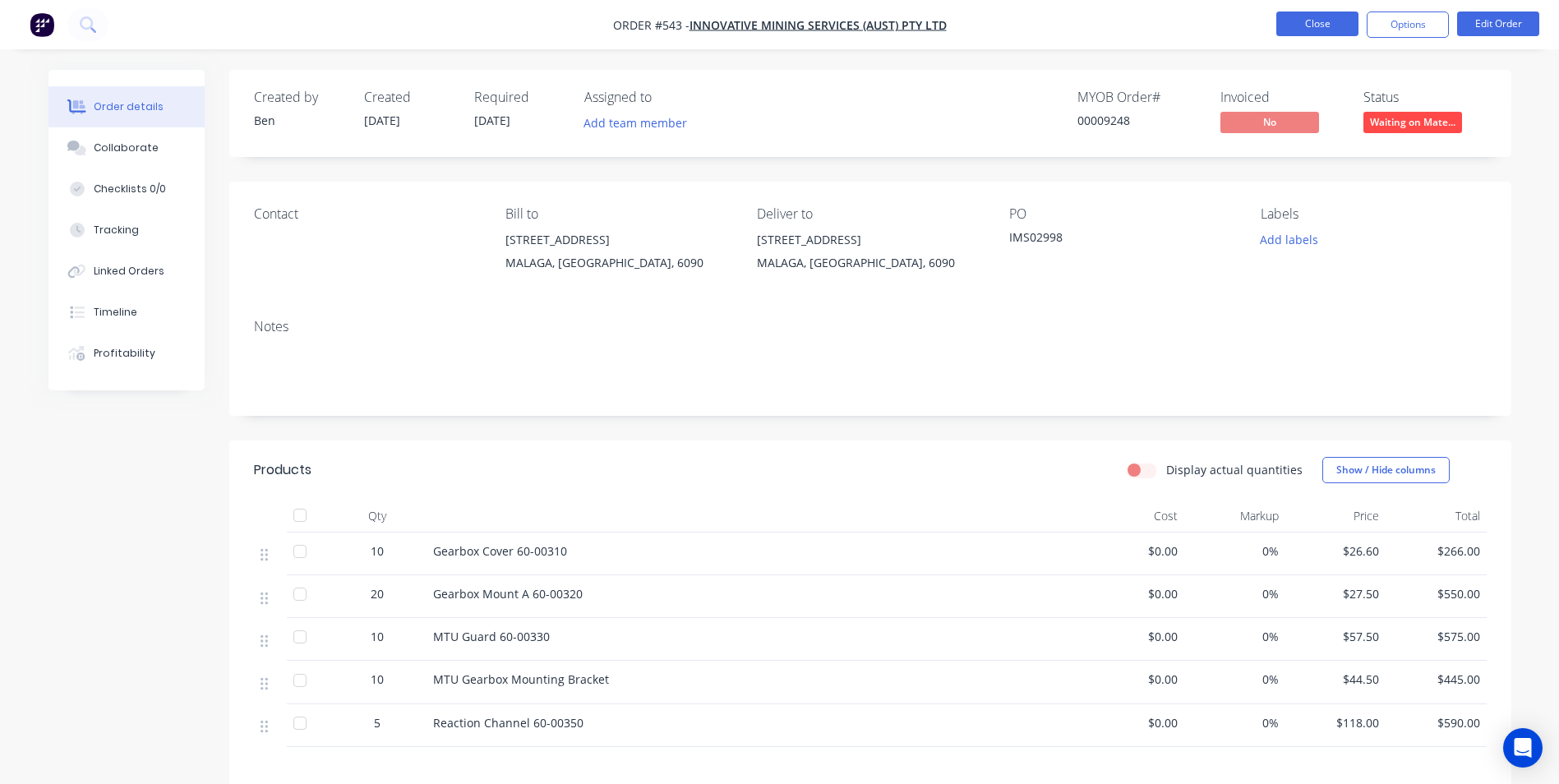
click at [1317, 23] on button "Close" at bounding box center [1317, 24] width 83 height 24
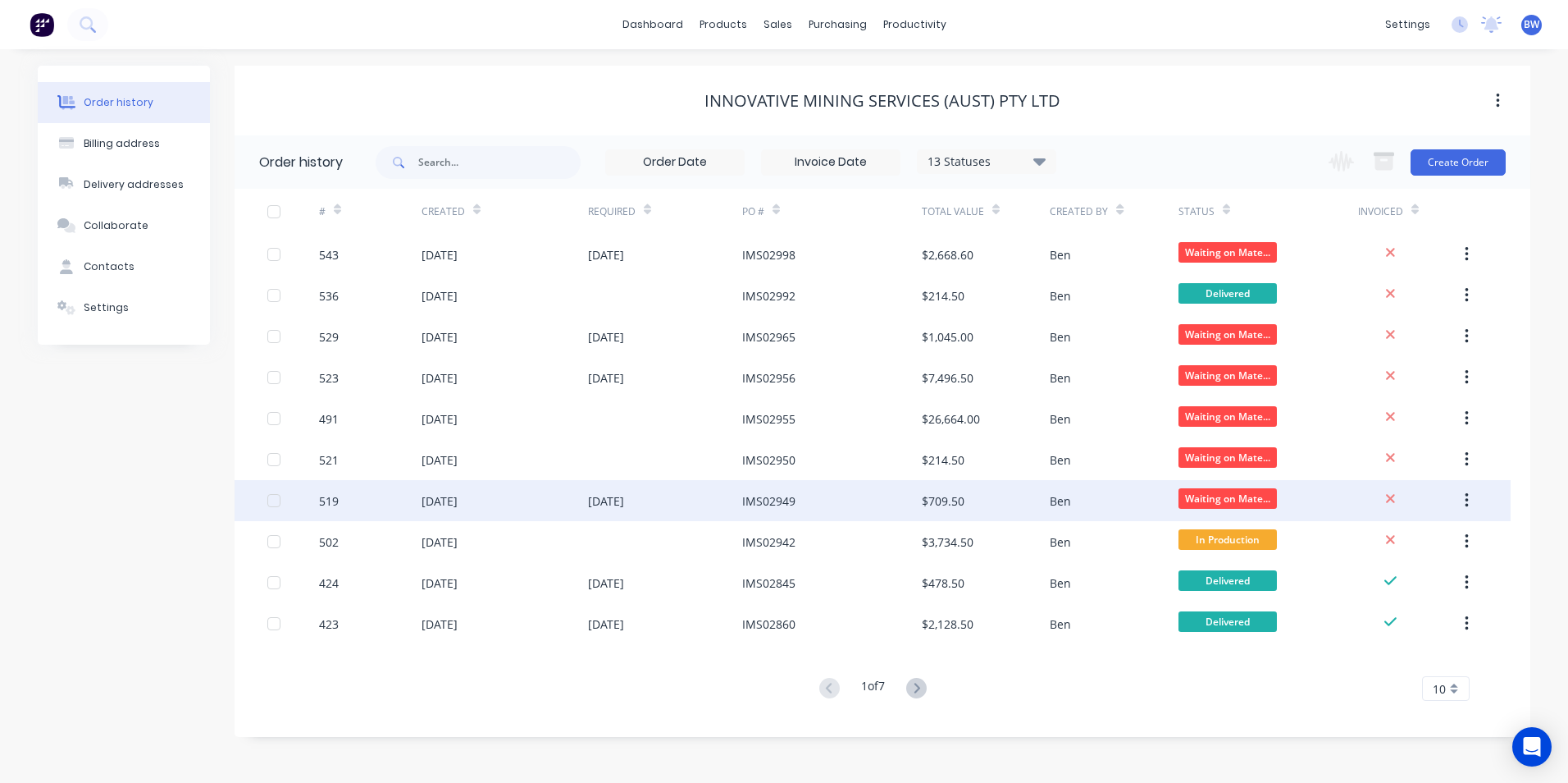
click at [527, 504] on div "[DATE]" at bounding box center [505, 500] width 167 height 41
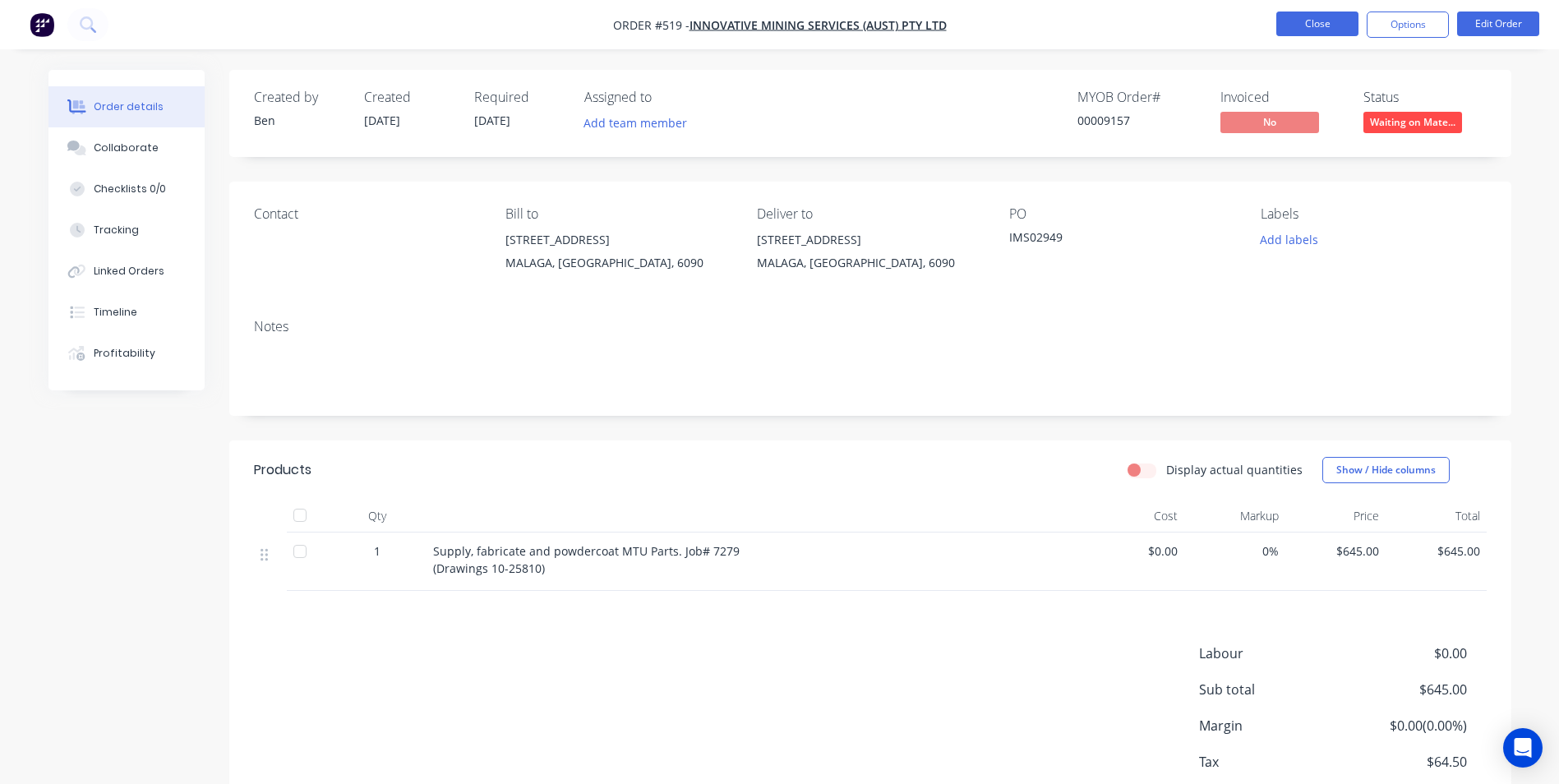
click at [1281, 16] on button "Close" at bounding box center [1317, 24] width 83 height 24
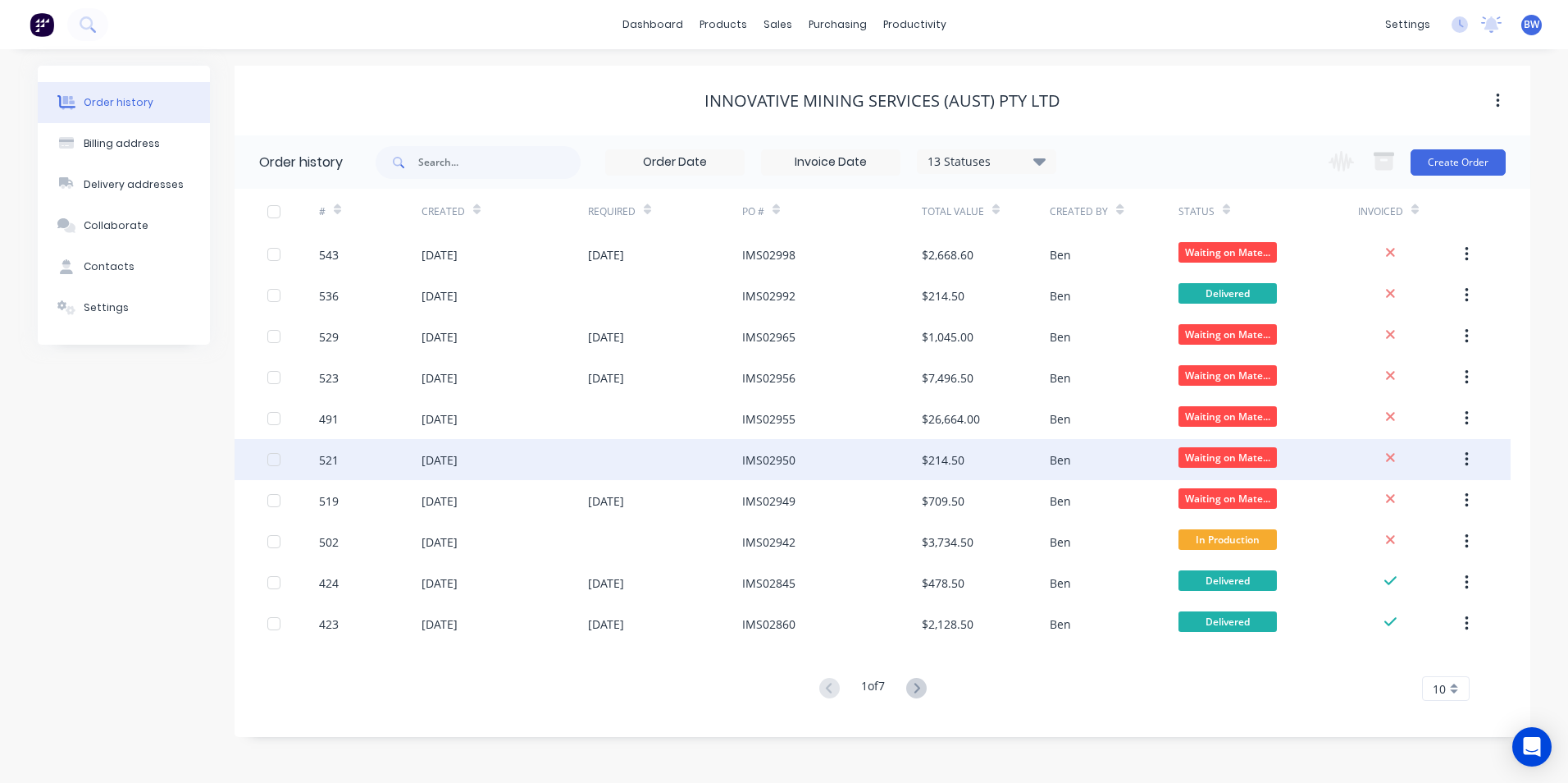
click at [500, 464] on div "[DATE]" at bounding box center [505, 459] width 167 height 41
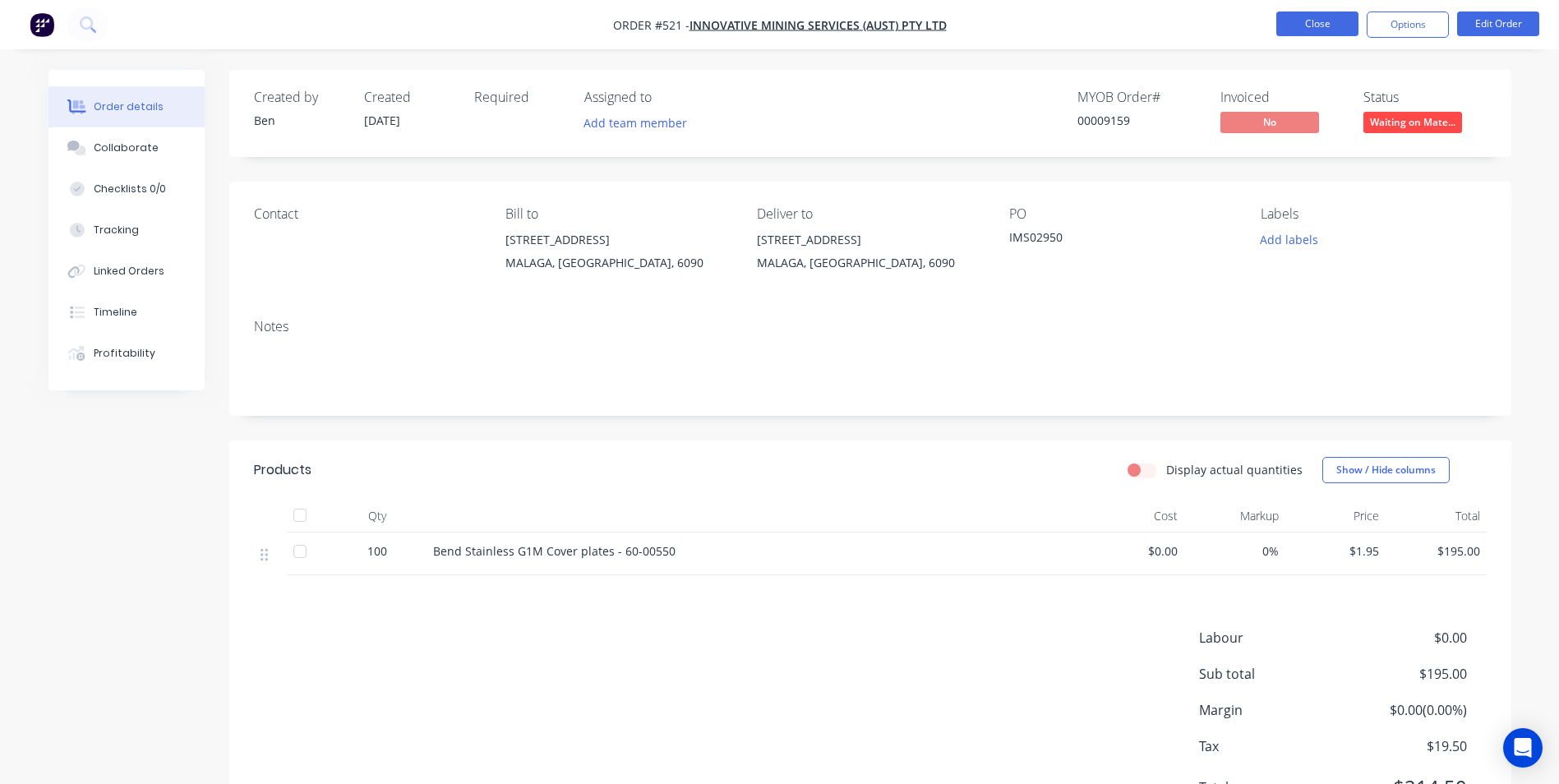
click at [1302, 28] on button "Close" at bounding box center [1317, 24] width 83 height 24
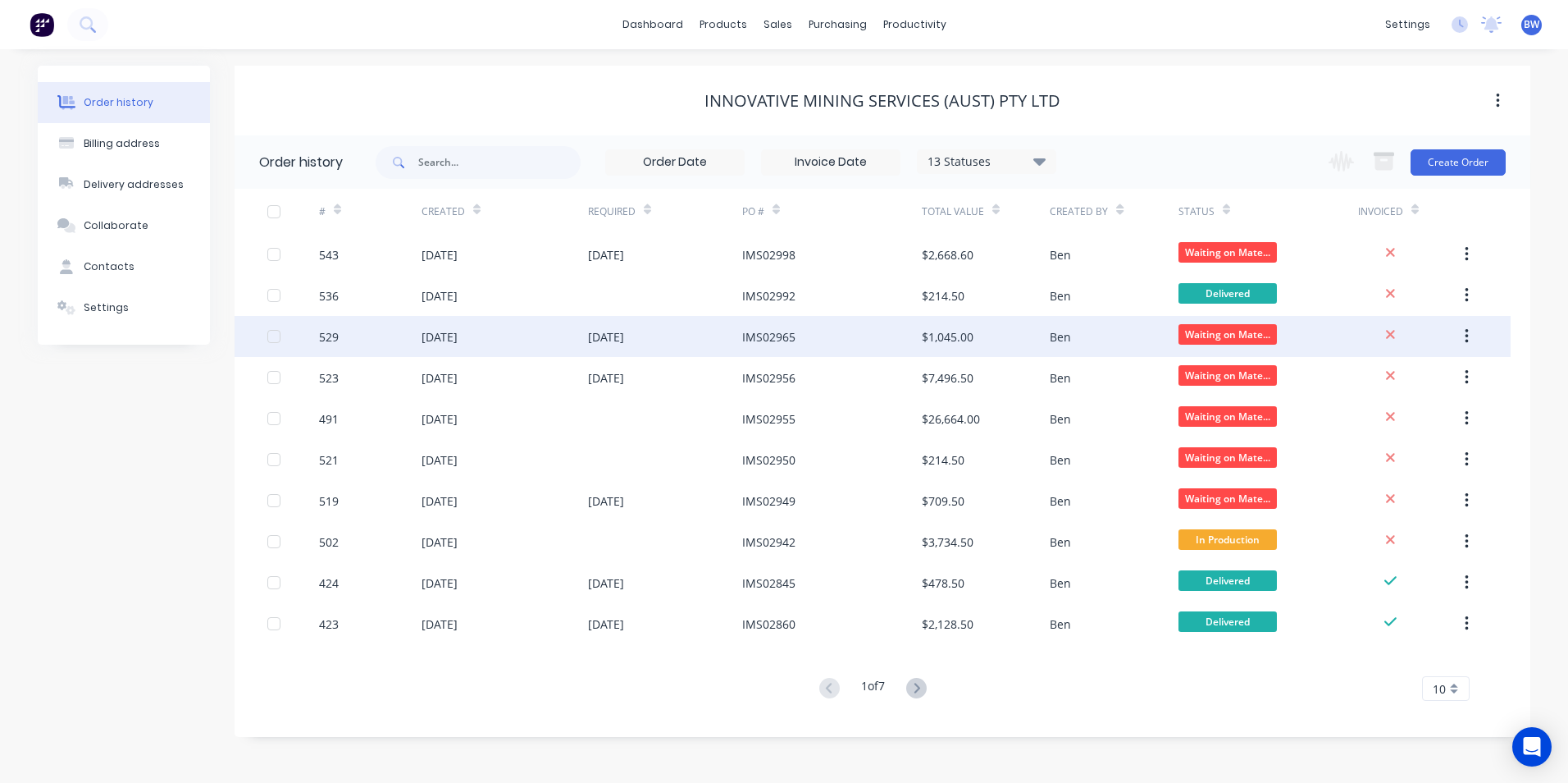
click at [590, 343] on div "[DATE]" at bounding box center [606, 336] width 36 height 17
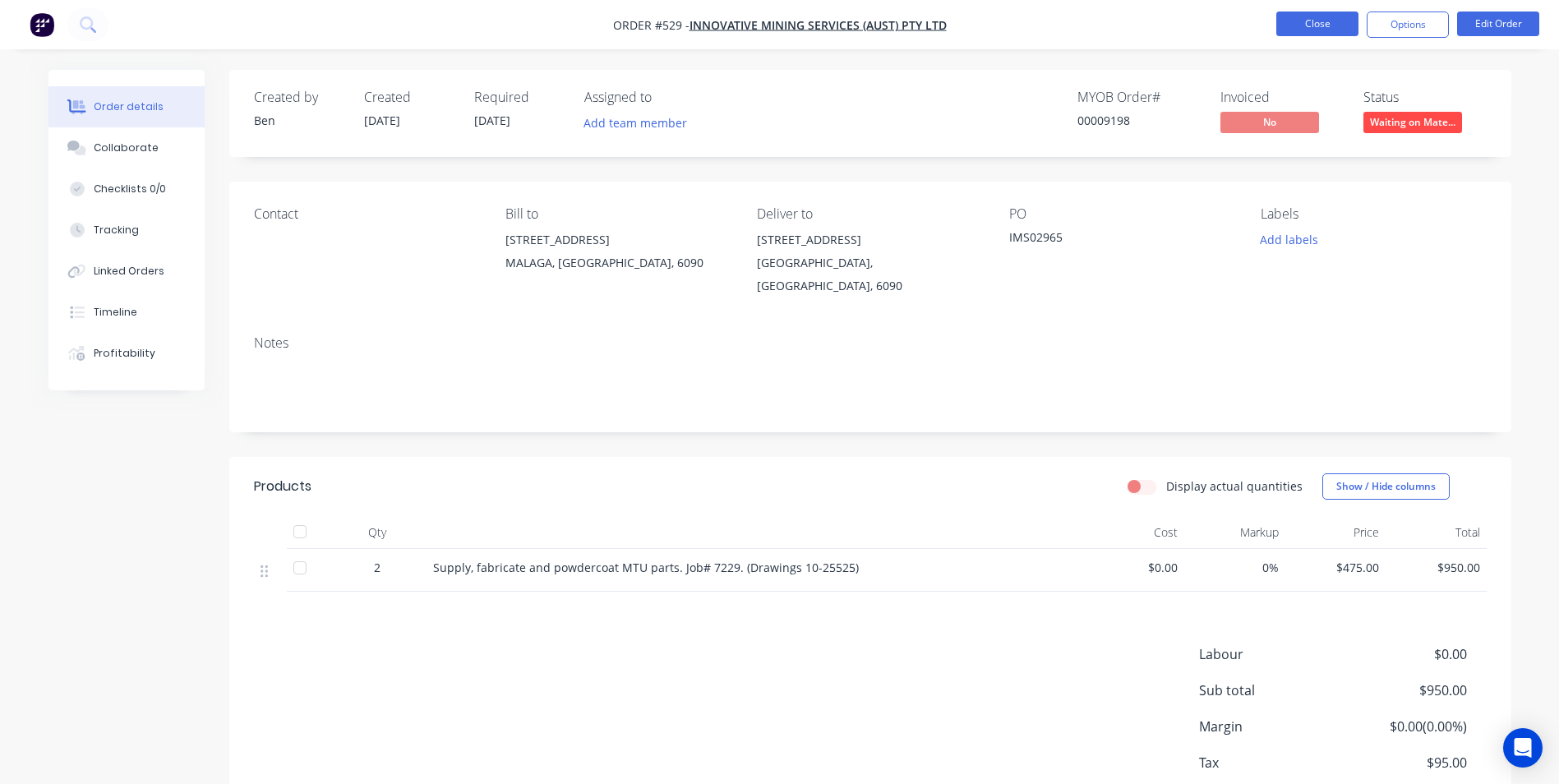
click at [1293, 22] on button "Close" at bounding box center [1317, 24] width 83 height 24
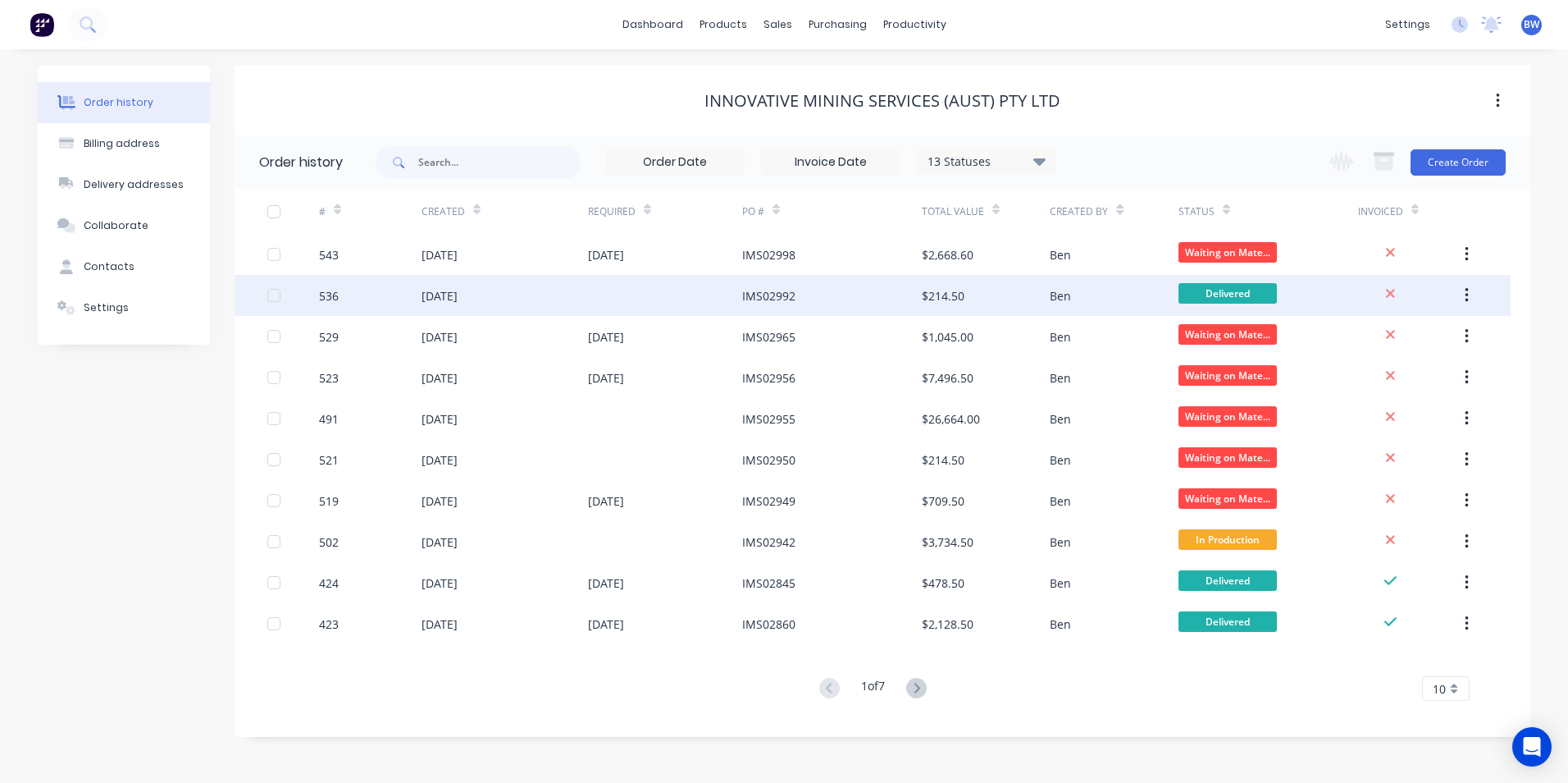
click at [767, 304] on div "IMS02992" at bounding box center [768, 295] width 53 height 17
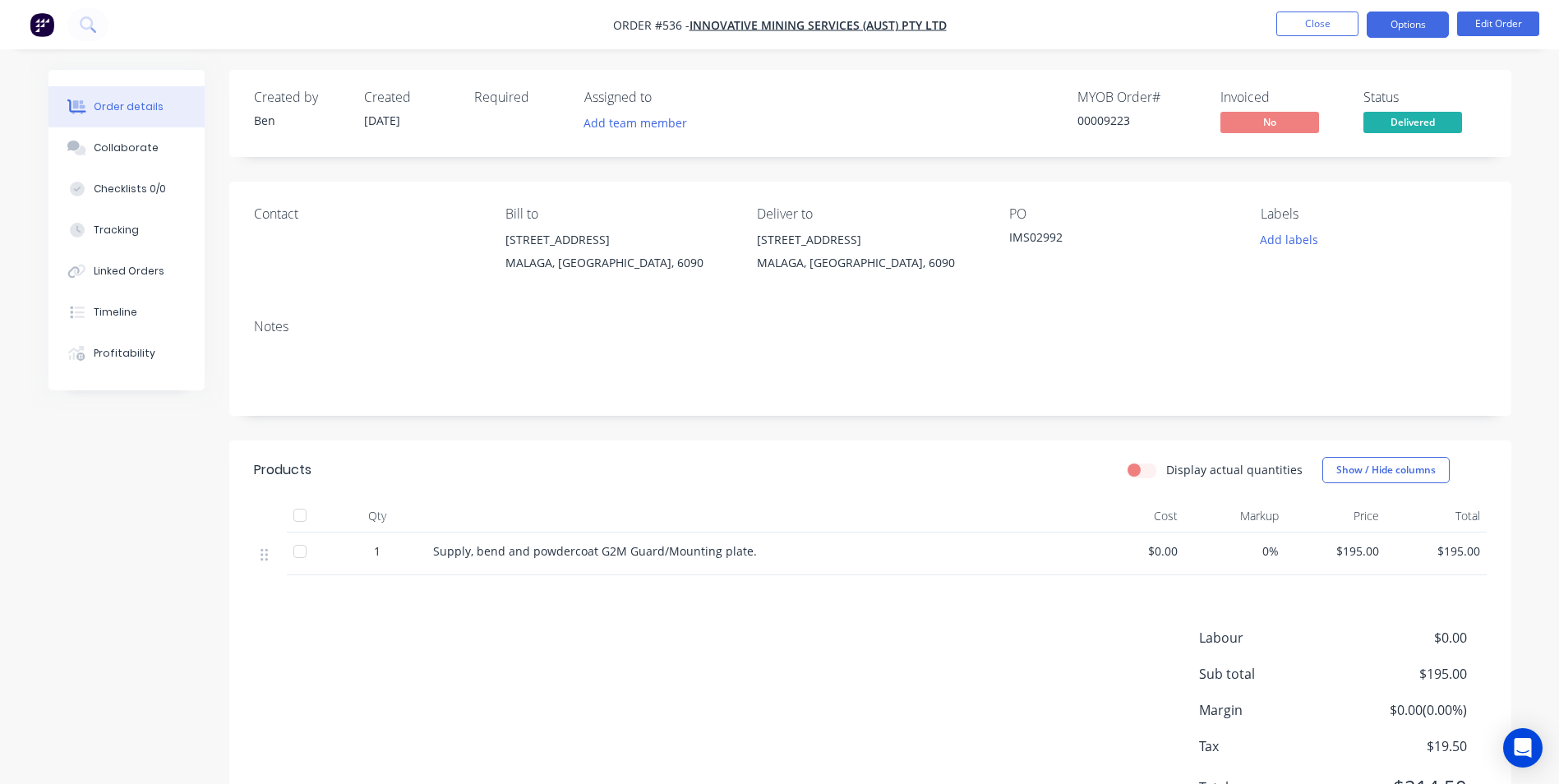
click at [1408, 22] on button "Options" at bounding box center [1407, 24] width 83 height 26
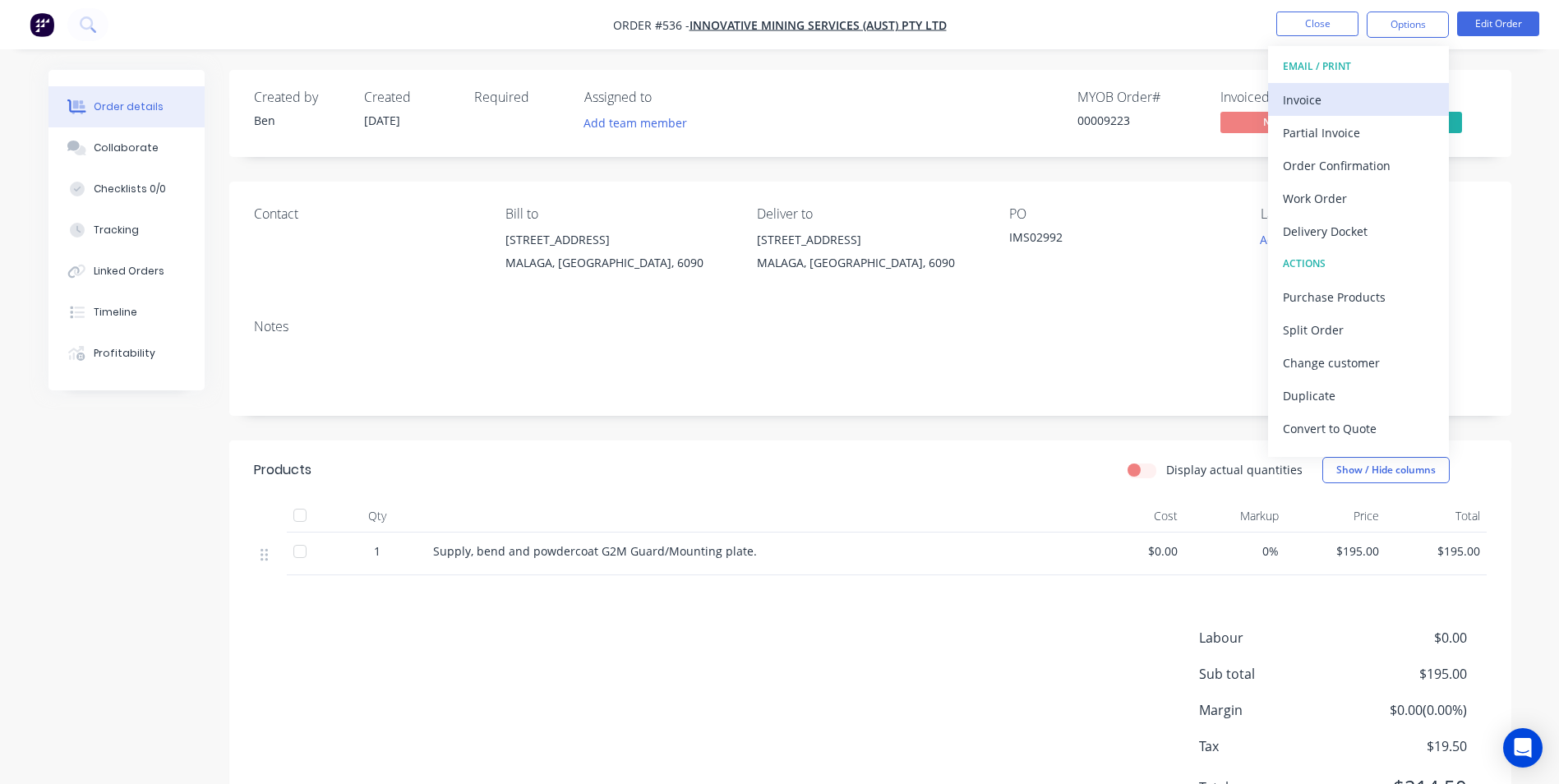
click at [1332, 93] on div "Invoice" at bounding box center [1358, 100] width 152 height 24
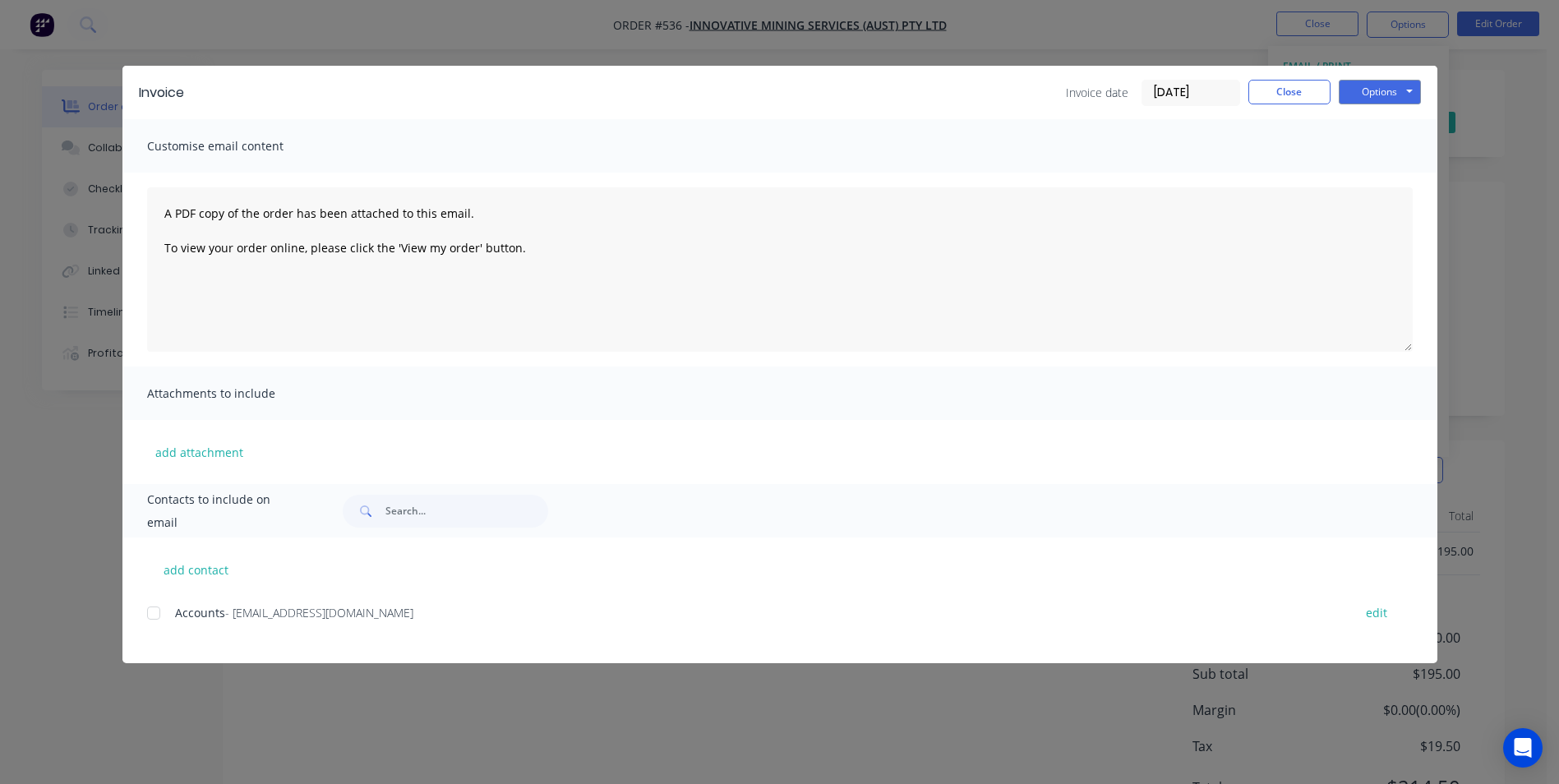
click at [155, 607] on div at bounding box center [153, 612] width 33 height 33
click at [1412, 96] on button "Options" at bounding box center [1379, 92] width 83 height 24
click at [1385, 178] on button "Email" at bounding box center [1391, 175] width 105 height 27
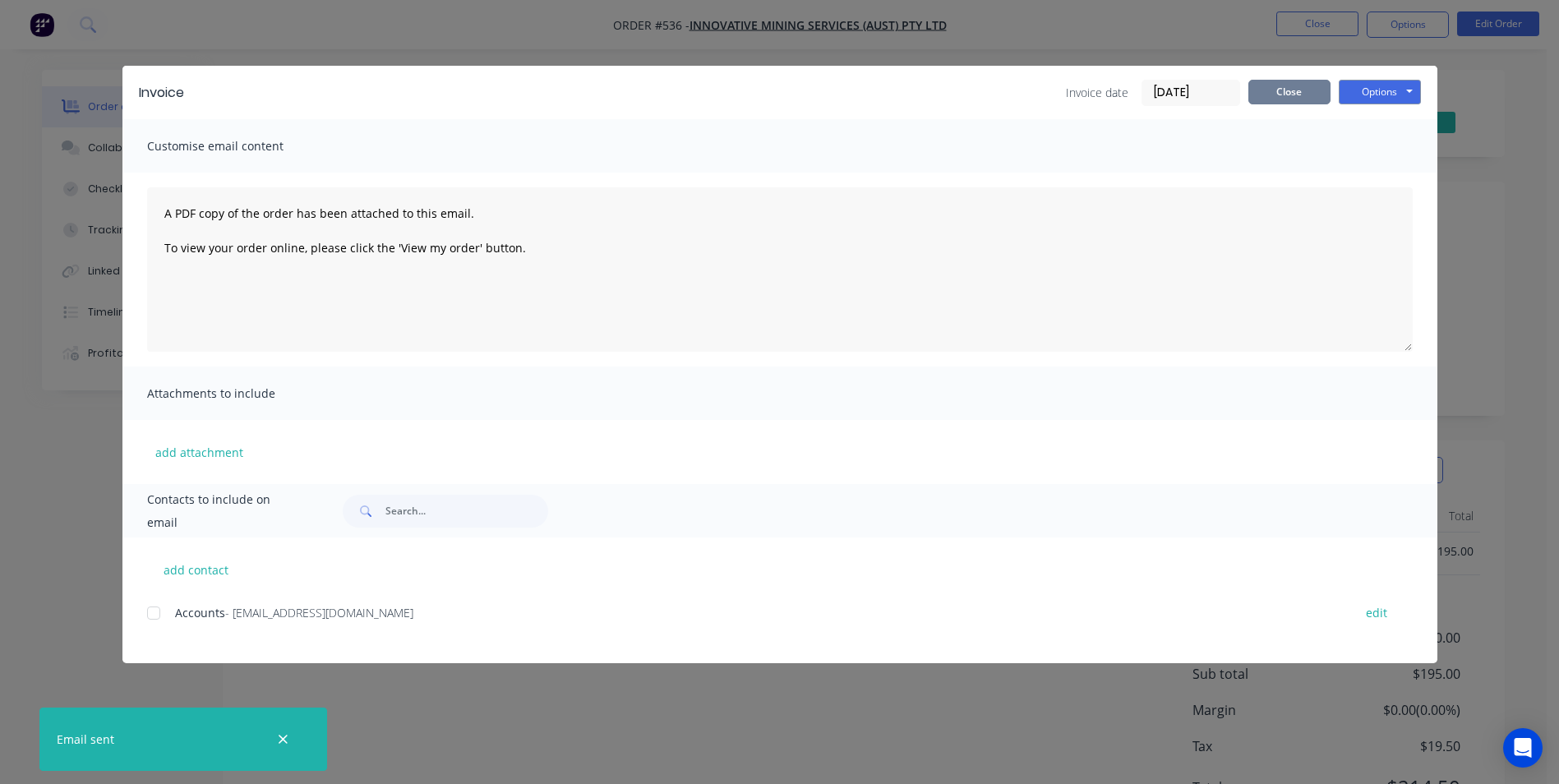
click at [1298, 101] on button "Close" at bounding box center [1289, 92] width 83 height 24
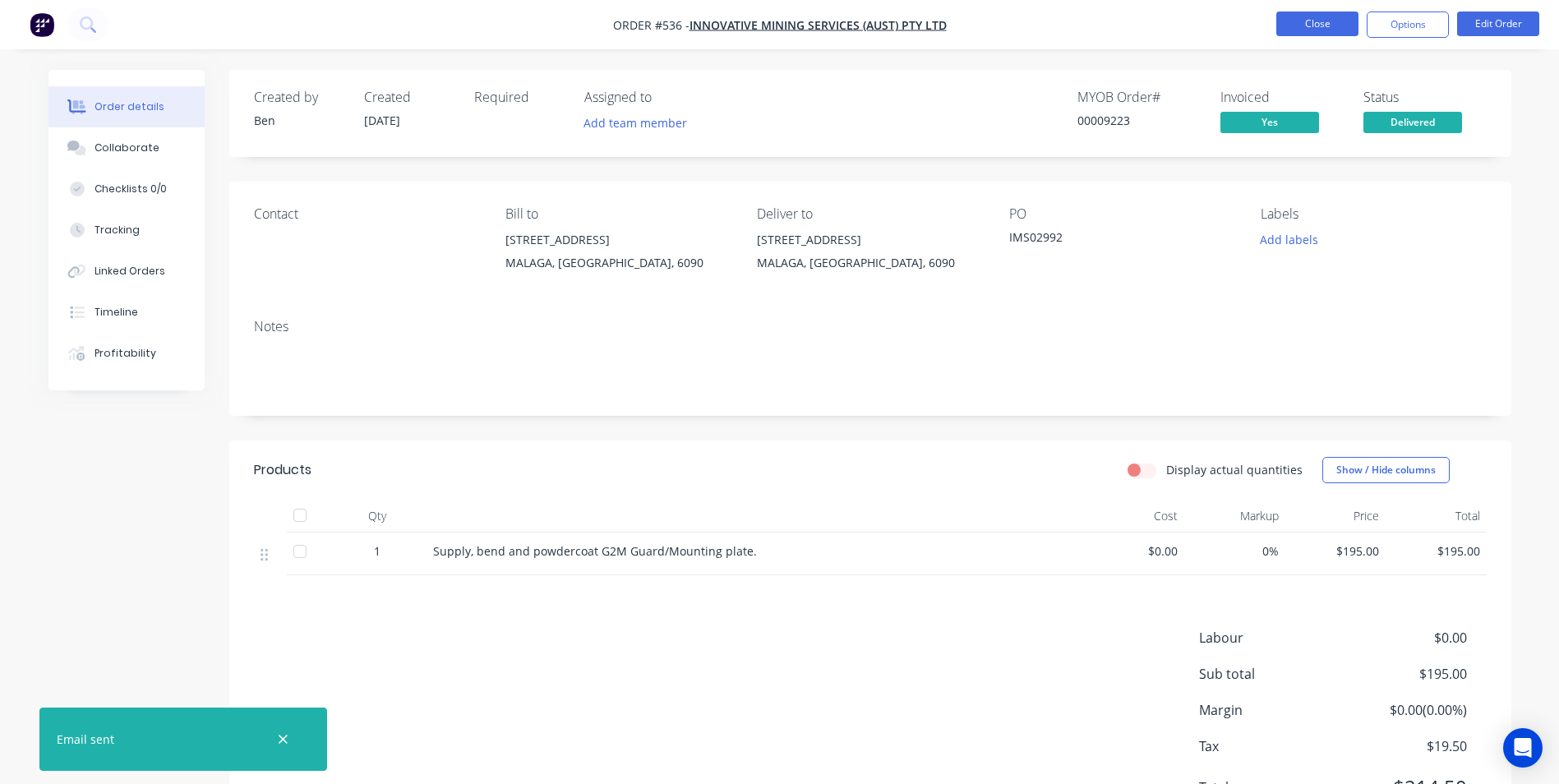
click at [1299, 31] on button "Close" at bounding box center [1317, 24] width 83 height 24
